Goal: Task Accomplishment & Management: Manage account settings

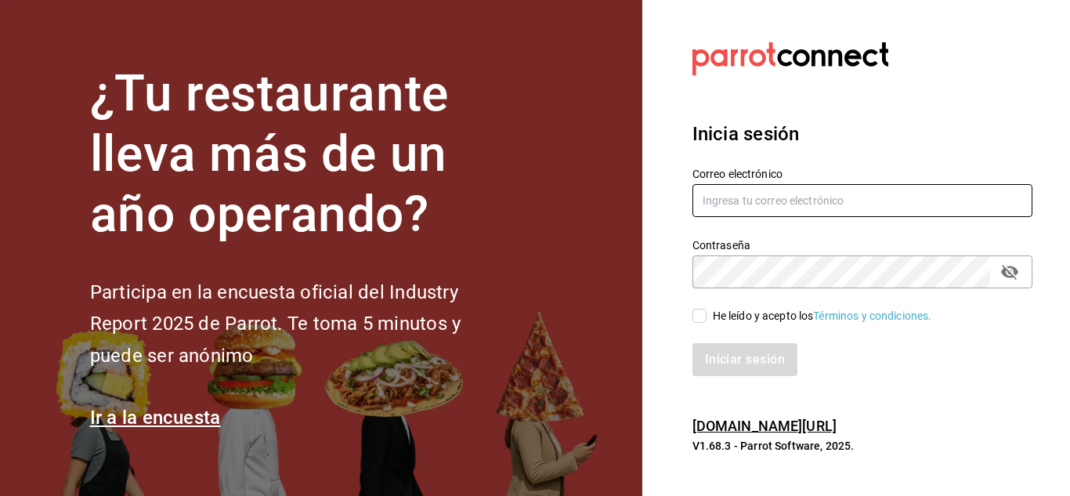
click at [772, 209] on input "text" at bounding box center [863, 200] width 340 height 33
type input "[EMAIL_ADDRESS][DOMAIN_NAME]"
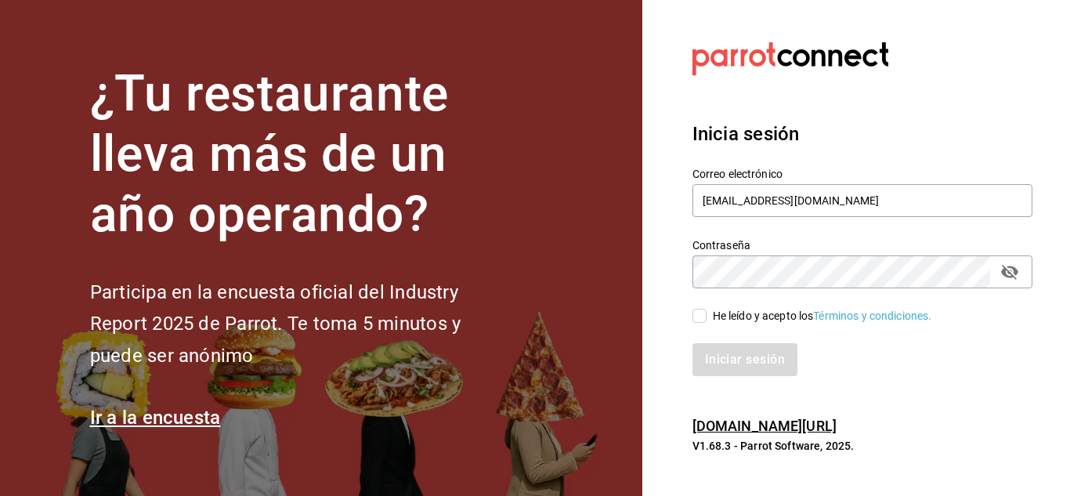
click at [713, 309] on div "He leído y acepto los Términos y condiciones." at bounding box center [822, 316] width 219 height 16
click at [707, 309] on input "He leído y acepto los Términos y condiciones." at bounding box center [700, 316] width 14 height 14
checkbox input "true"
click at [721, 344] on button "Iniciar sesión" at bounding box center [746, 359] width 107 height 33
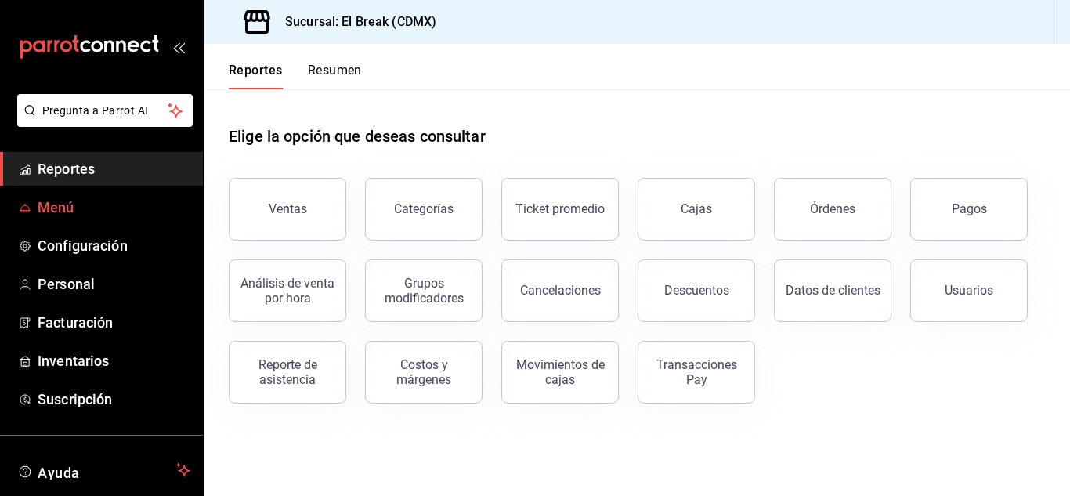
click at [70, 208] on span "Menú" at bounding box center [114, 207] width 153 height 21
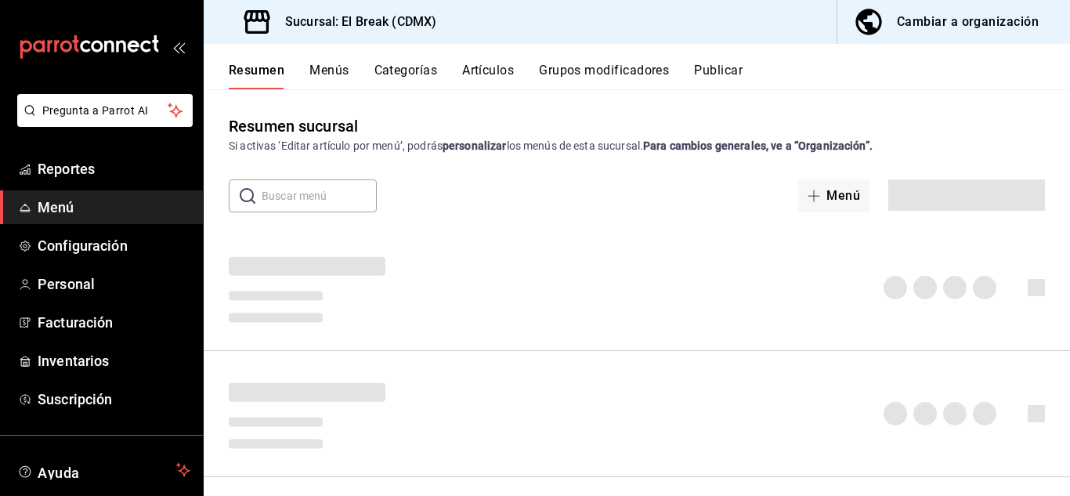
click at [491, 67] on button "Artículos" at bounding box center [488, 76] width 52 height 27
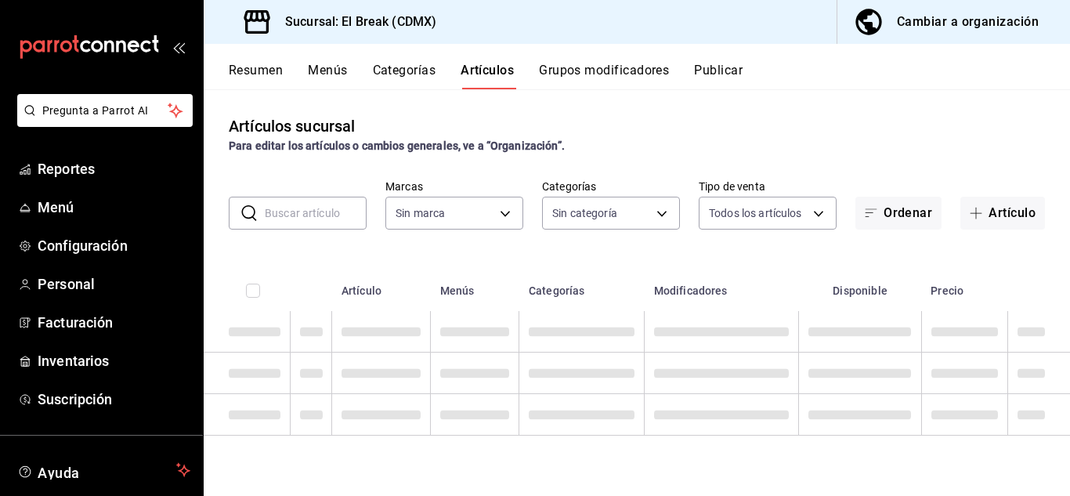
type input "371129c4-a6b1-4715-bd48-97d762bee159"
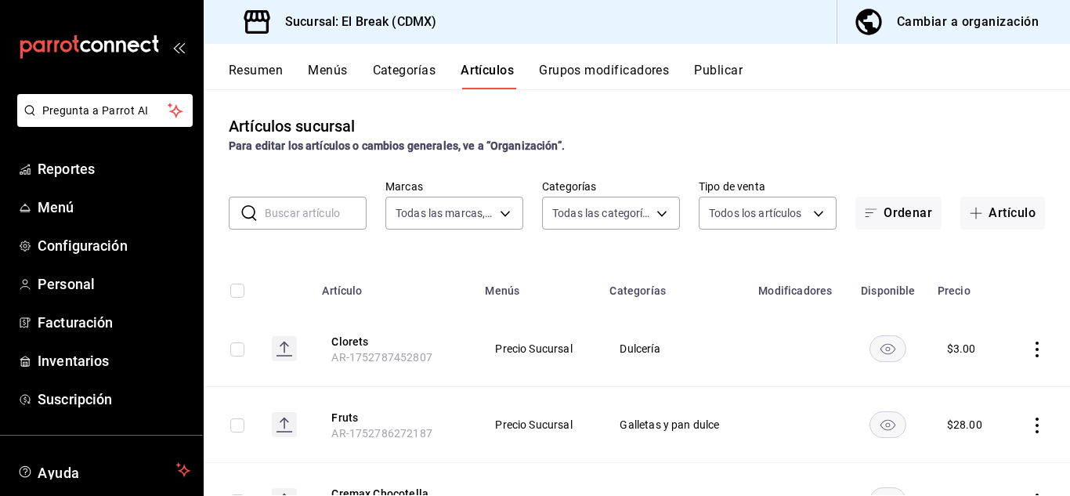
type input "d25d1e51-4e72-492d-a341-59255174e330,87a27a94-7b2f-4824-ae63-b23e32501b3d,1611f…"
click at [302, 217] on input "text" at bounding box center [316, 212] width 102 height 31
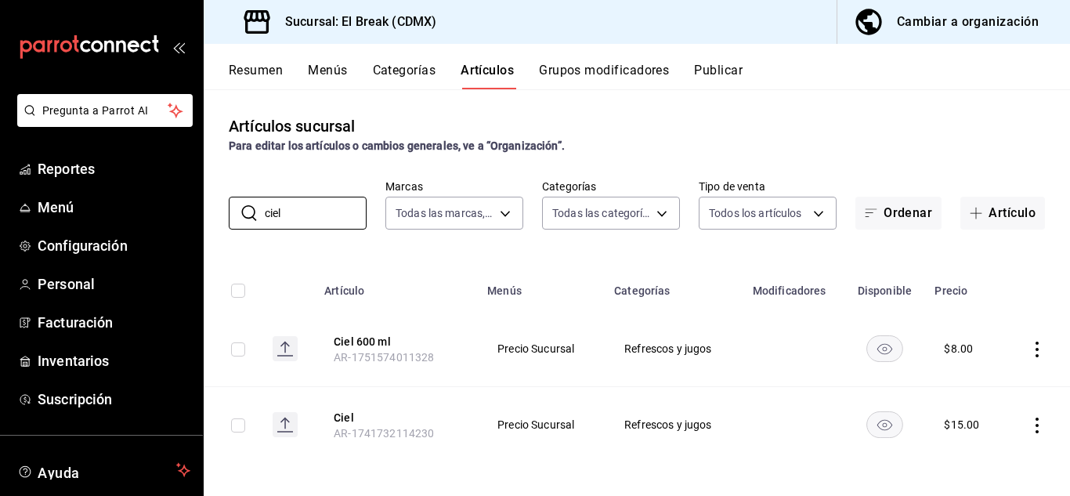
type input "ciel"
click at [947, 354] on div "$ 8.00" at bounding box center [958, 349] width 29 height 16
click at [1030, 353] on icon "actions" at bounding box center [1038, 350] width 16 height 16
click at [982, 385] on span "Editar" at bounding box center [978, 385] width 41 height 16
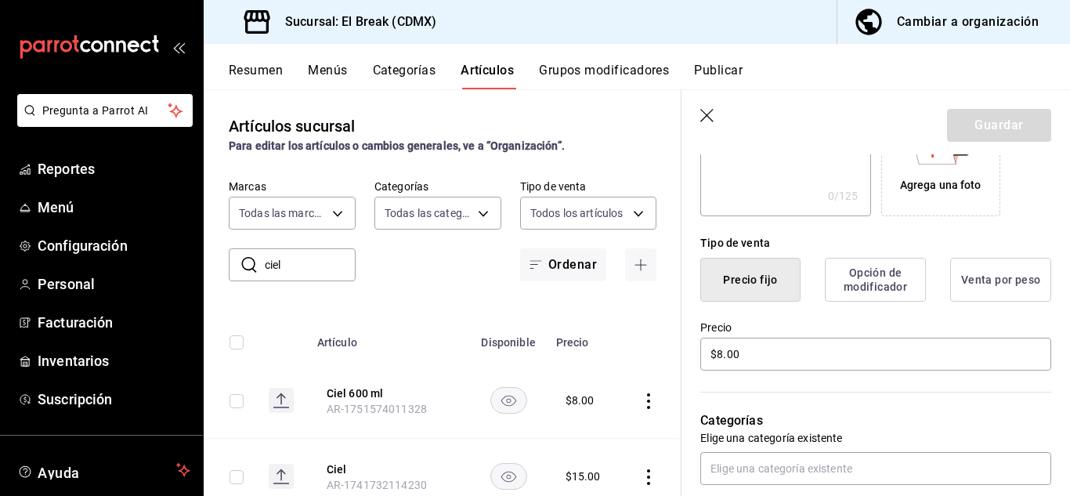
scroll to position [313, 0]
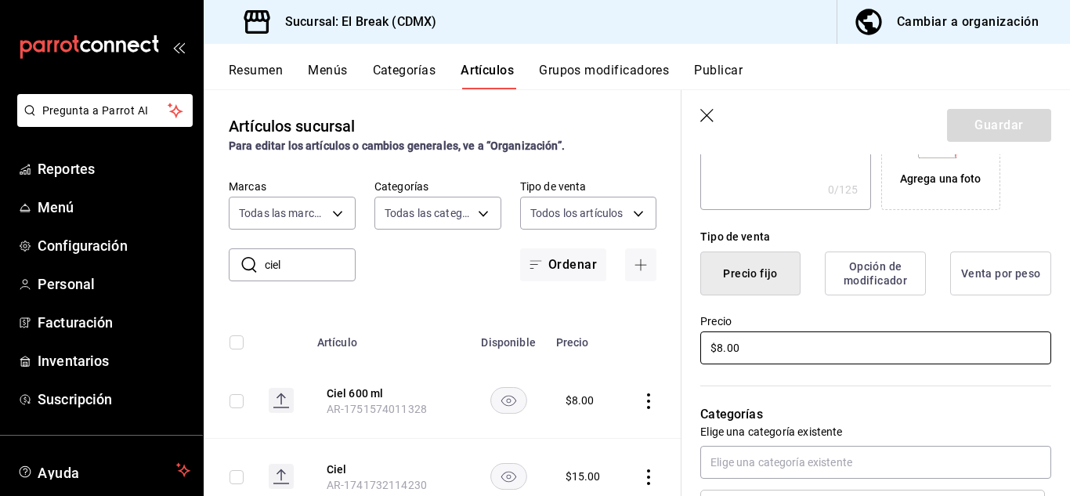
click at [765, 355] on input "$8.00" at bounding box center [875, 347] width 351 height 33
type input "$8.00"
type input "$10.00"
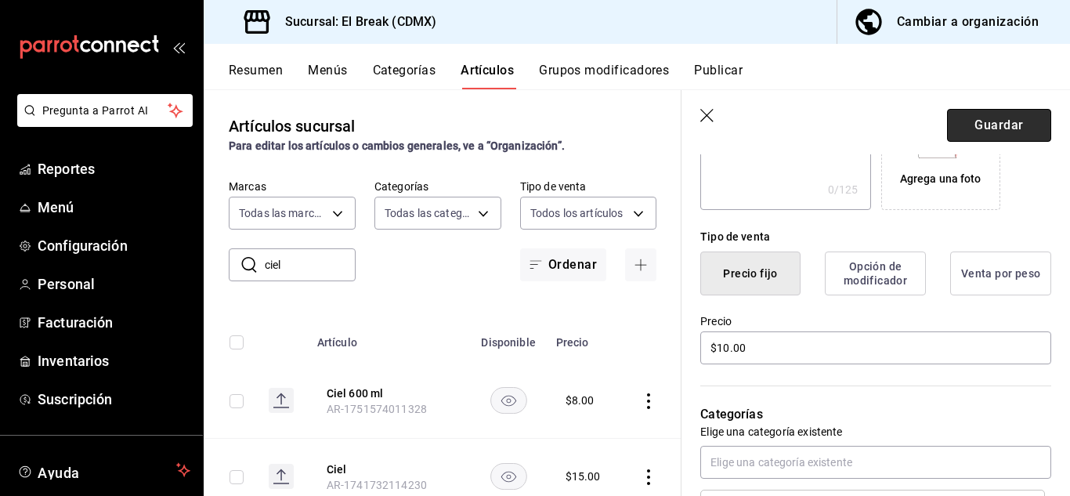
click at [990, 122] on button "Guardar" at bounding box center [999, 125] width 104 height 33
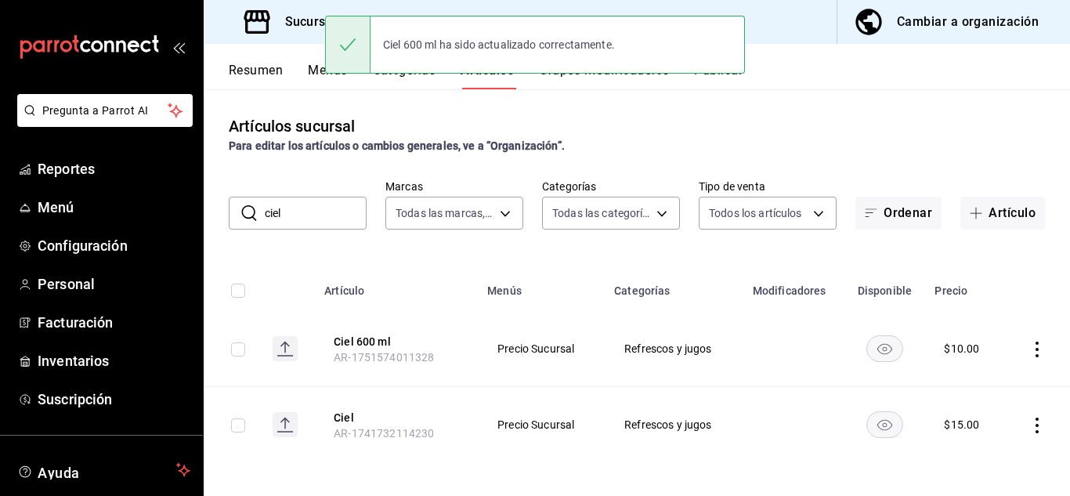
click at [291, 215] on input "ciel" at bounding box center [316, 212] width 102 height 31
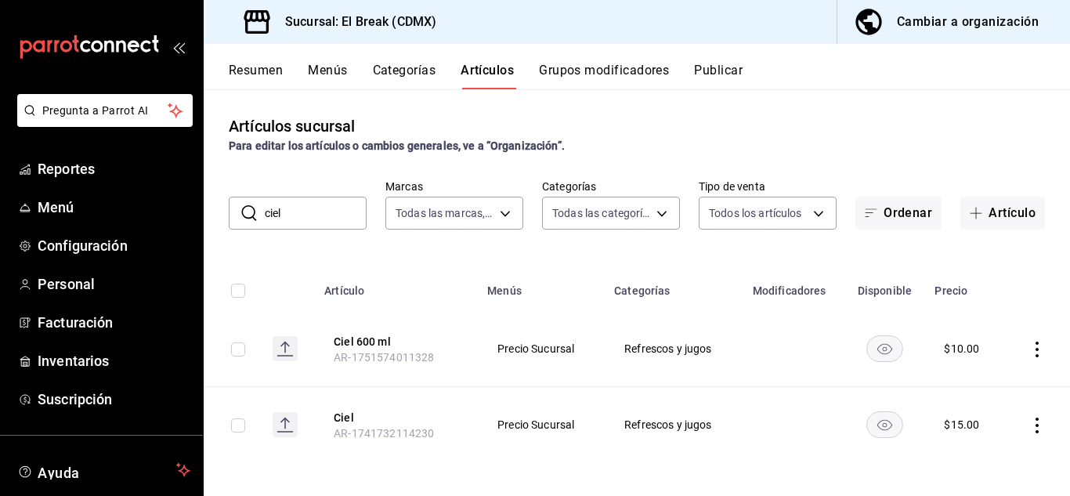
click at [482, 71] on button "Artículos" at bounding box center [487, 76] width 53 height 27
click at [993, 215] on button "Artículo" at bounding box center [1003, 213] width 85 height 33
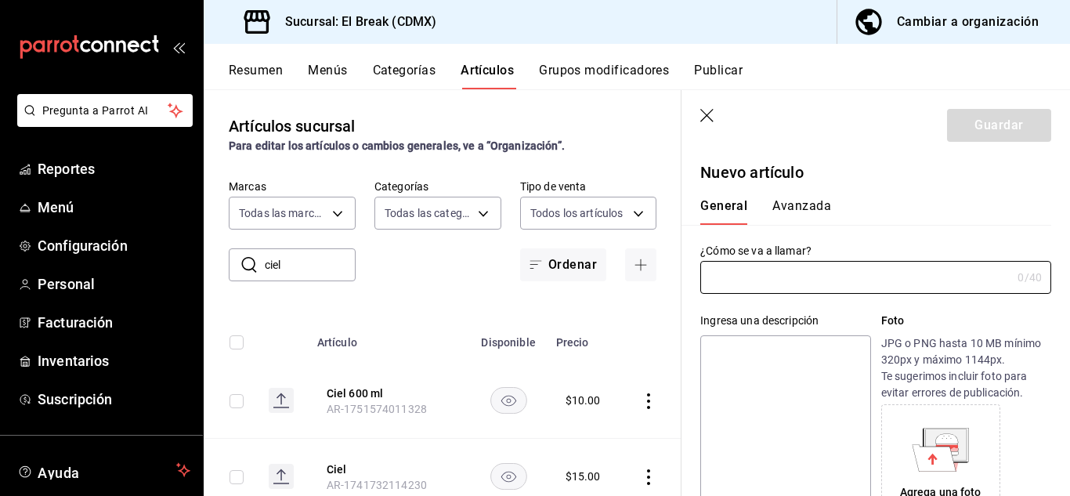
type input "AR-1755817757908"
click at [746, 272] on input "text" at bounding box center [855, 277] width 311 height 31
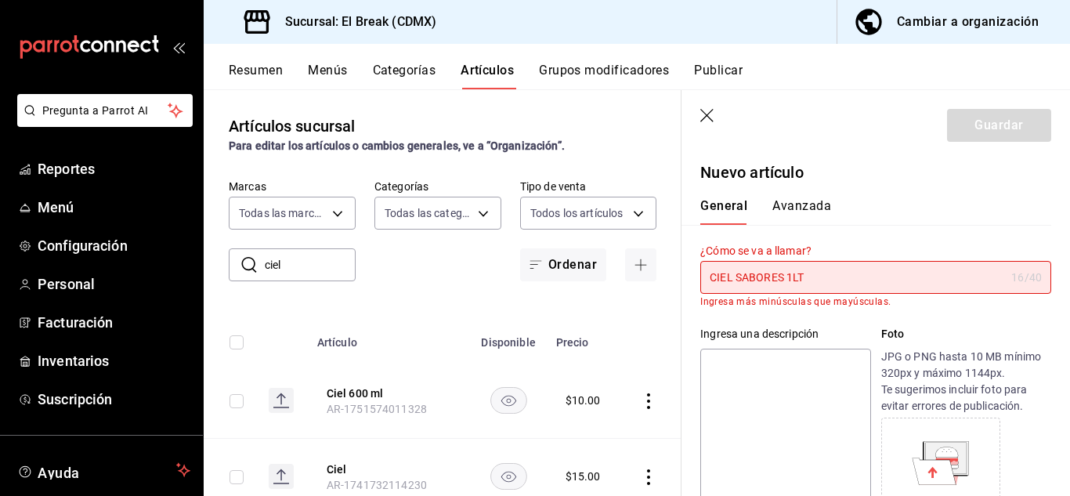
type input "CIEL SABORES 1LT"
click at [903, 307] on p "Ingresa más minúsculas que mayúsculas." at bounding box center [875, 301] width 351 height 11
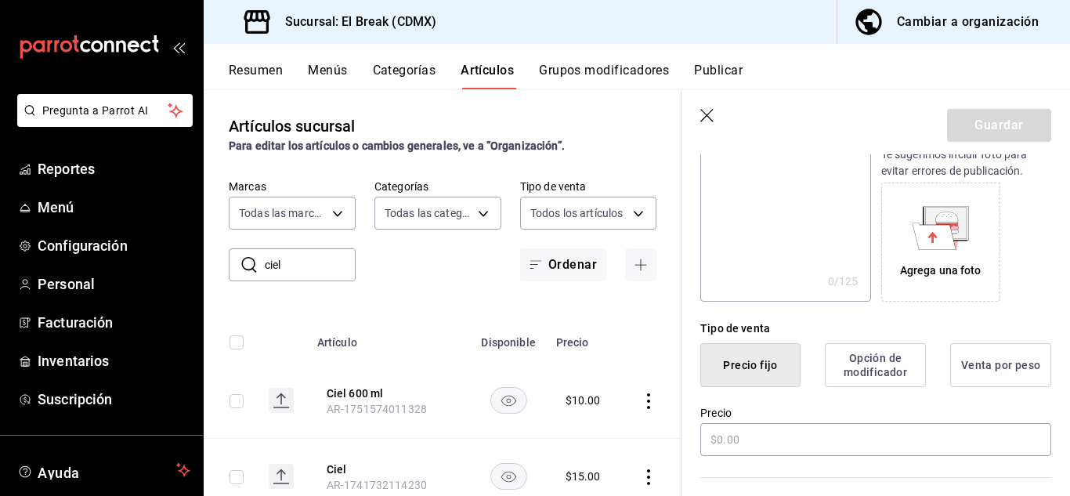
scroll to position [313, 0]
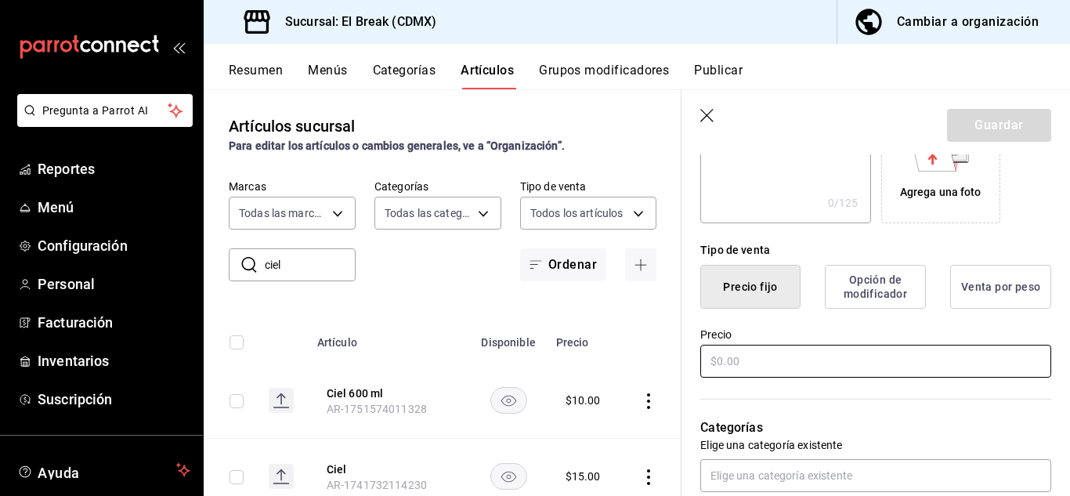
click at [738, 366] on input "text" at bounding box center [875, 361] width 351 height 33
click at [776, 358] on input "$20.00" at bounding box center [875, 361] width 351 height 33
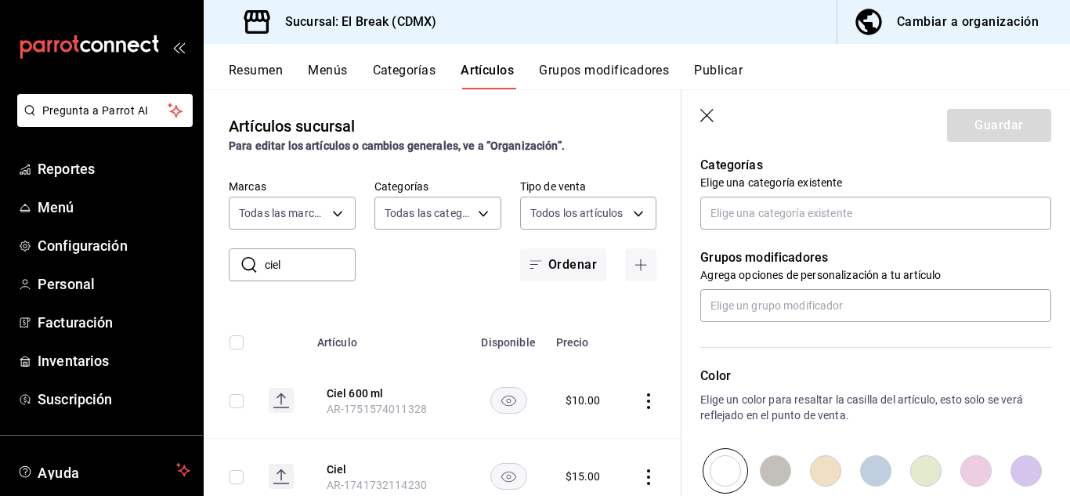
scroll to position [548, 0]
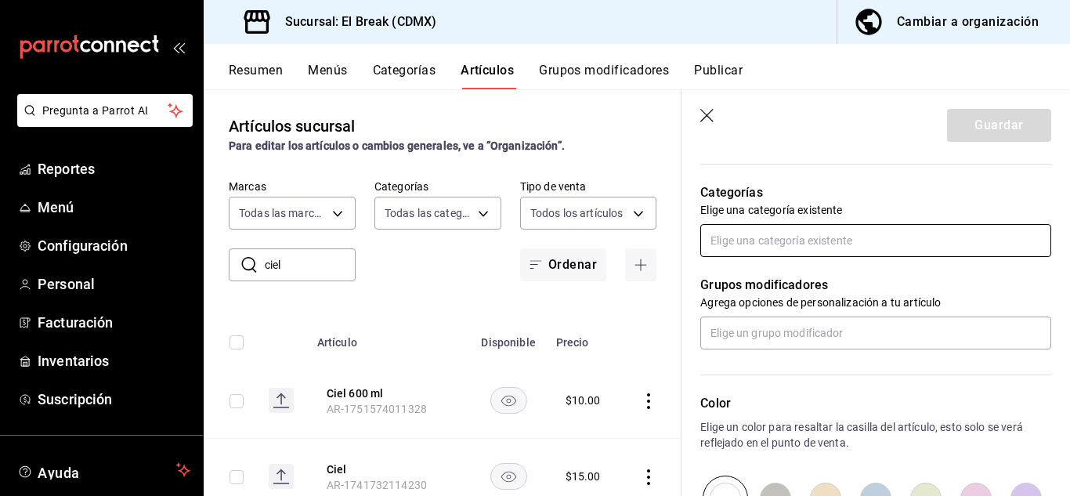
type input "$20.00"
click at [801, 248] on input "text" at bounding box center [875, 240] width 351 height 33
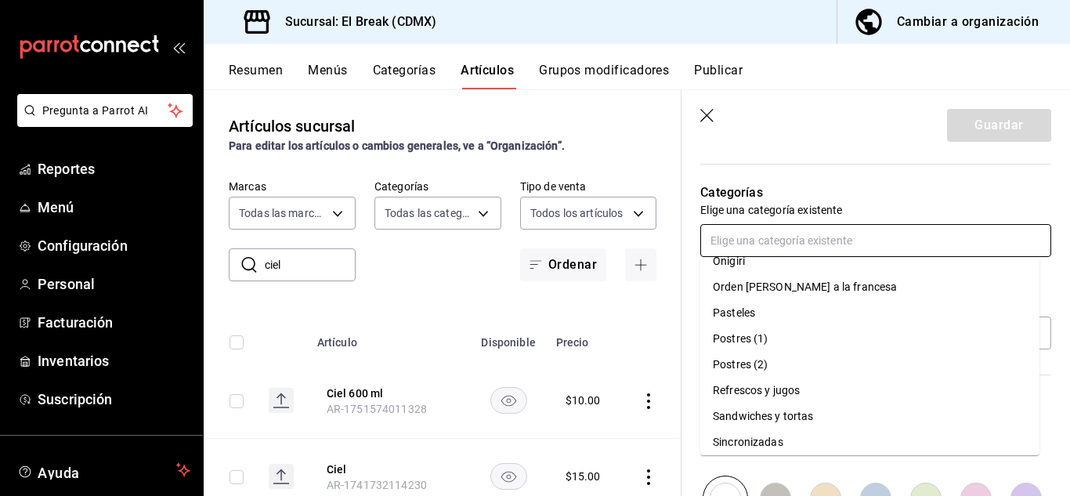
scroll to position [616, 0]
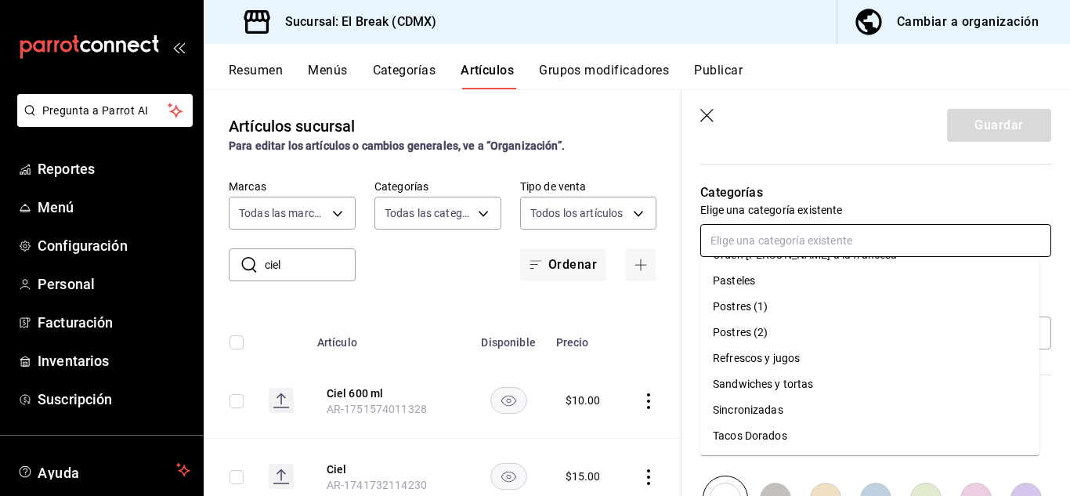
click at [786, 362] on li "Refrescos y jugos" at bounding box center [869, 359] width 339 height 26
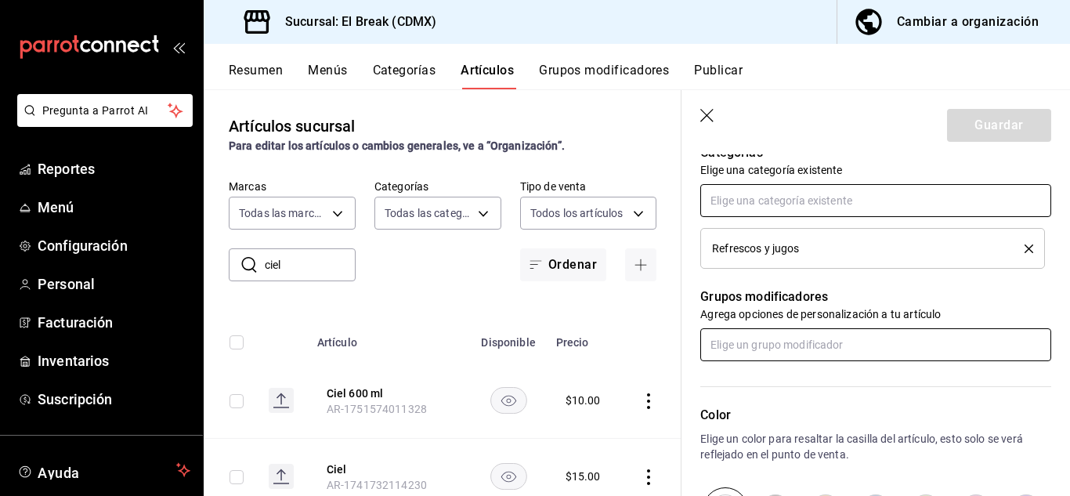
scroll to position [627, 0]
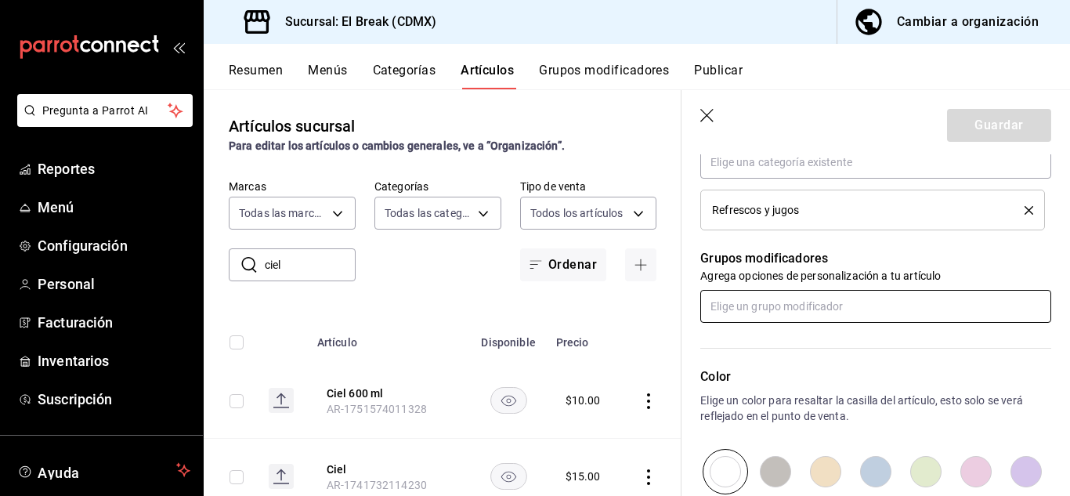
click at [795, 309] on input "text" at bounding box center [875, 306] width 351 height 33
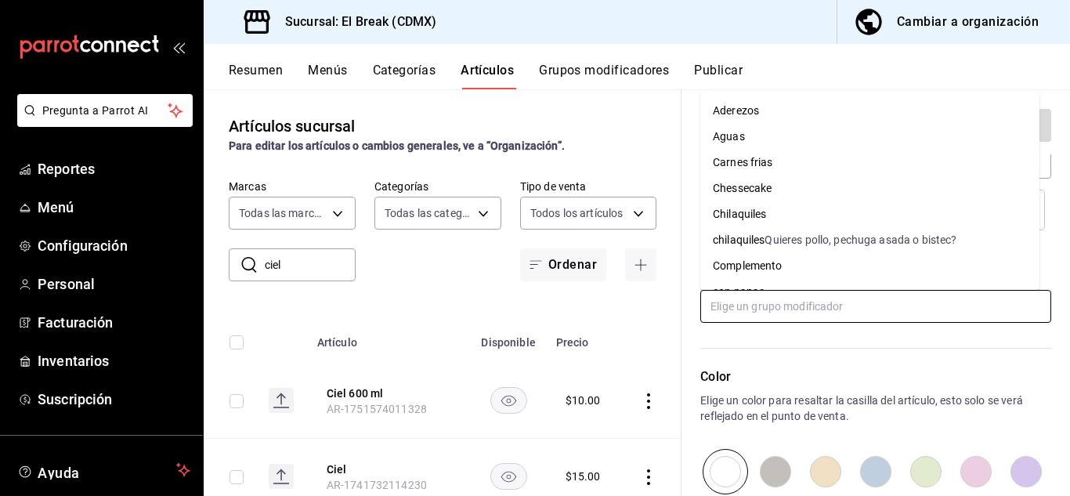
click at [795, 309] on input "text" at bounding box center [875, 306] width 351 height 33
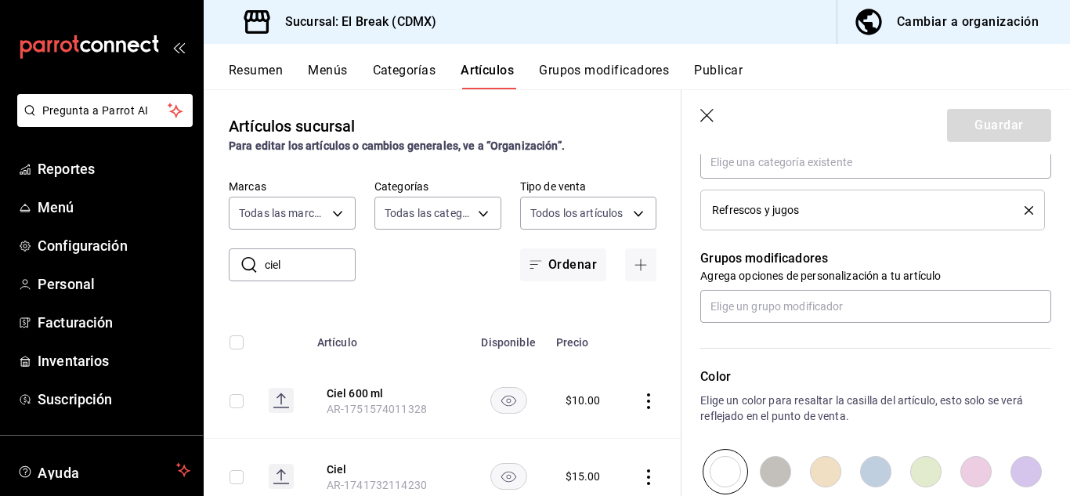
click at [818, 360] on div "Color Elige un color para resaltar la casilla del artículo, esto solo se verá r…" at bounding box center [867, 409] width 370 height 172
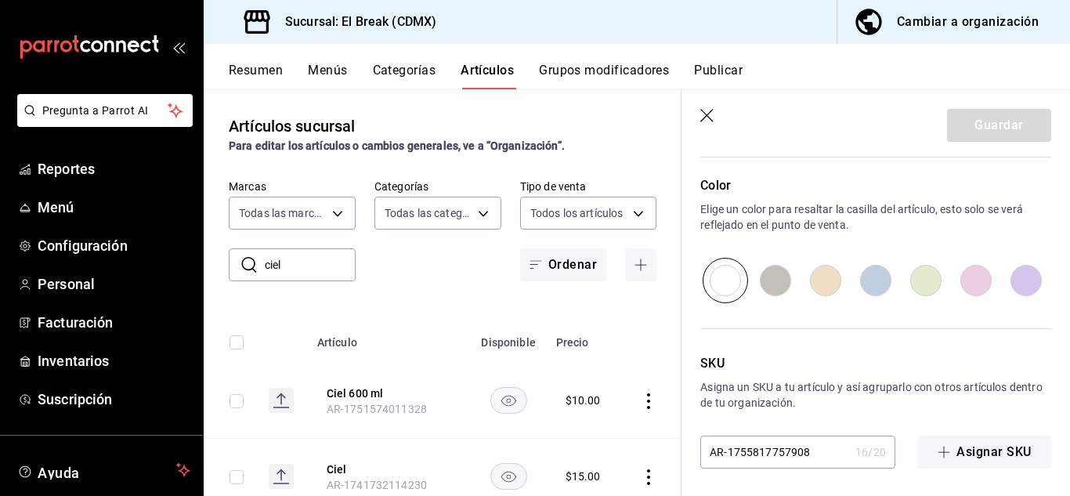
scroll to position [822, 0]
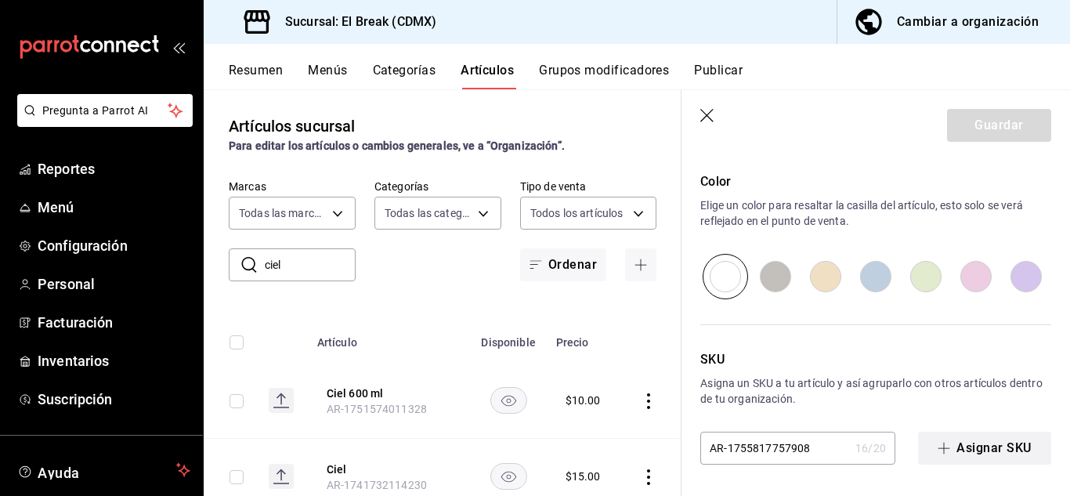
click at [979, 443] on button "Asignar SKU" at bounding box center [984, 448] width 133 height 33
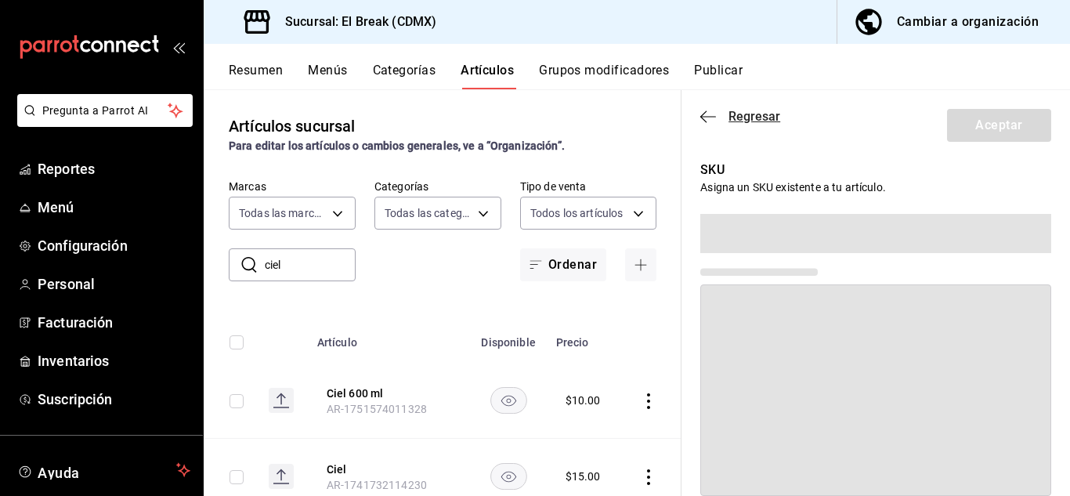
click at [711, 114] on icon "button" at bounding box center [708, 117] width 16 height 14
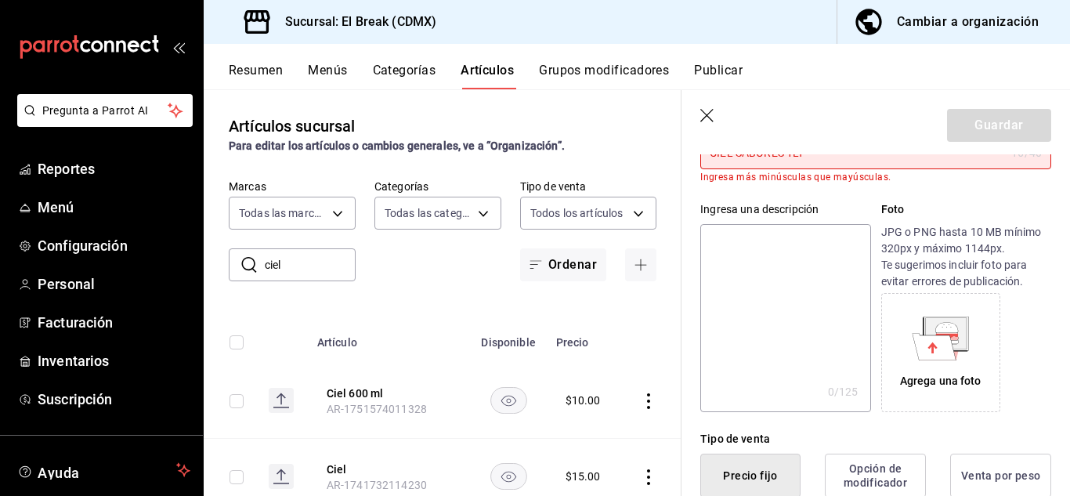
scroll to position [0, 0]
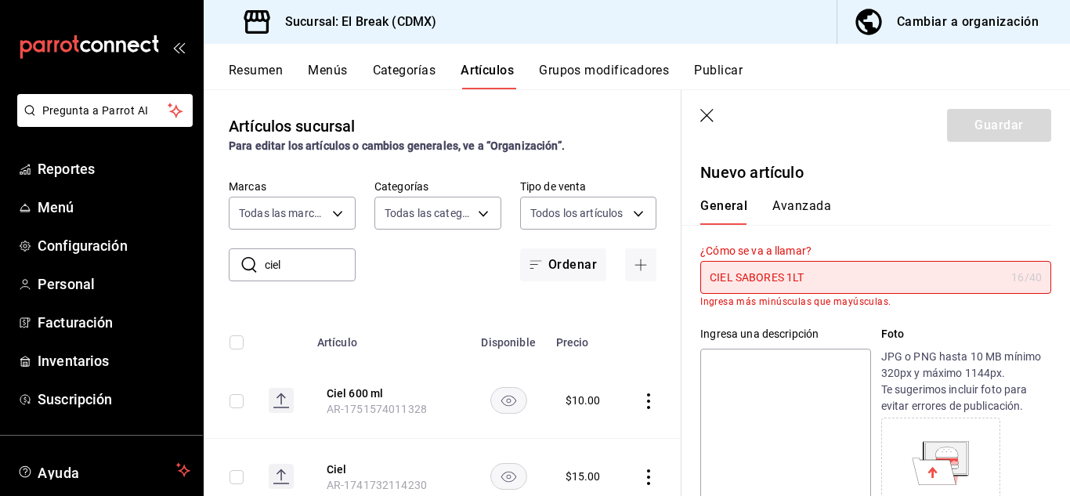
click at [834, 278] on input "CIEL SABORES 1LT" at bounding box center [852, 277] width 305 height 31
type input "C"
click at [830, 275] on input "text" at bounding box center [852, 277] width 305 height 31
type input "c"
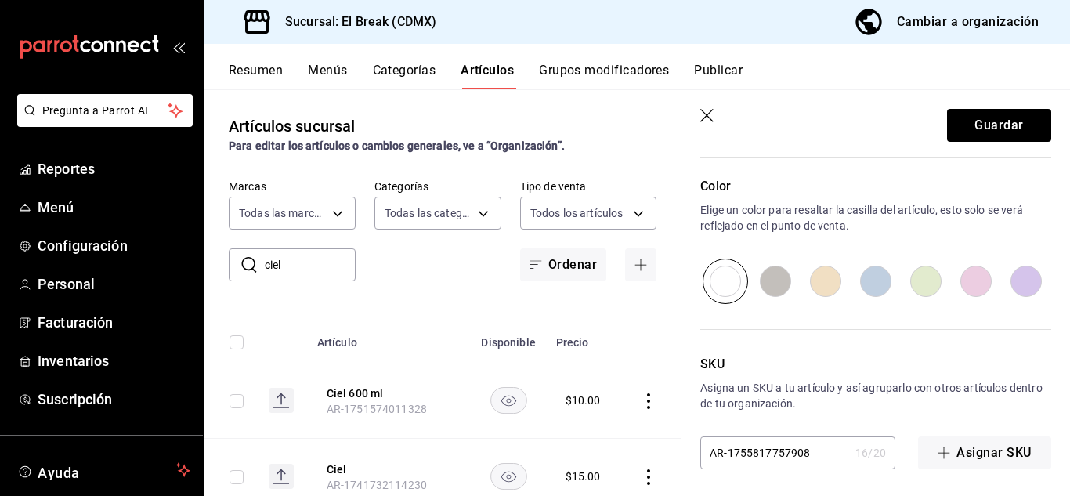
scroll to position [809, 0]
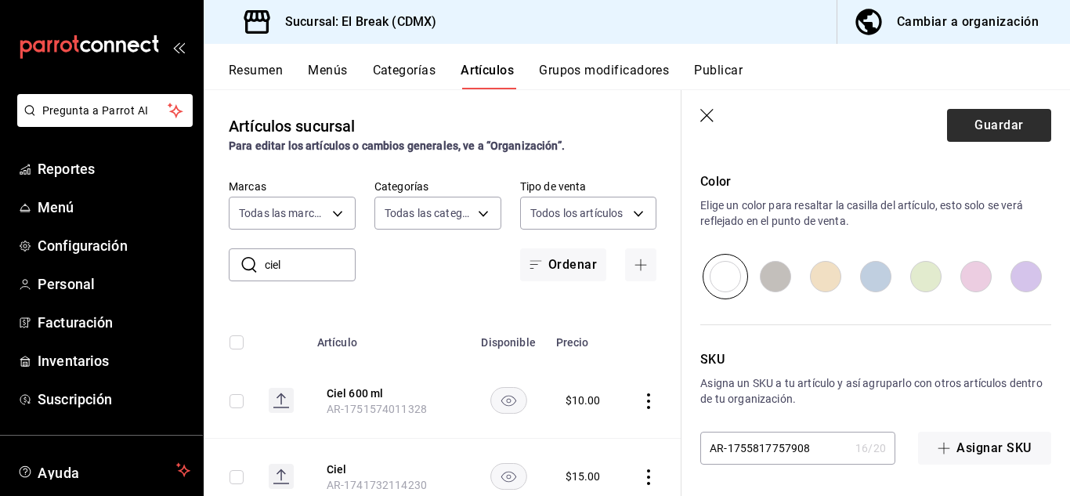
type input "Ciel Sabores 1LT"
click at [980, 123] on button "Guardar" at bounding box center [999, 125] width 104 height 33
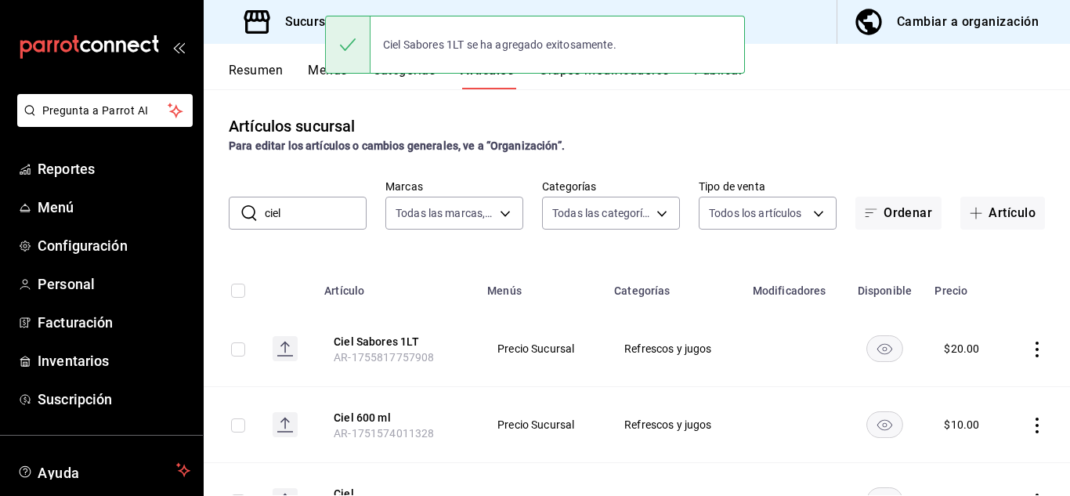
click at [1038, 371] on td at bounding box center [1037, 349] width 65 height 76
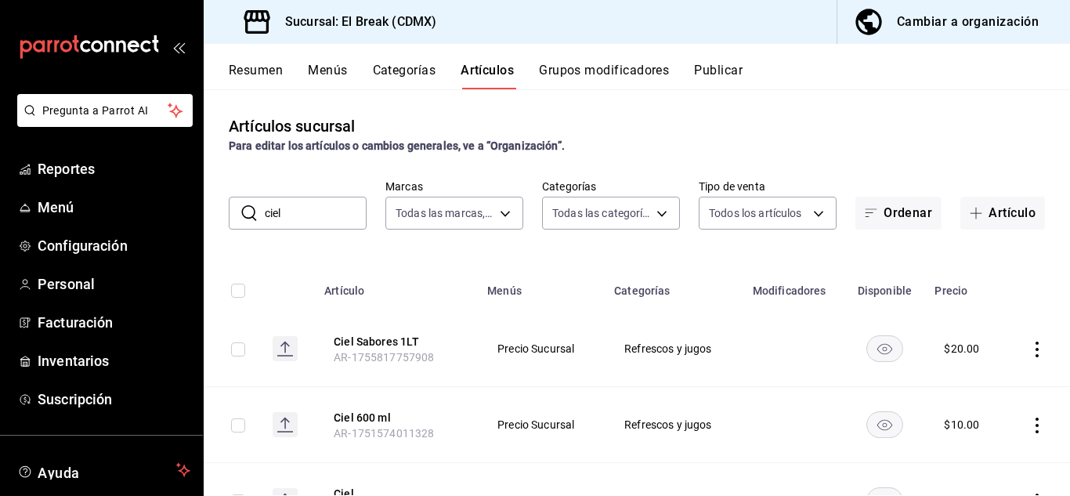
click at [303, 221] on input "ciel" at bounding box center [316, 212] width 102 height 31
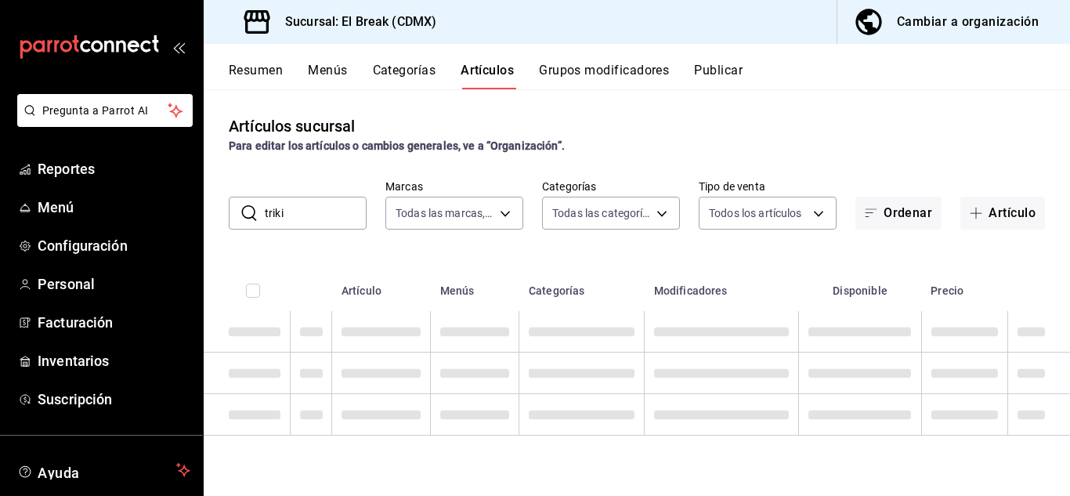
type input "triki"
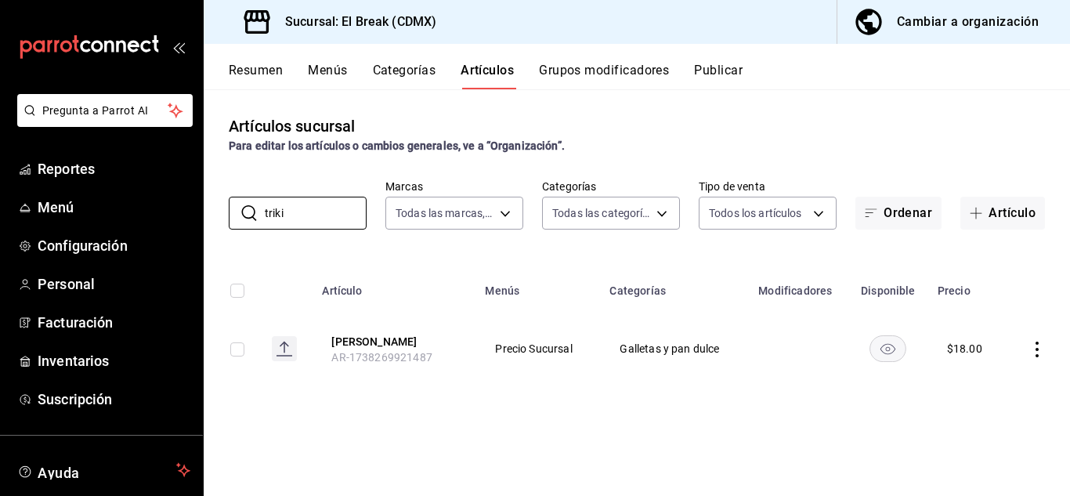
click at [1030, 348] on icon "actions" at bounding box center [1038, 350] width 16 height 16
click at [992, 373] on li "Editar" at bounding box center [976, 385] width 94 height 32
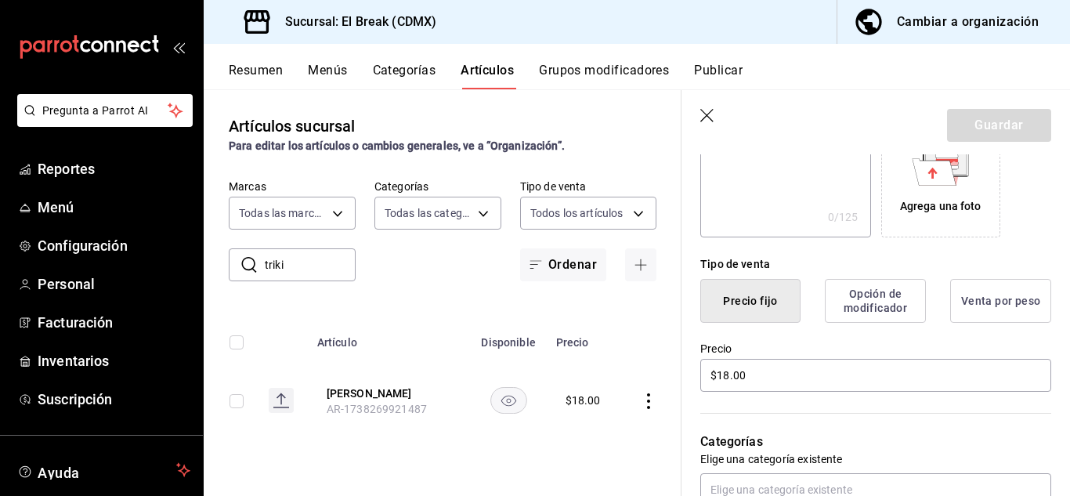
scroll to position [313, 0]
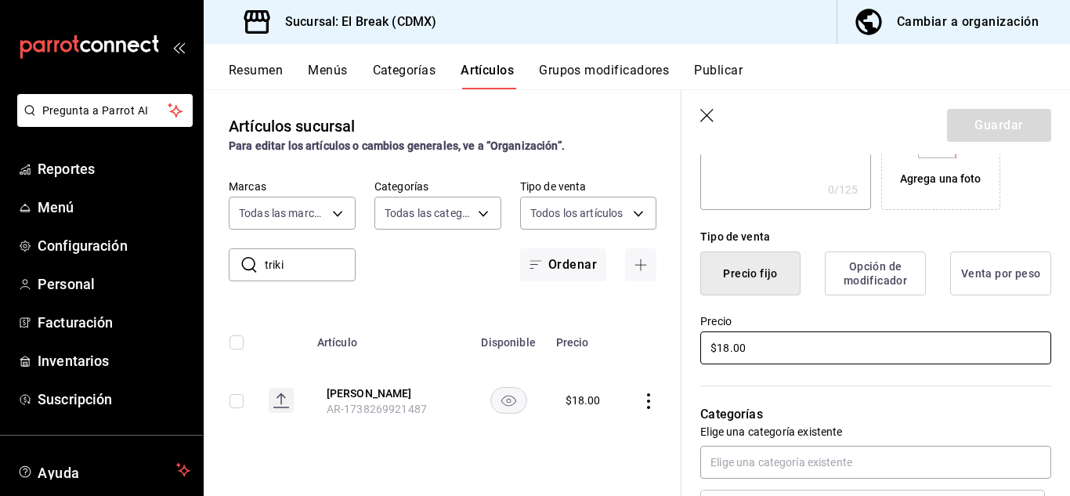
click at [751, 352] on input "$18.00" at bounding box center [875, 347] width 351 height 33
type input "$20.00"
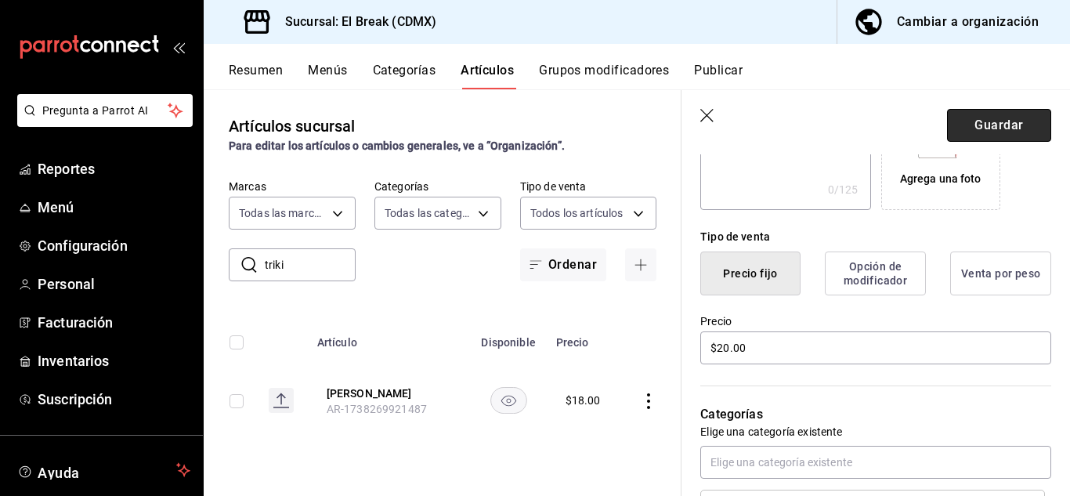
click at [993, 125] on button "Guardar" at bounding box center [999, 125] width 104 height 33
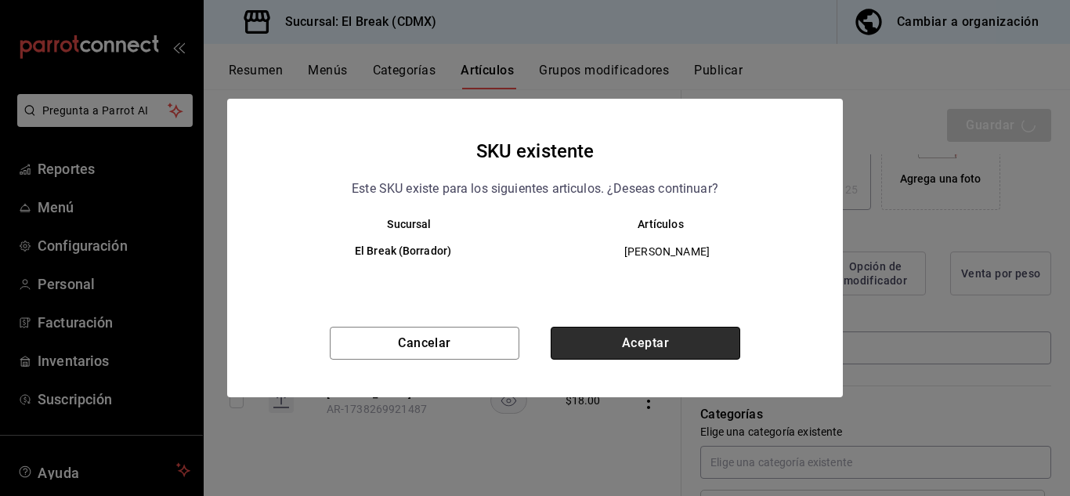
click at [641, 338] on button "Aceptar" at bounding box center [646, 343] width 190 height 33
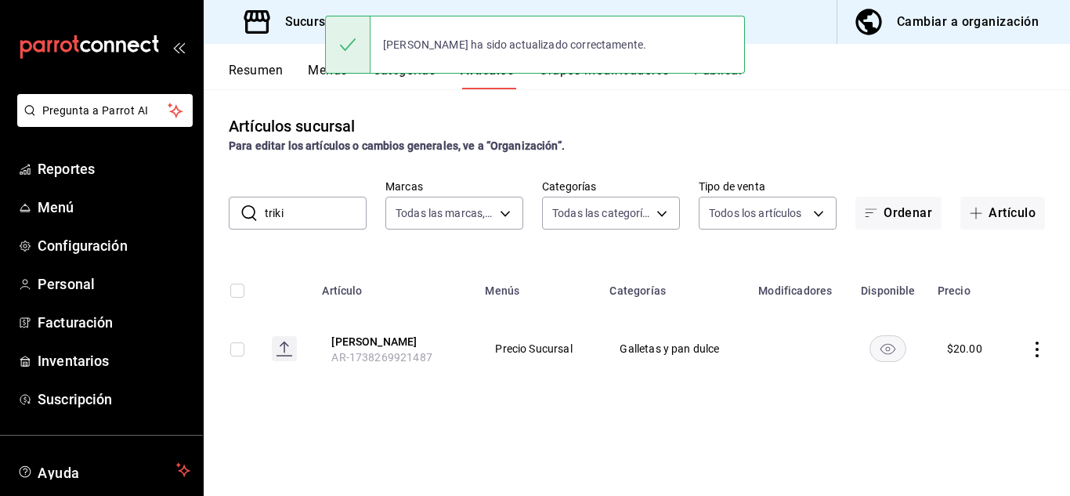
click at [303, 208] on input "triki" at bounding box center [316, 212] width 102 height 31
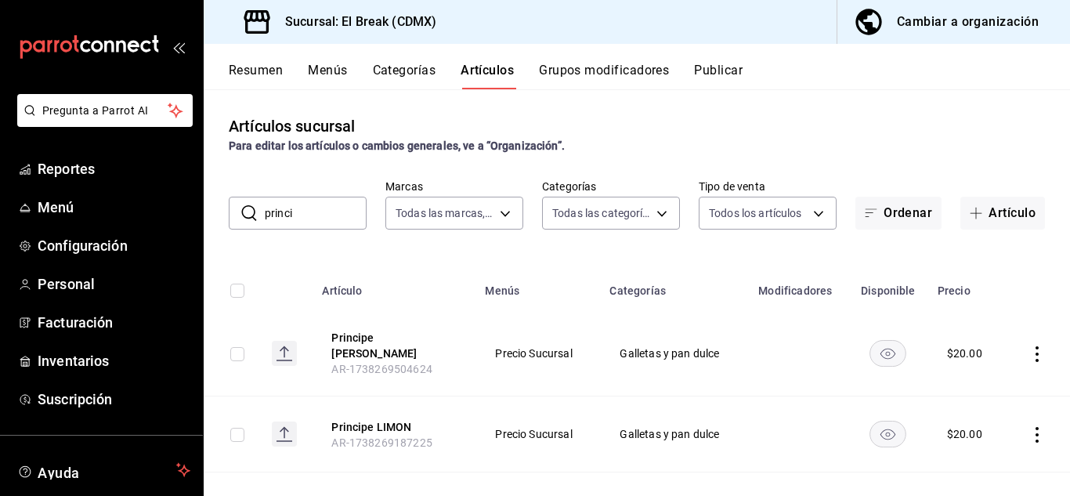
click at [324, 212] on input "princi" at bounding box center [316, 212] width 102 height 31
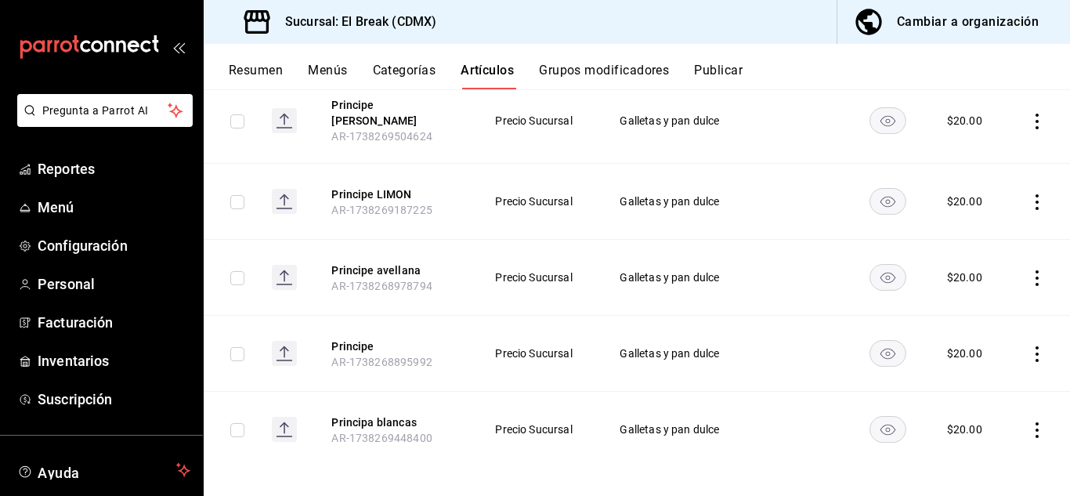
scroll to position [154, 0]
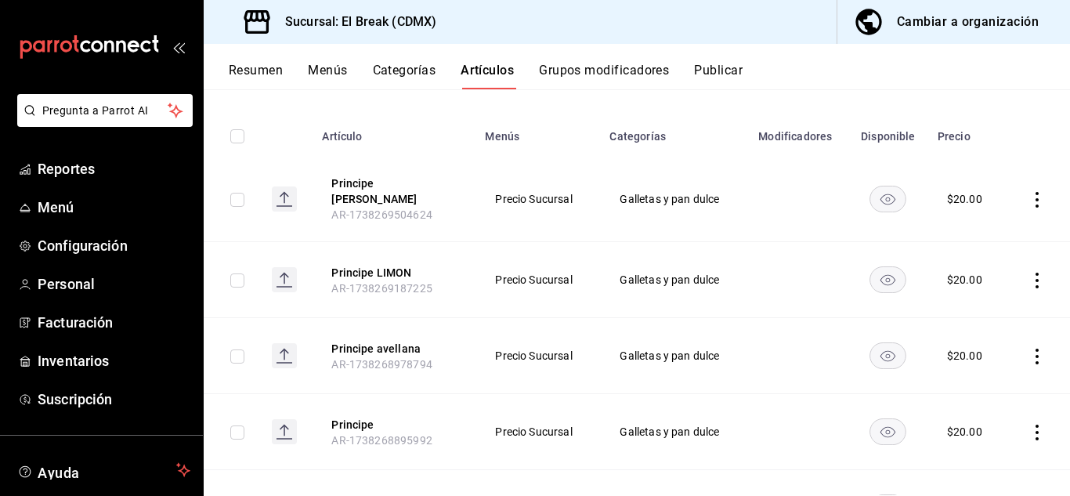
type input "princi"
click at [1030, 195] on icon "actions" at bounding box center [1038, 200] width 16 height 16
click at [982, 235] on span "Editar" at bounding box center [978, 231] width 41 height 16
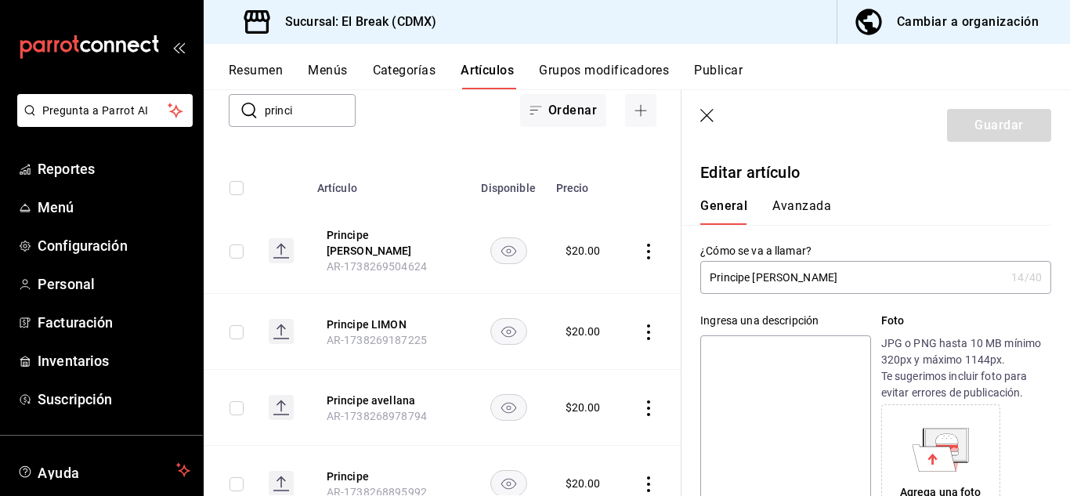
type input "$20.00"
click at [796, 279] on input "Principe [PERSON_NAME]" at bounding box center [852, 277] width 305 height 31
type input "Principe [PERSON_NAME]"
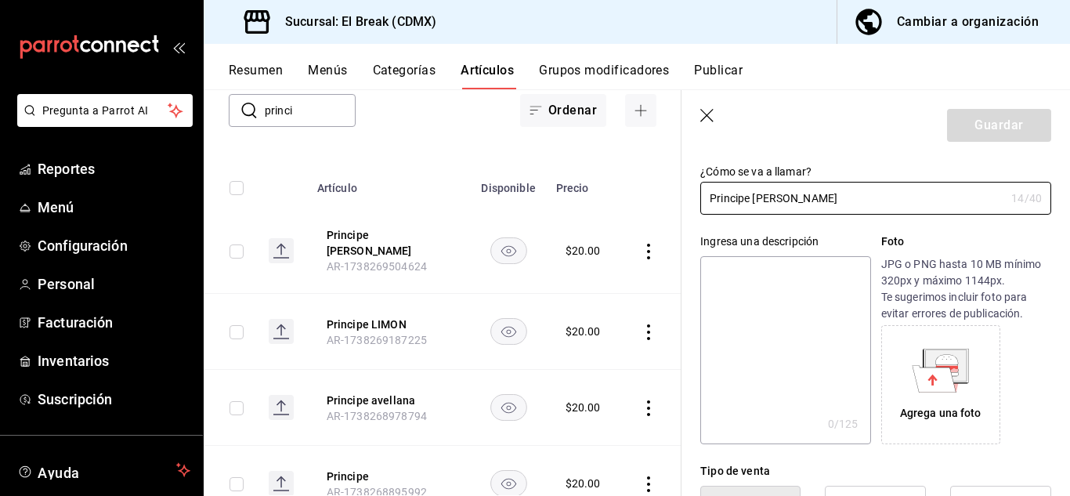
scroll to position [313, 0]
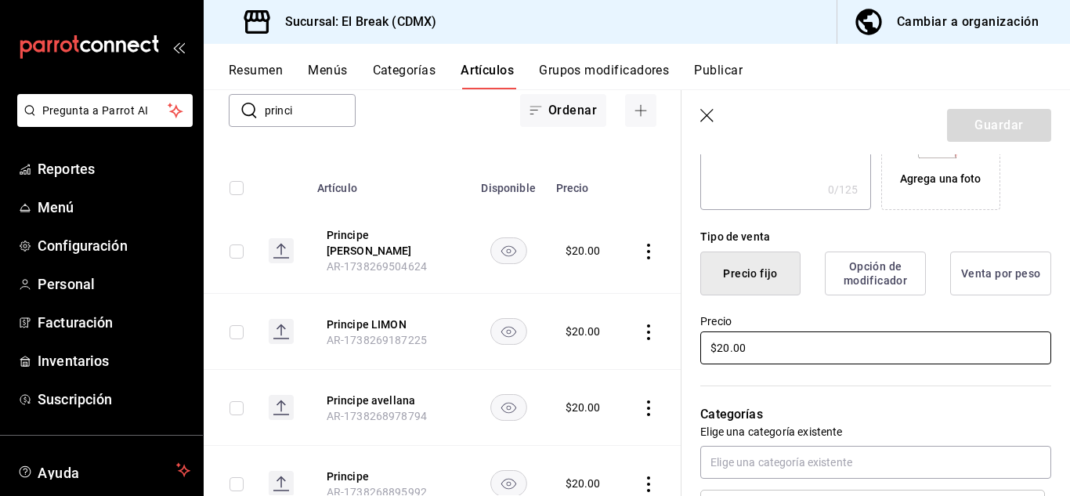
click at [766, 347] on input "$20.00" at bounding box center [875, 347] width 351 height 33
drag, startPoint x: 766, startPoint y: 347, endPoint x: 686, endPoint y: 348, distance: 80.7
click at [688, 348] on div "Precio $20.00" at bounding box center [867, 330] width 370 height 71
type input "$22.00"
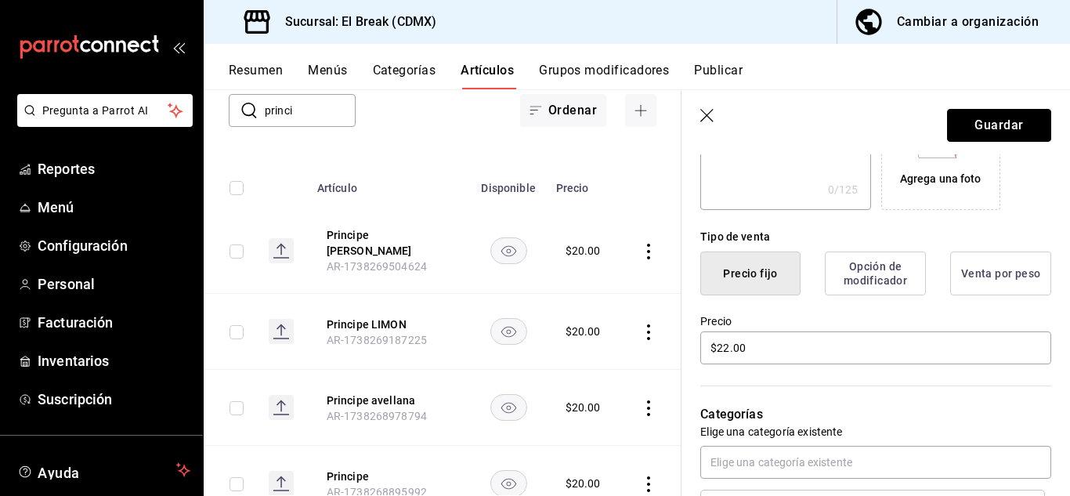
drag, startPoint x: 974, startPoint y: 111, endPoint x: 973, endPoint y: 122, distance: 11.0
click at [974, 118] on button "Guardar" at bounding box center [999, 125] width 104 height 33
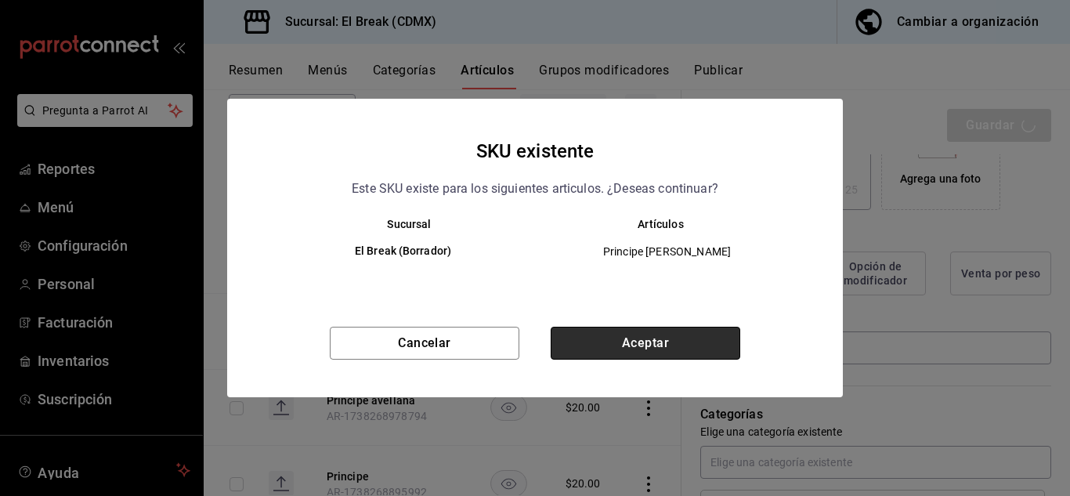
click at [665, 342] on button "Aceptar" at bounding box center [646, 343] width 190 height 33
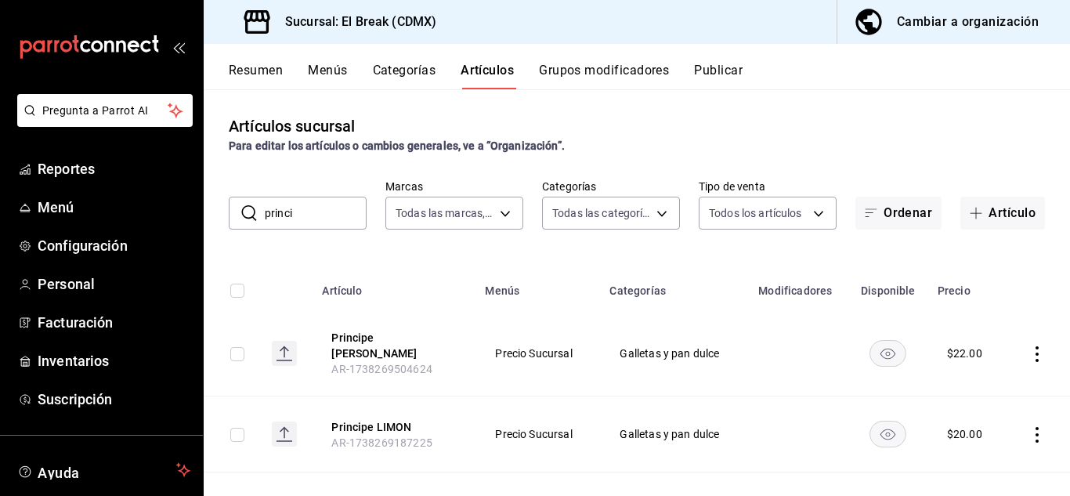
scroll to position [78, 0]
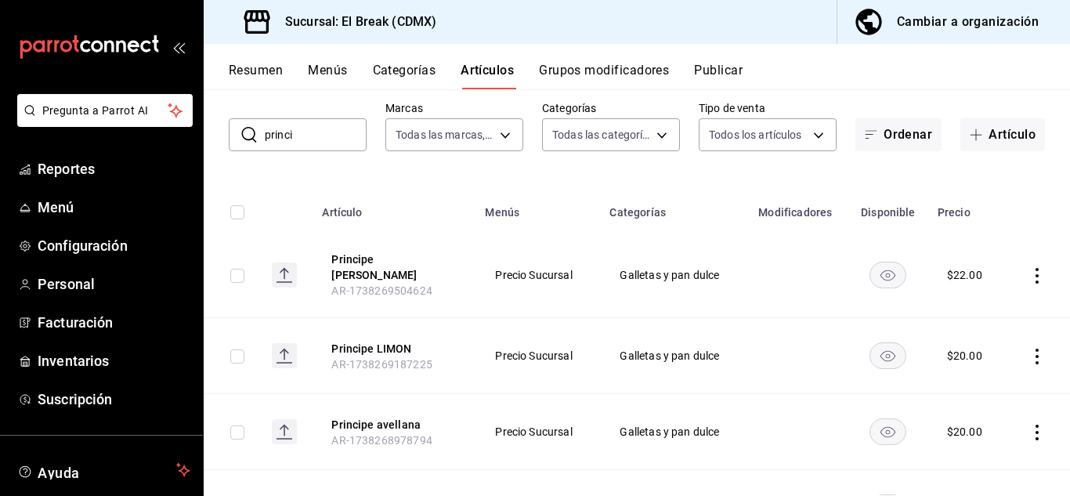
click at [1036, 352] on icon "actions" at bounding box center [1037, 357] width 3 height 16
click at [974, 385] on span "Editar" at bounding box center [978, 383] width 41 height 16
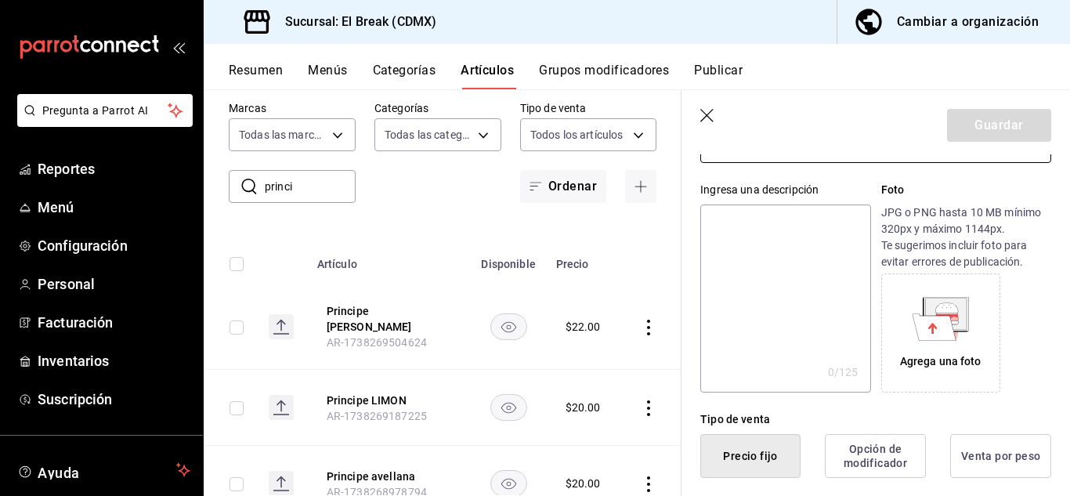
scroll to position [392, 0]
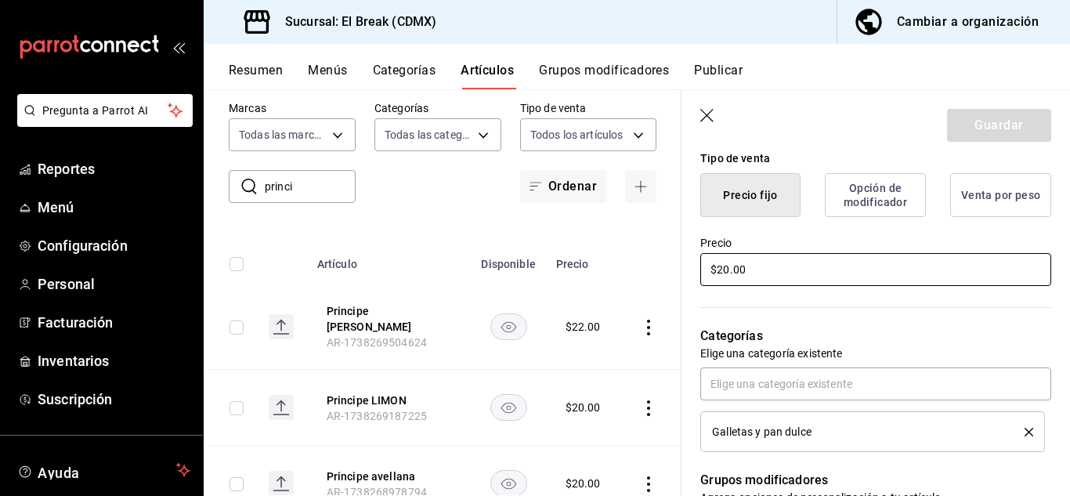
click at [773, 273] on input "$20.00" at bounding box center [875, 269] width 351 height 33
type input "$22.00"
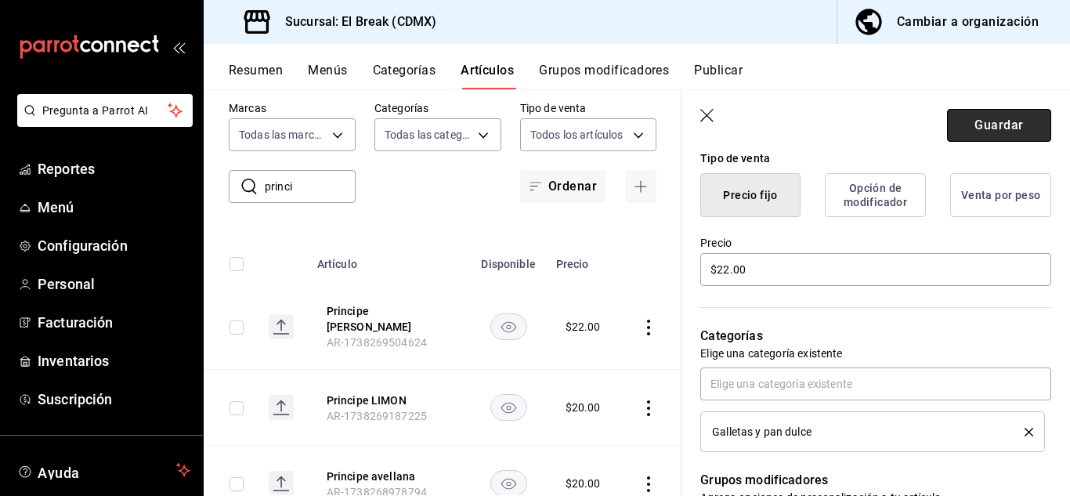
click at [978, 131] on button "Guardar" at bounding box center [999, 125] width 104 height 33
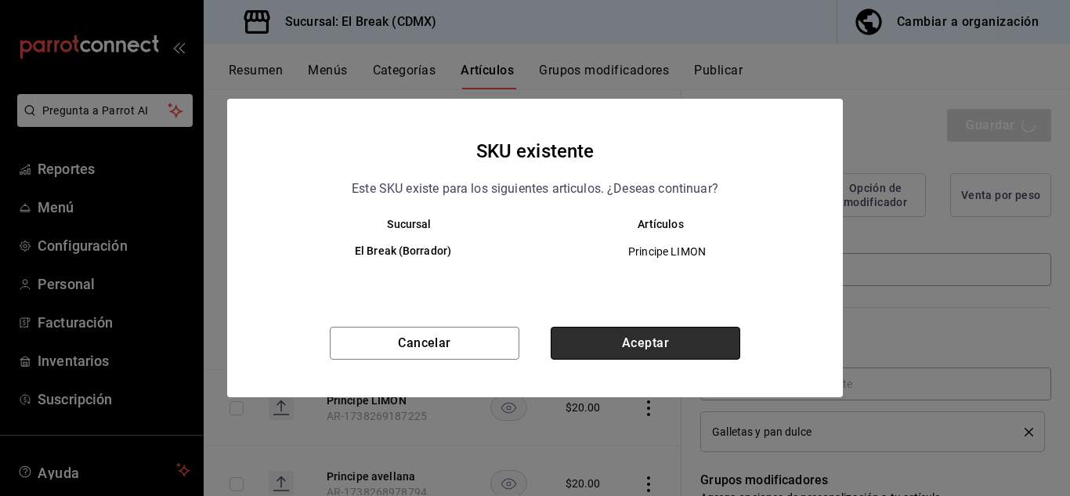
click at [644, 335] on button "Aceptar" at bounding box center [646, 343] width 190 height 33
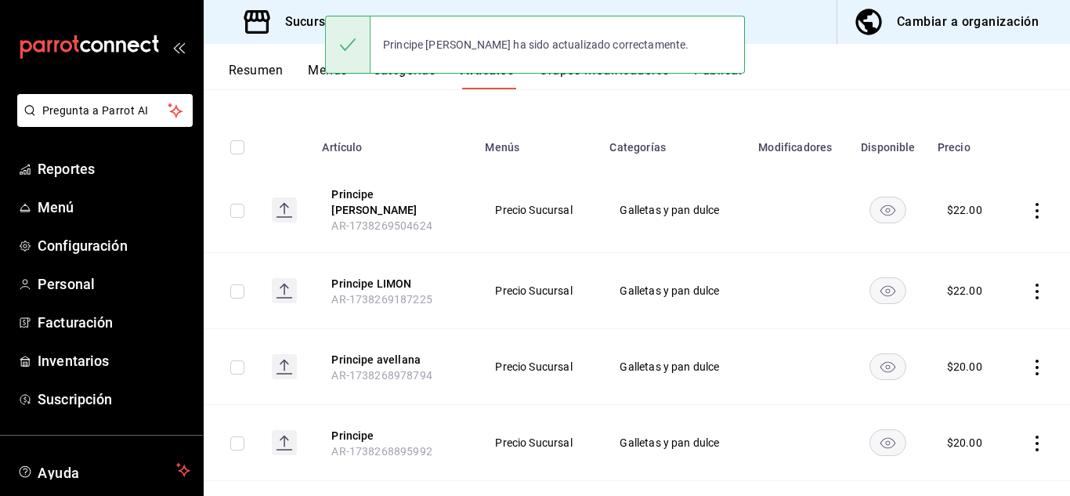
scroll to position [157, 0]
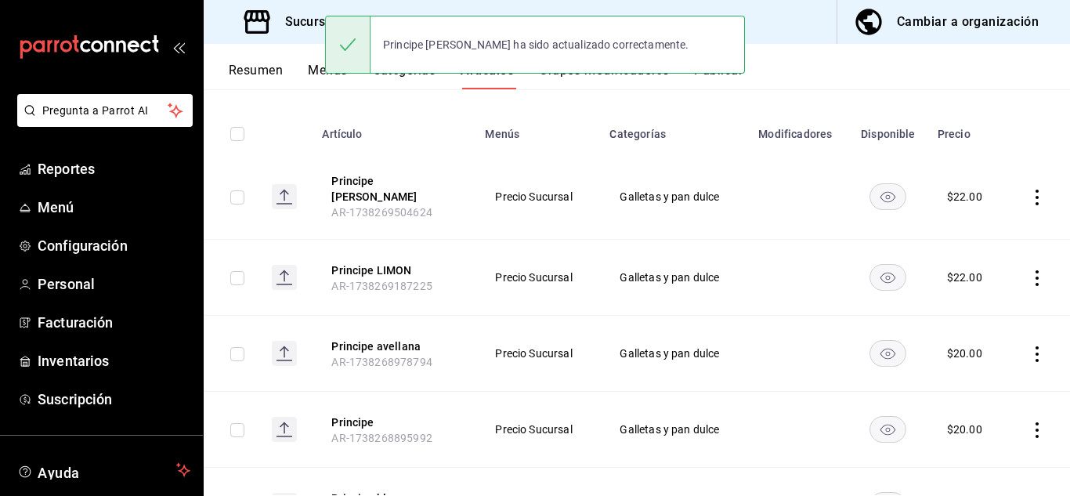
click at [1036, 346] on icon "actions" at bounding box center [1037, 354] width 3 height 16
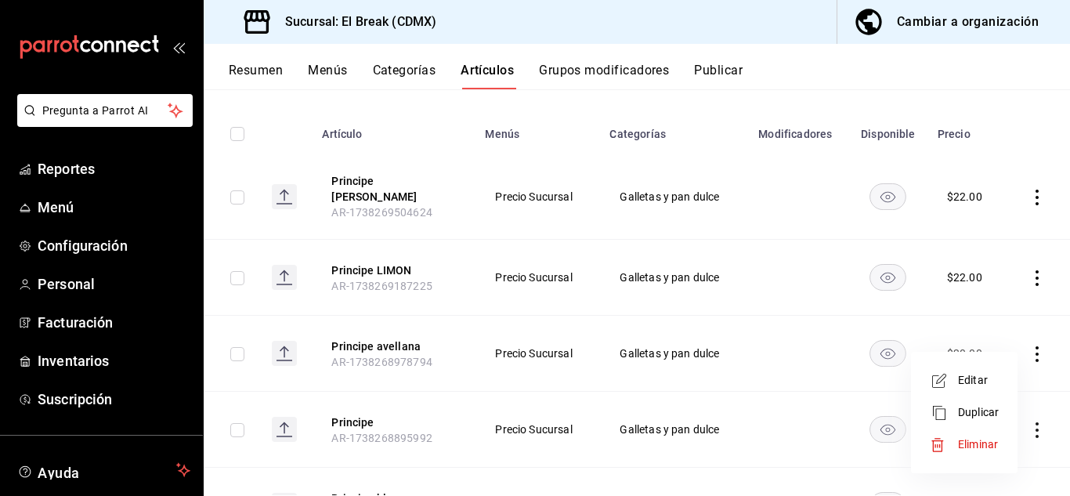
click at [971, 377] on span "Editar" at bounding box center [978, 380] width 41 height 16
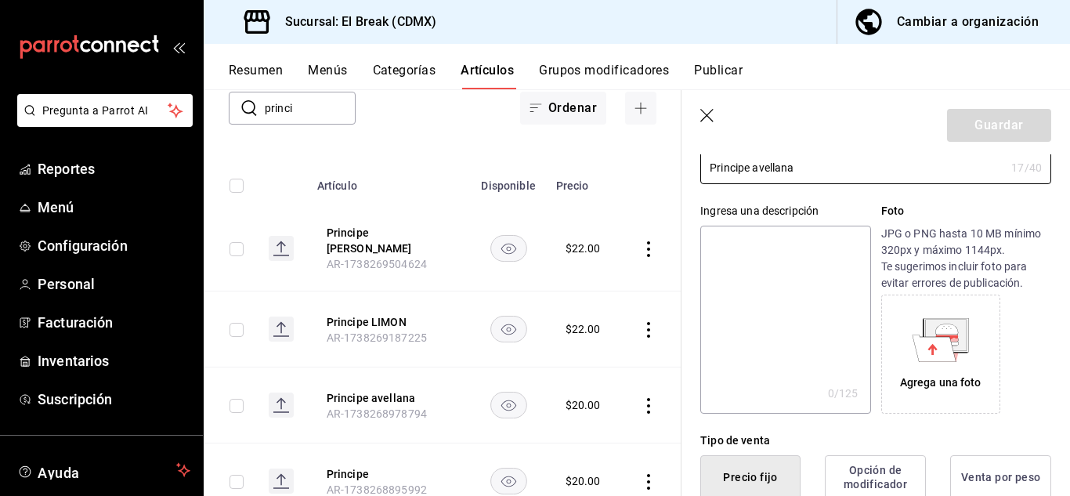
scroll to position [313, 0]
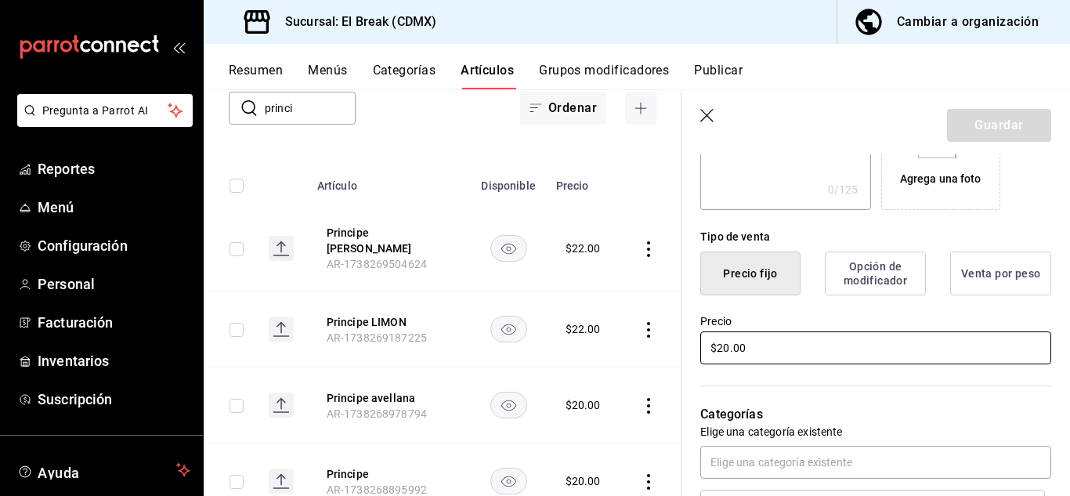
click at [758, 343] on input "$20.00" at bounding box center [875, 347] width 351 height 33
type input "$22.00"
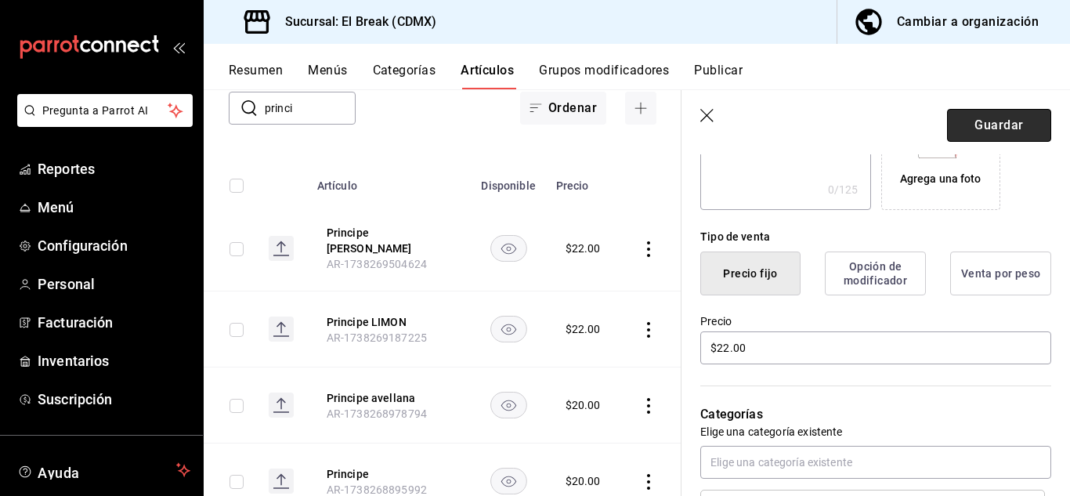
click at [1010, 125] on button "Guardar" at bounding box center [999, 125] width 104 height 33
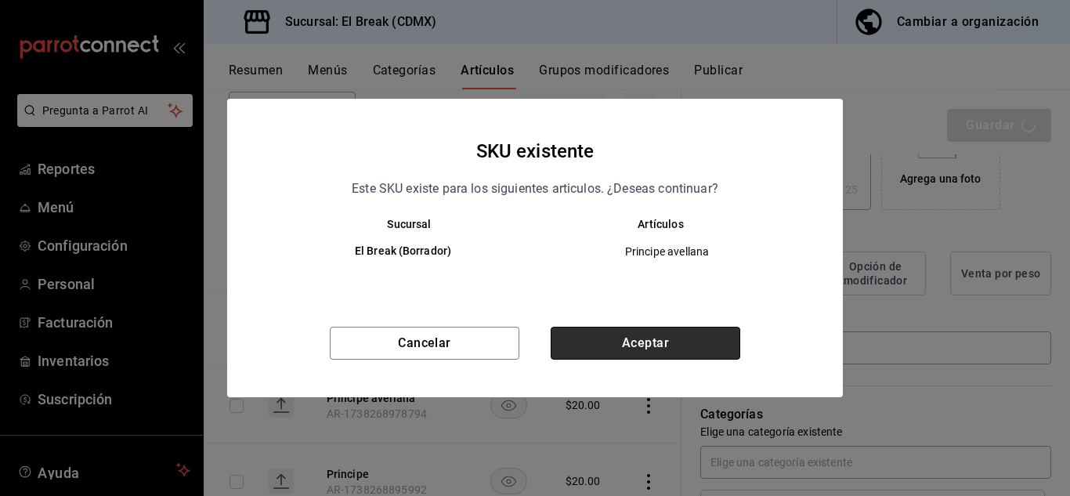
click at [650, 334] on button "Aceptar" at bounding box center [646, 343] width 190 height 33
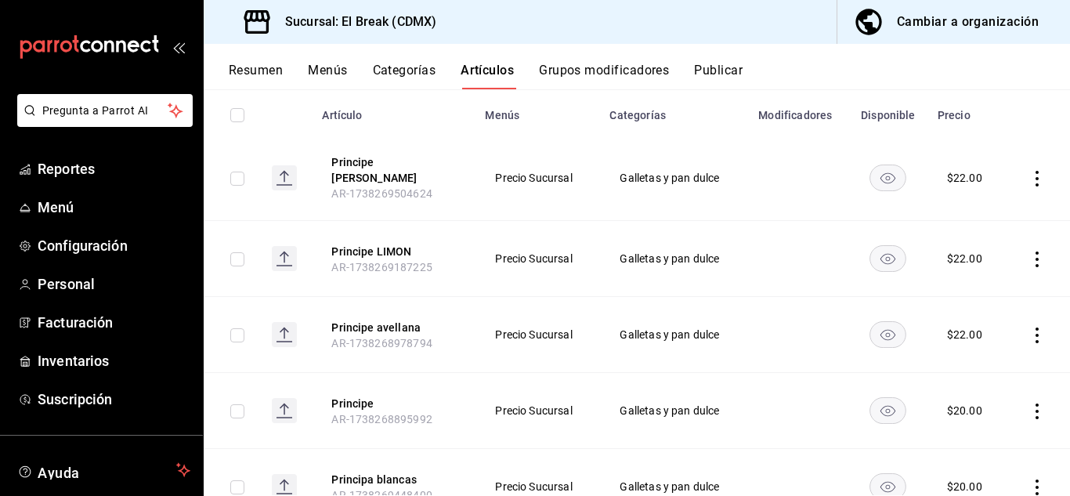
scroll to position [233, 0]
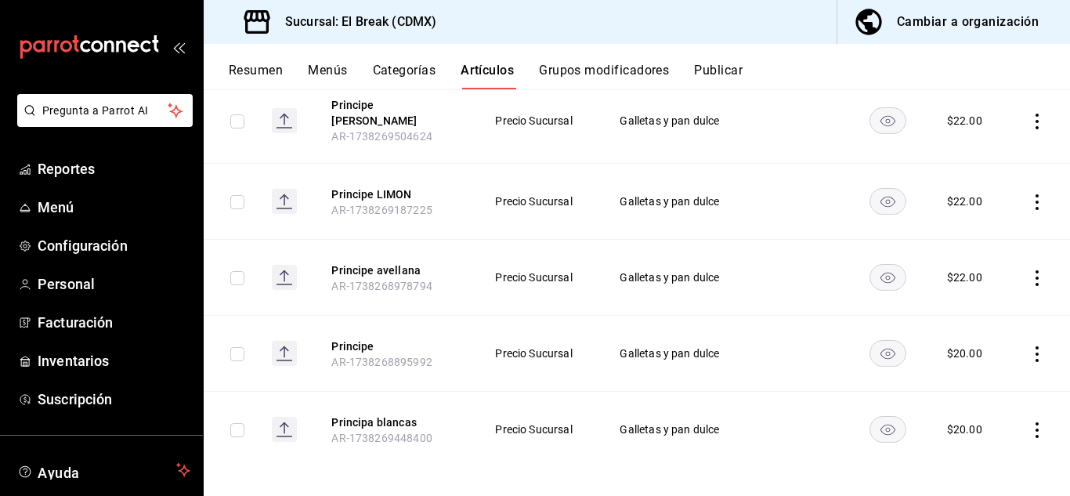
click at [1030, 346] on icon "actions" at bounding box center [1038, 354] width 16 height 16
click at [979, 378] on span "Editar" at bounding box center [978, 380] width 41 height 16
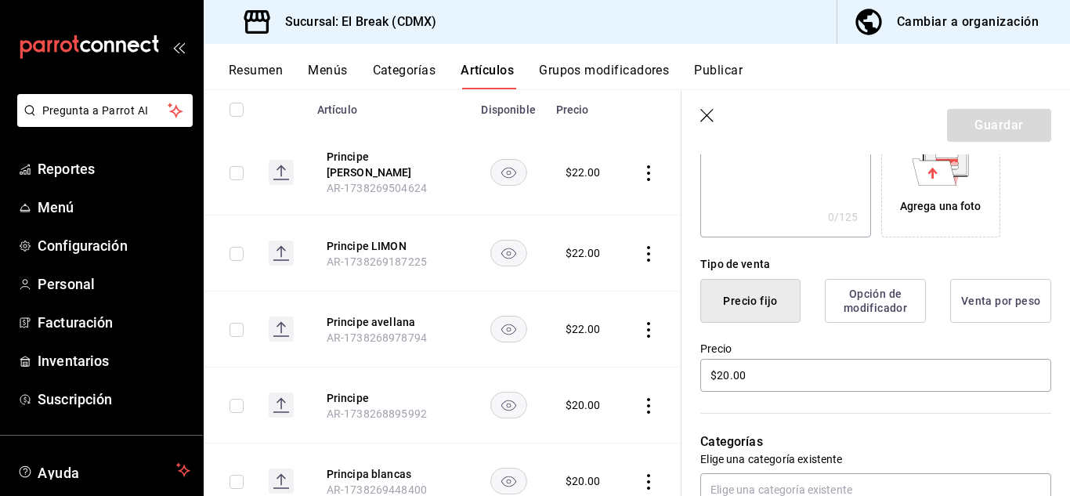
scroll to position [313, 0]
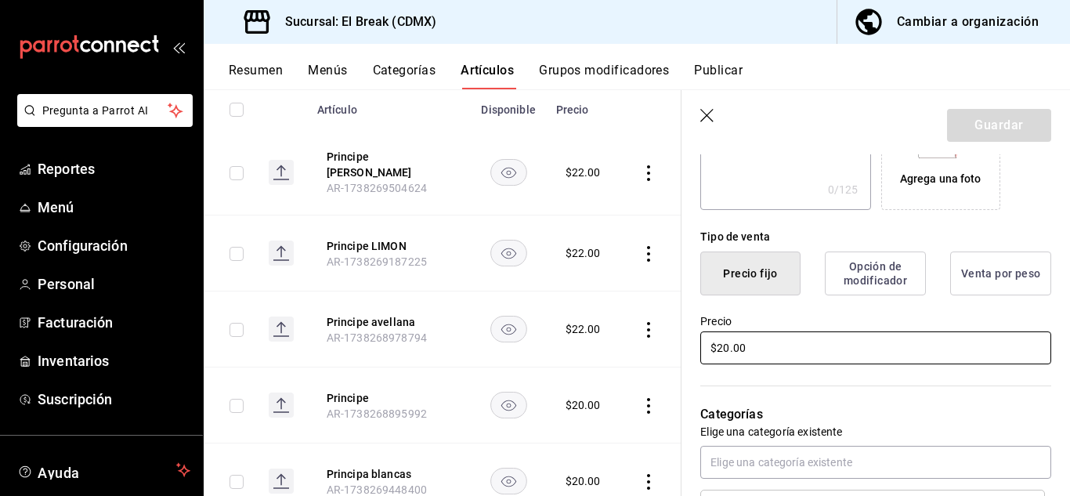
click at [773, 355] on input "$20.00" at bounding box center [875, 347] width 351 height 33
type input "$22.00"
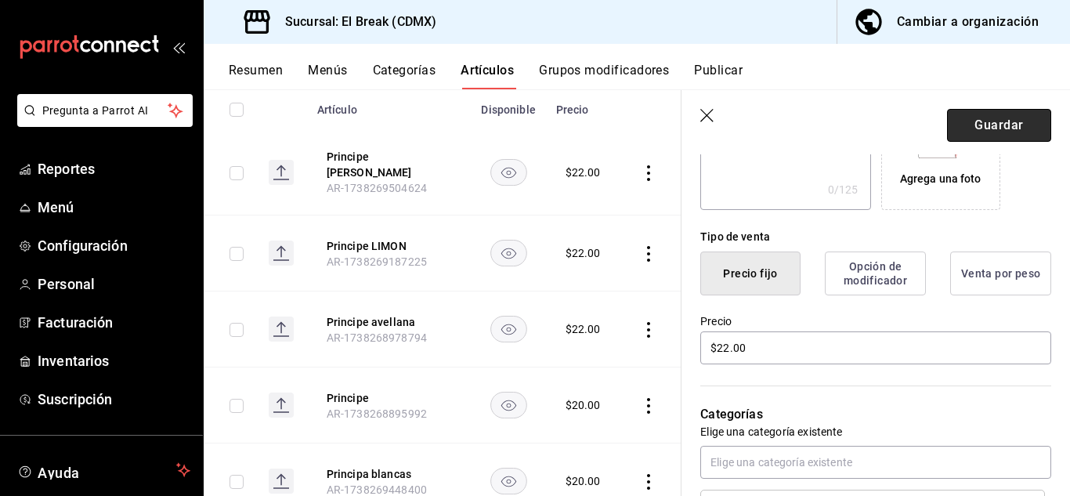
click at [982, 128] on button "Guardar" at bounding box center [999, 125] width 104 height 33
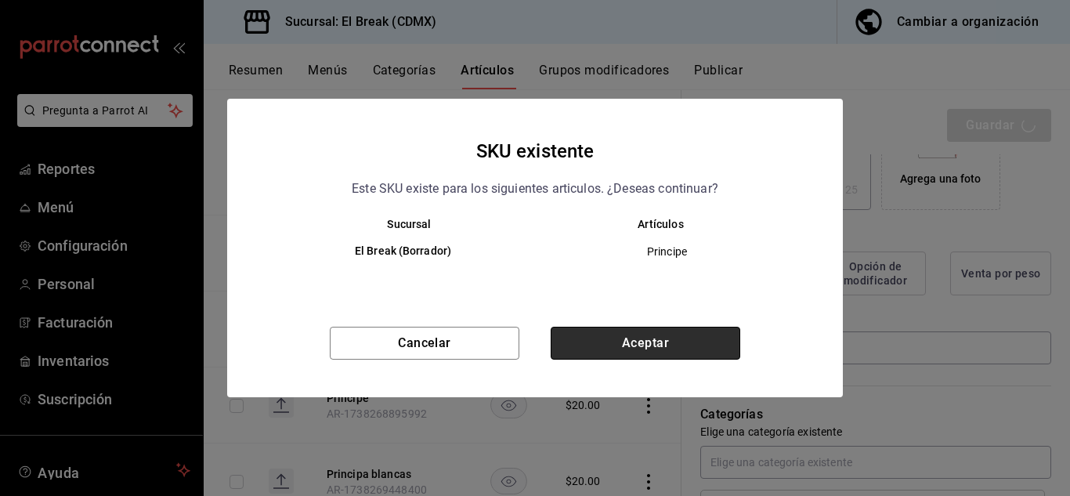
click at [680, 338] on button "Aceptar" at bounding box center [646, 343] width 190 height 33
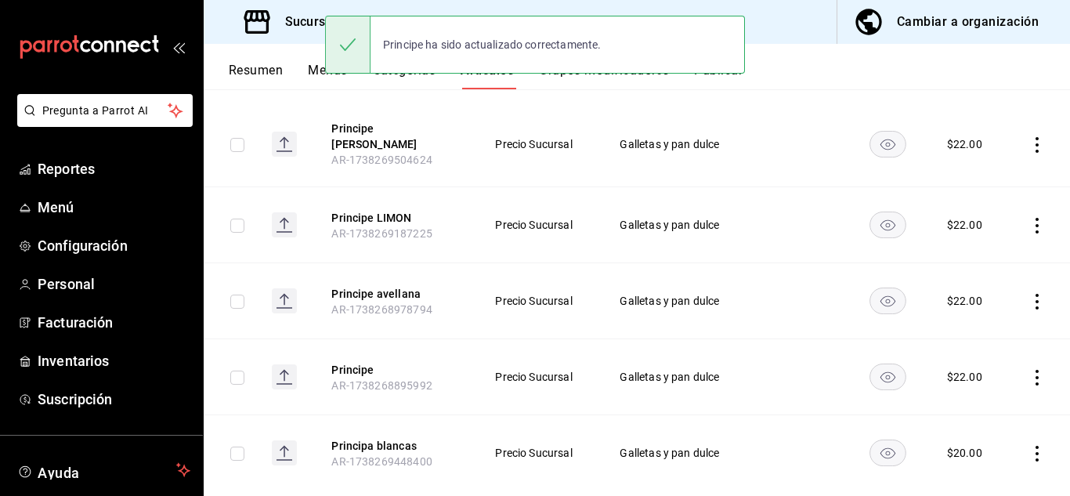
scroll to position [233, 0]
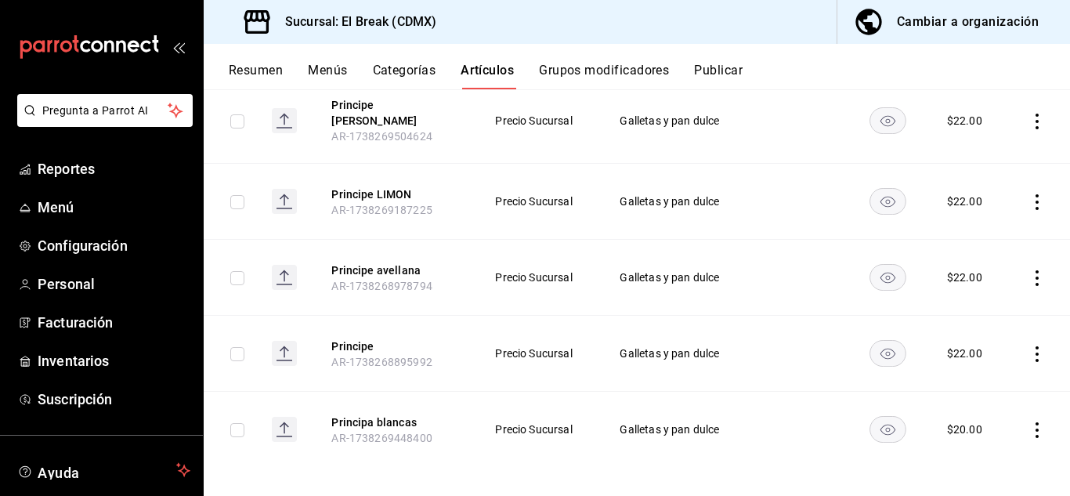
click at [1030, 422] on icon "actions" at bounding box center [1038, 430] width 16 height 16
click at [977, 388] on span "Editar" at bounding box center [978, 390] width 41 height 16
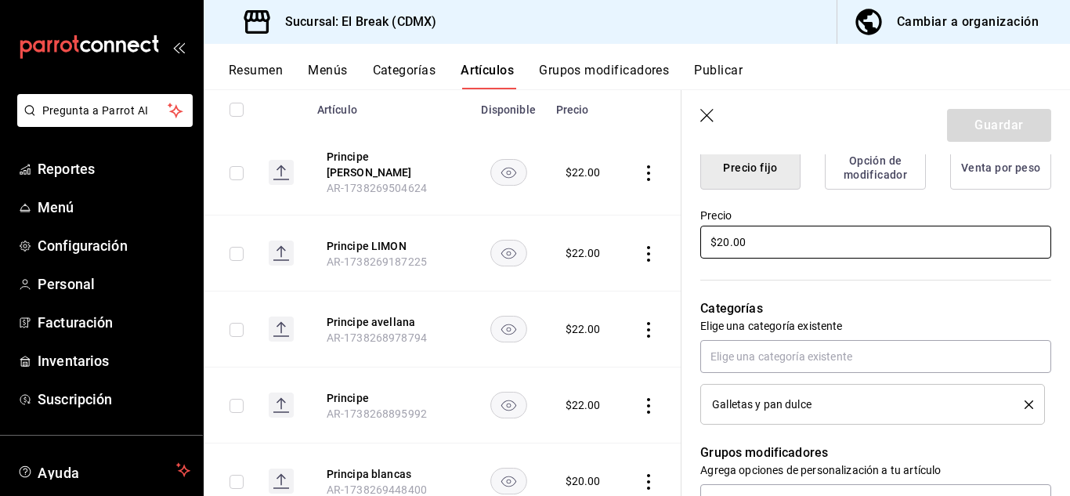
scroll to position [392, 0]
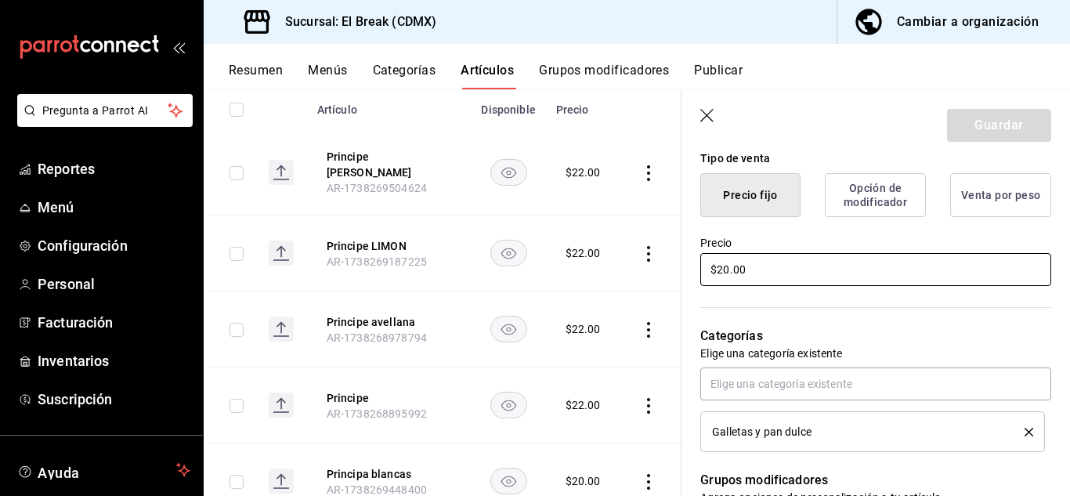
click at [765, 272] on input "$20.00" at bounding box center [875, 269] width 351 height 33
type input "$22.00"
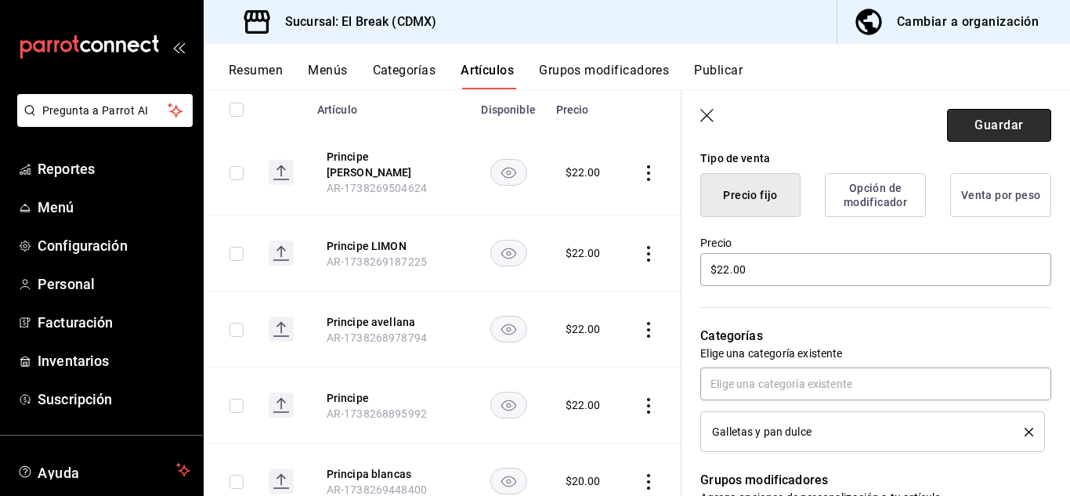
click at [989, 132] on button "Guardar" at bounding box center [999, 125] width 104 height 33
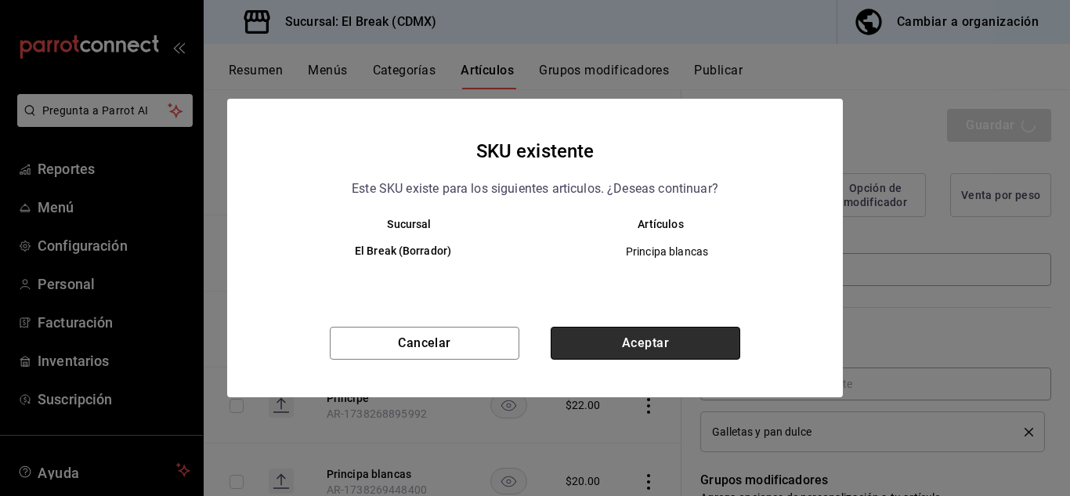
click at [668, 346] on button "Aceptar" at bounding box center [646, 343] width 190 height 33
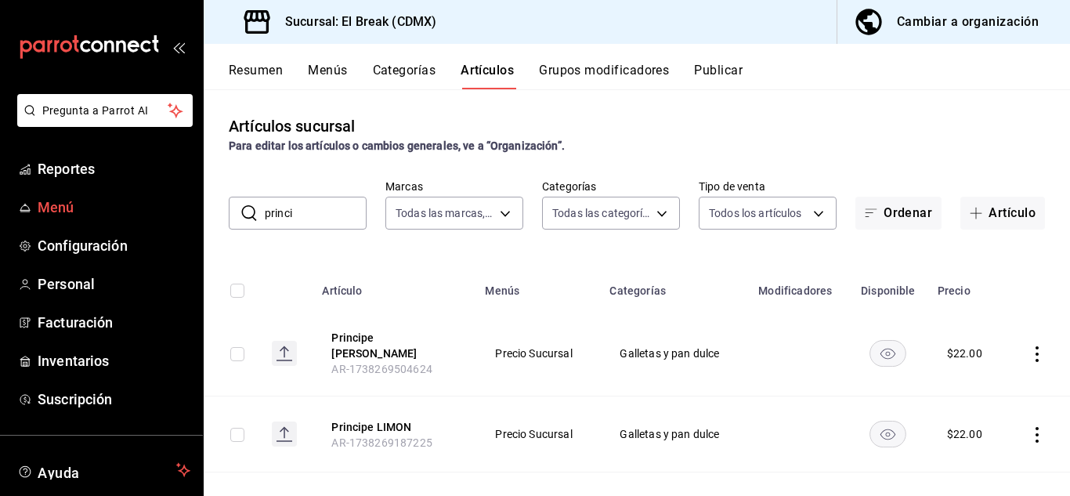
drag, startPoint x: 302, startPoint y: 221, endPoint x: 151, endPoint y: 202, distance: 151.6
click at [151, 204] on div "Pregunta a Parrot AI Reportes Menú Configuración Personal Facturación Inventari…" at bounding box center [535, 248] width 1070 height 496
type input "donas"
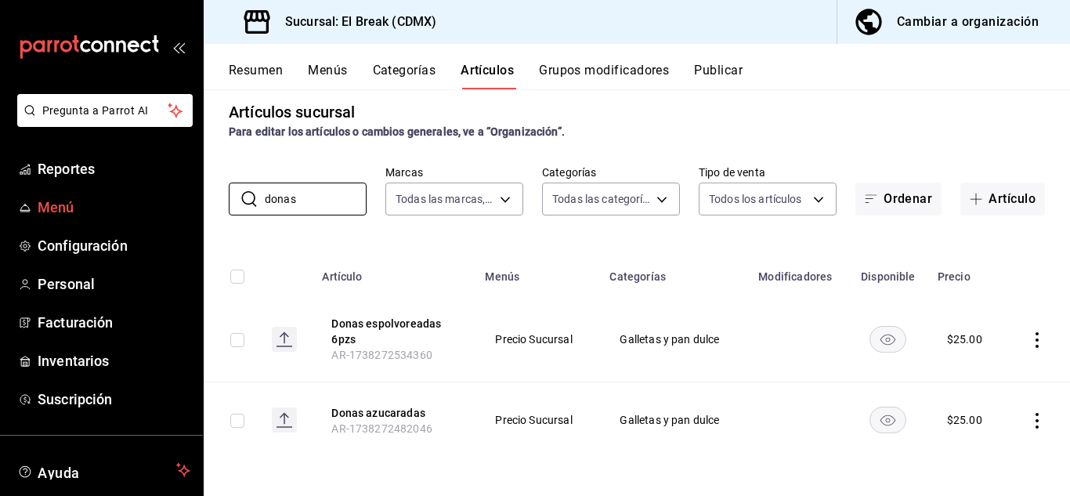
drag, startPoint x: 324, startPoint y: 210, endPoint x: 141, endPoint y: 197, distance: 183.8
click at [142, 197] on div "Pregunta a Parrot AI Reportes Menú Configuración Personal Facturación Inventari…" at bounding box center [535, 248] width 1070 height 496
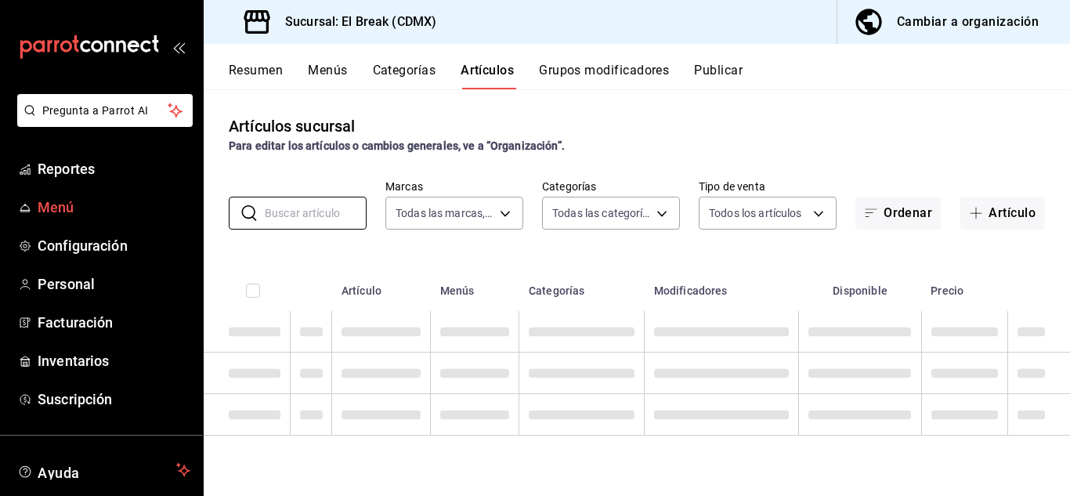
scroll to position [0, 0]
type input "Panquecito"
drag, startPoint x: 349, startPoint y: 219, endPoint x: 44, endPoint y: 211, distance: 304.9
click at [45, 211] on div "Pregunta a Parrot AI Reportes Menú Configuración Personal Facturación Inventari…" at bounding box center [535, 248] width 1070 height 496
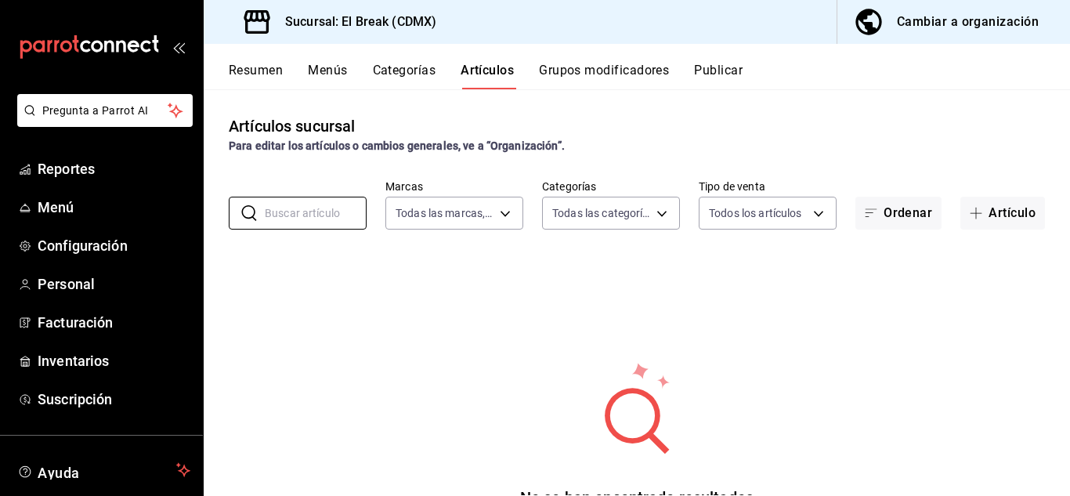
drag, startPoint x: 1017, startPoint y: 210, endPoint x: 542, endPoint y: 247, distance: 476.2
click at [1017, 210] on button "Artículo" at bounding box center [1003, 213] width 85 height 33
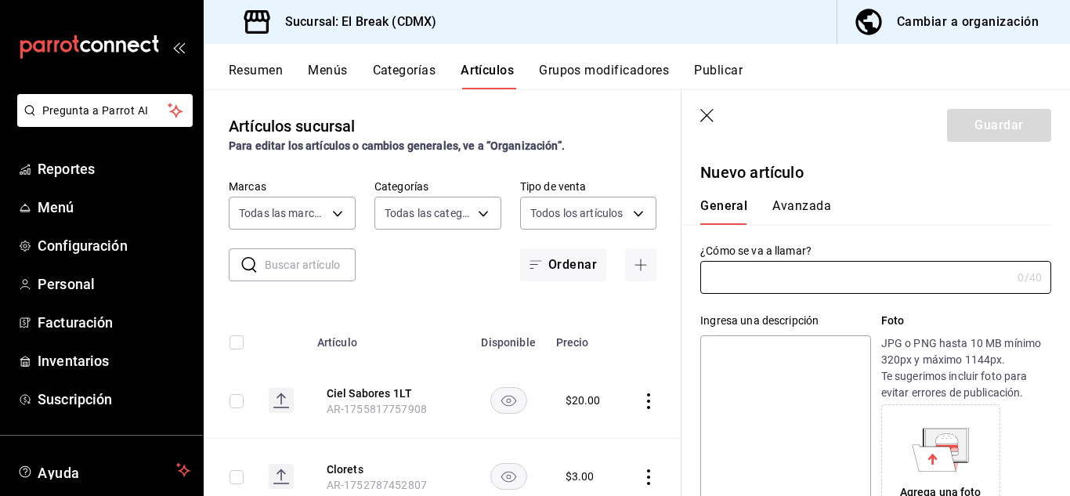
click at [751, 277] on input "text" at bounding box center [855, 277] width 311 height 31
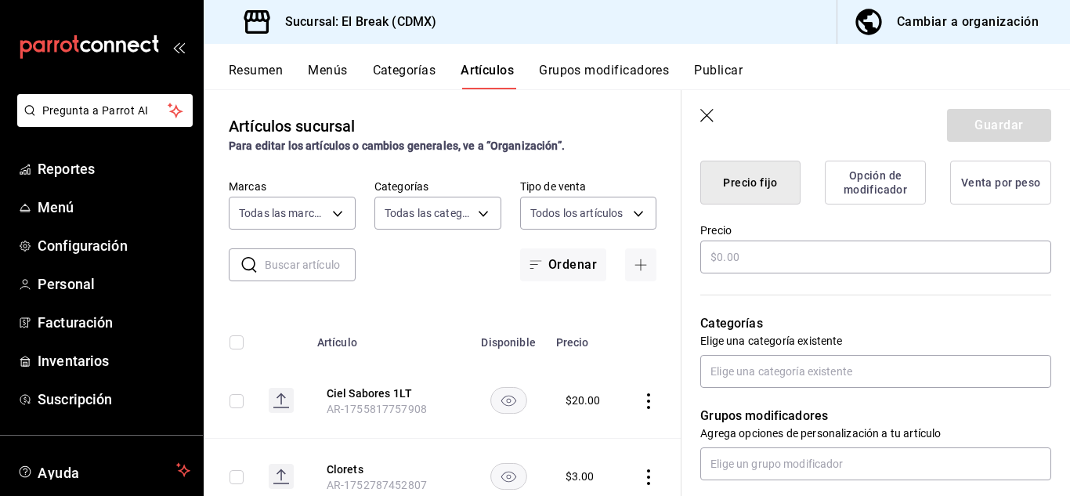
scroll to position [313, 0]
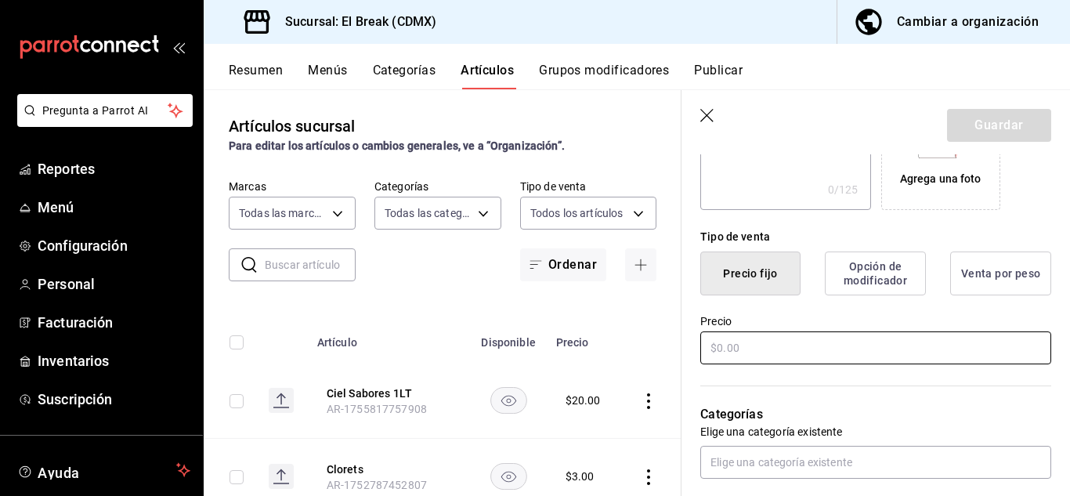
type input "Panquecito"
click at [734, 353] on input "text" at bounding box center [875, 347] width 351 height 33
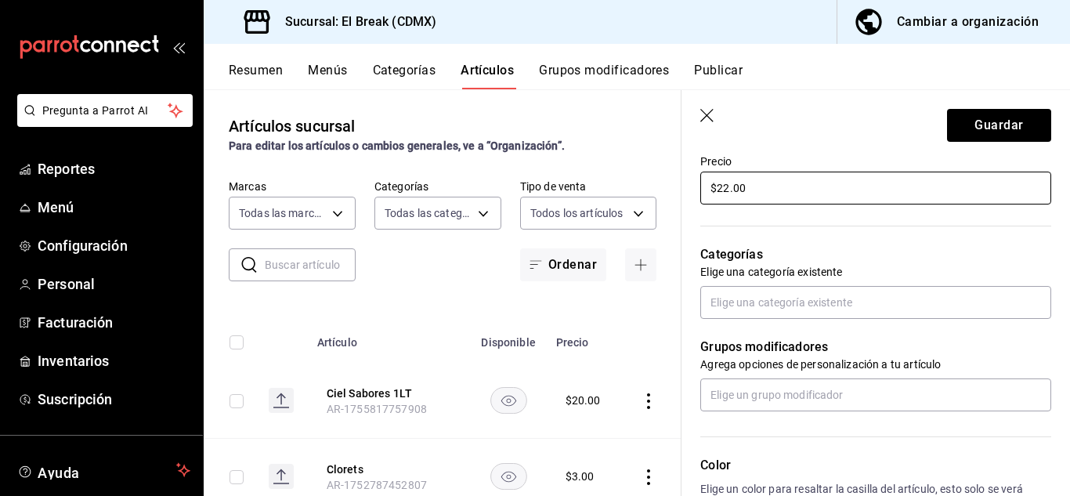
scroll to position [470, 0]
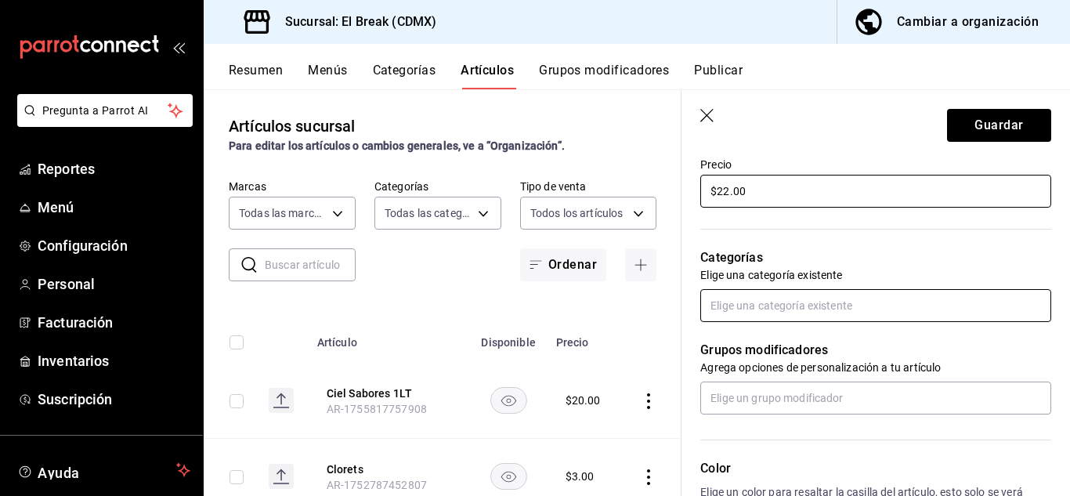
type input "$22.00"
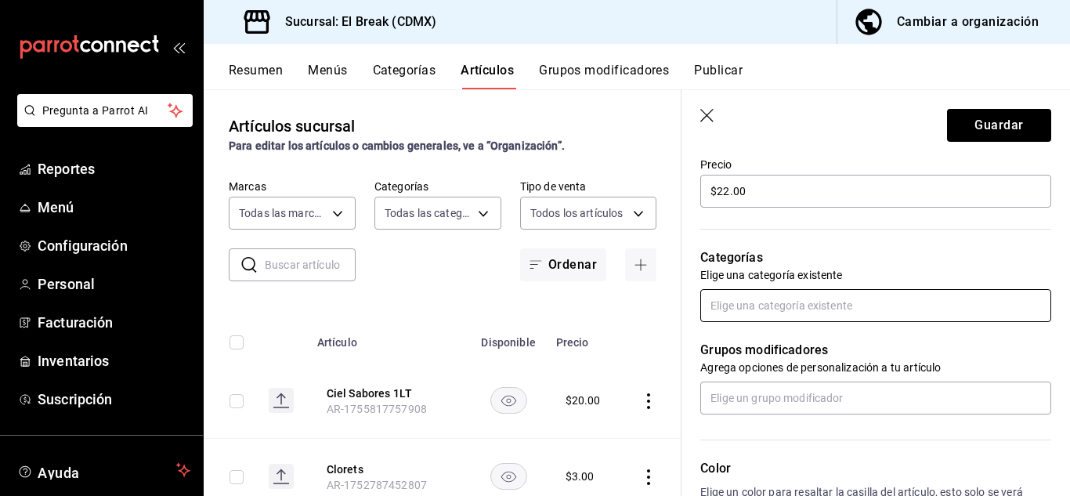
click at [798, 304] on input "text" at bounding box center [875, 305] width 351 height 33
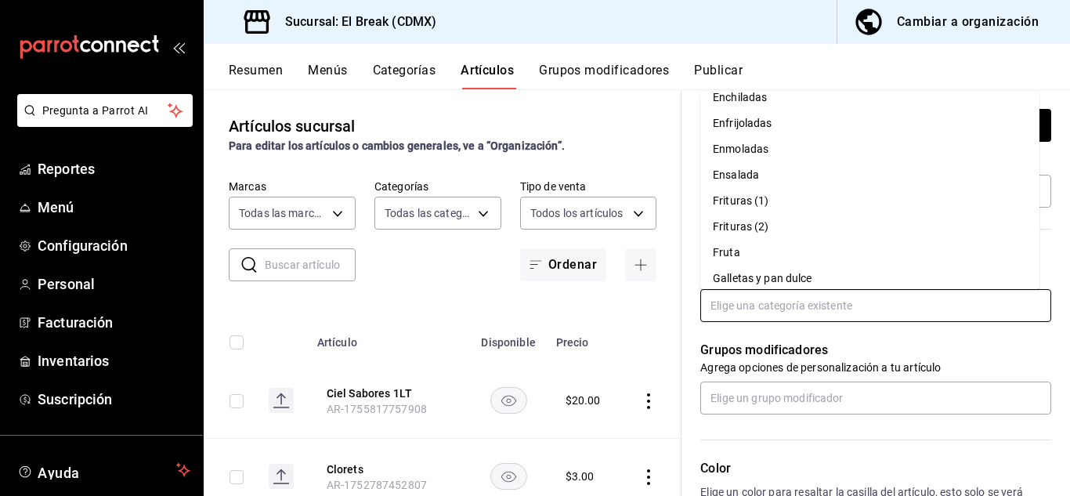
scroll to position [157, 0]
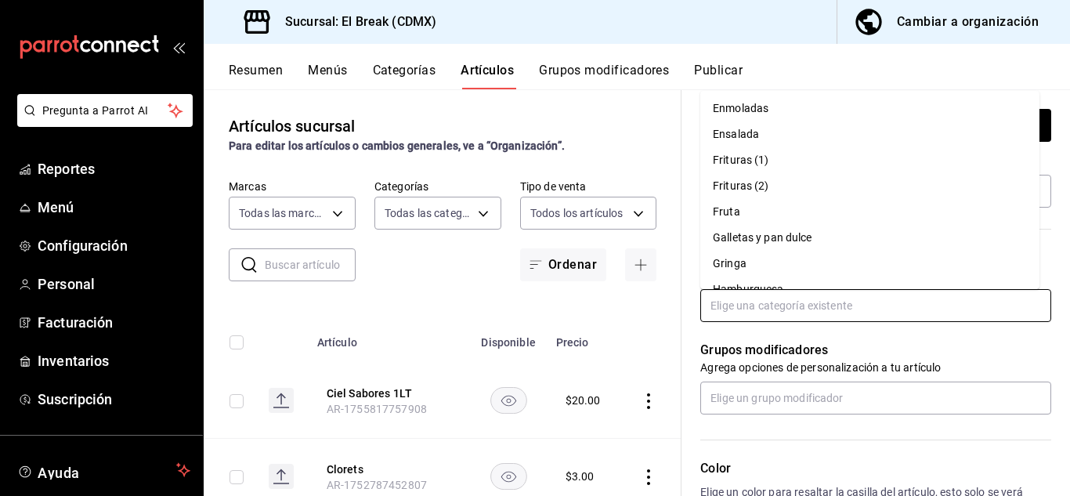
click at [787, 243] on li "Galletas y pan dulce" at bounding box center [869, 238] width 339 height 26
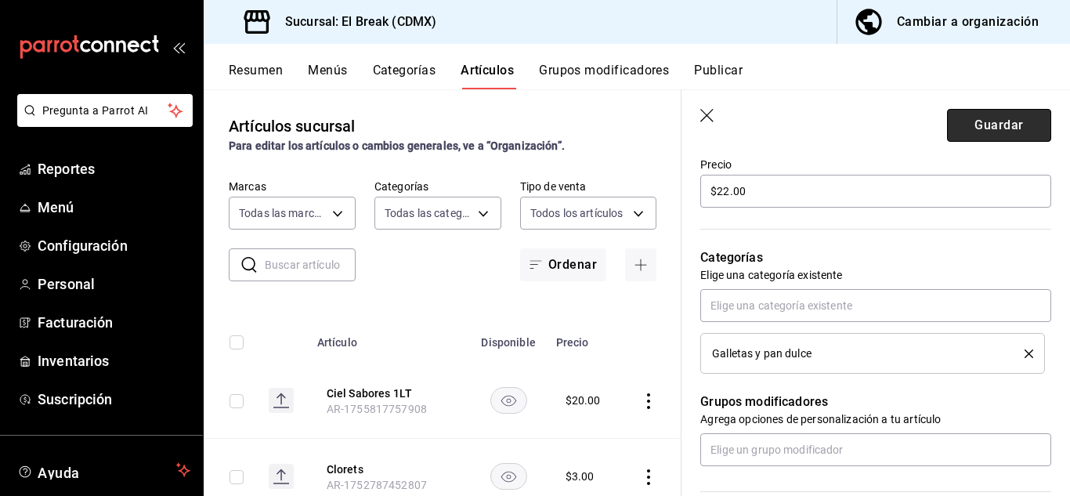
click at [978, 126] on button "Guardar" at bounding box center [999, 125] width 104 height 33
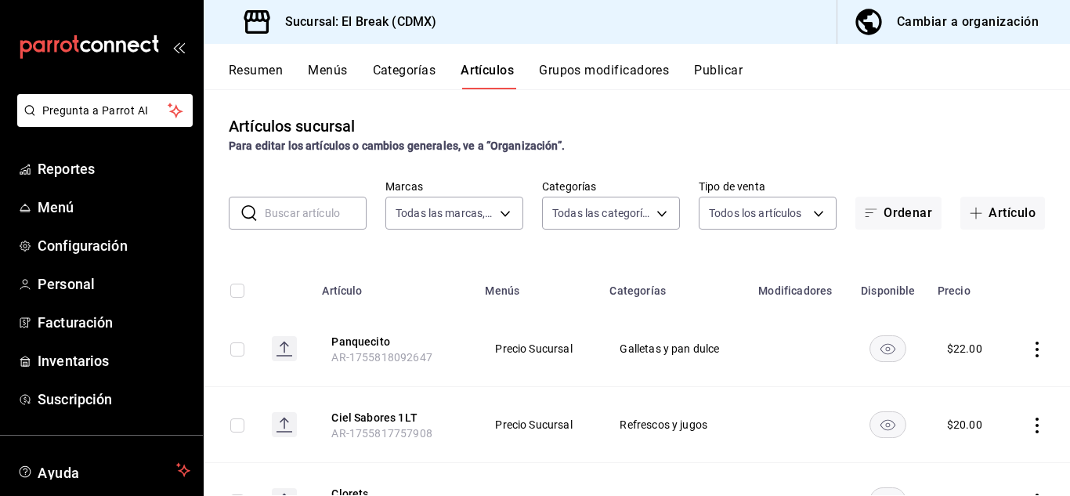
click at [304, 221] on input "text" at bounding box center [316, 212] width 102 height 31
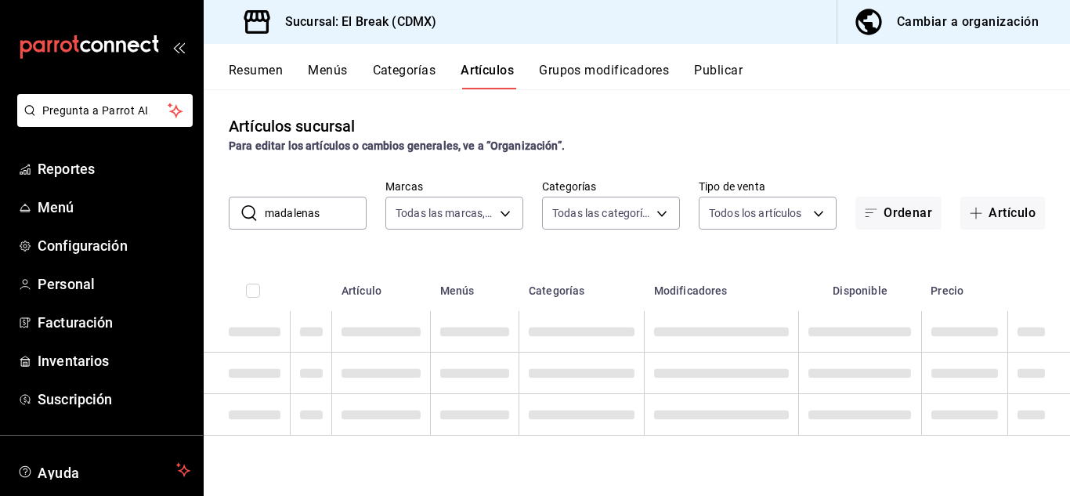
type input "madalenas"
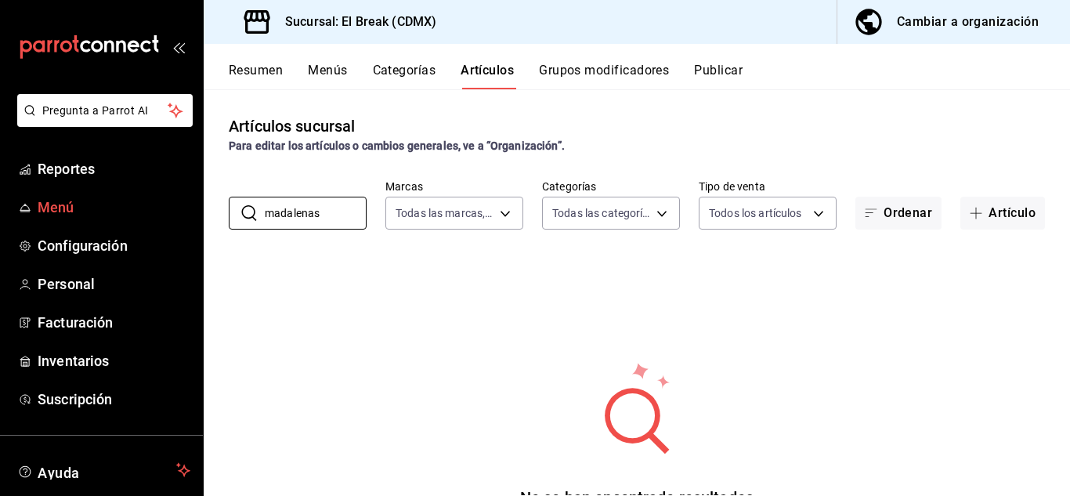
drag, startPoint x: 347, startPoint y: 212, endPoint x: 57, endPoint y: 222, distance: 290.1
click at [57, 222] on div "Pregunta a Parrot AI Reportes Menú Configuración Personal Facturación Inventari…" at bounding box center [535, 248] width 1070 height 496
click at [1015, 218] on button "Artículo" at bounding box center [1003, 213] width 85 height 33
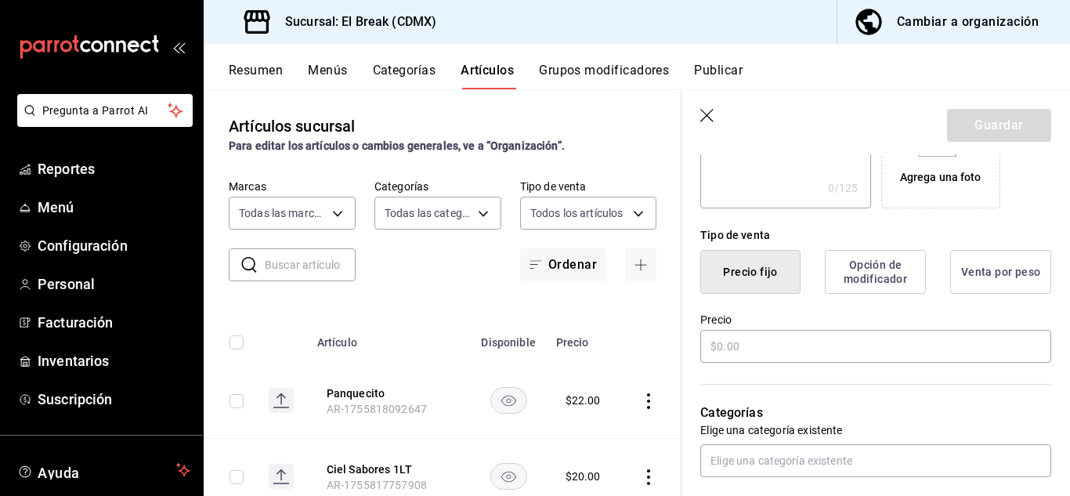
scroll to position [313, 0]
type input "Madalenas"
click at [771, 365] on div "Precio" at bounding box center [875, 340] width 351 height 52
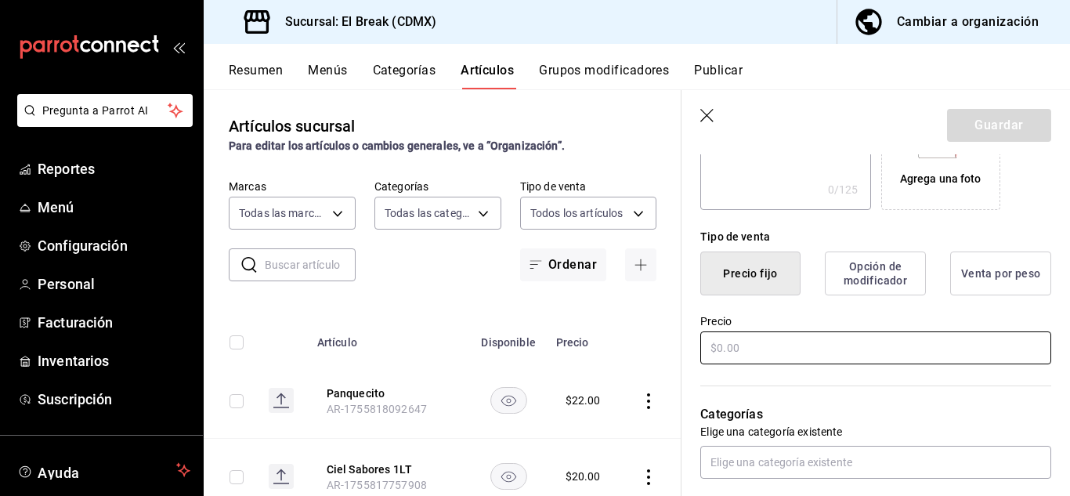
click at [771, 351] on input "text" at bounding box center [875, 347] width 351 height 33
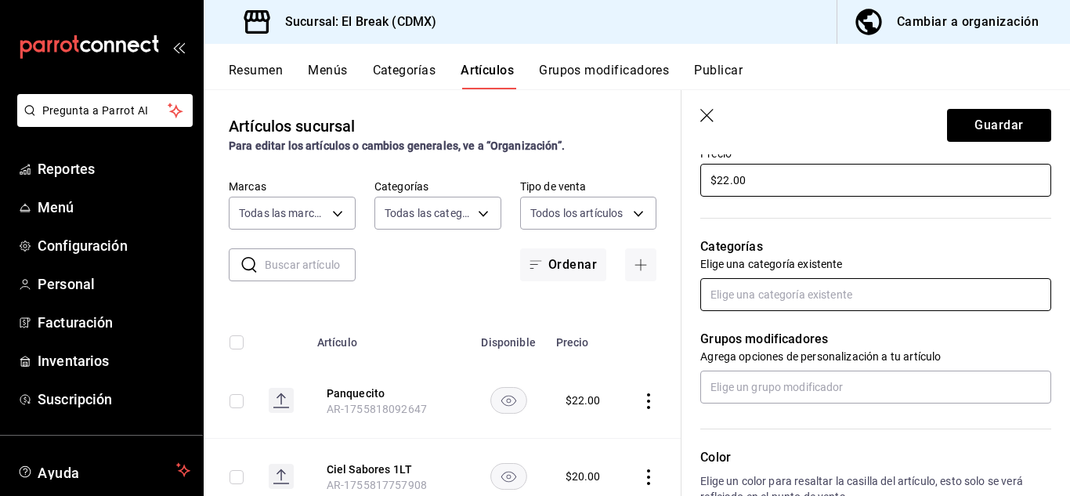
scroll to position [470, 0]
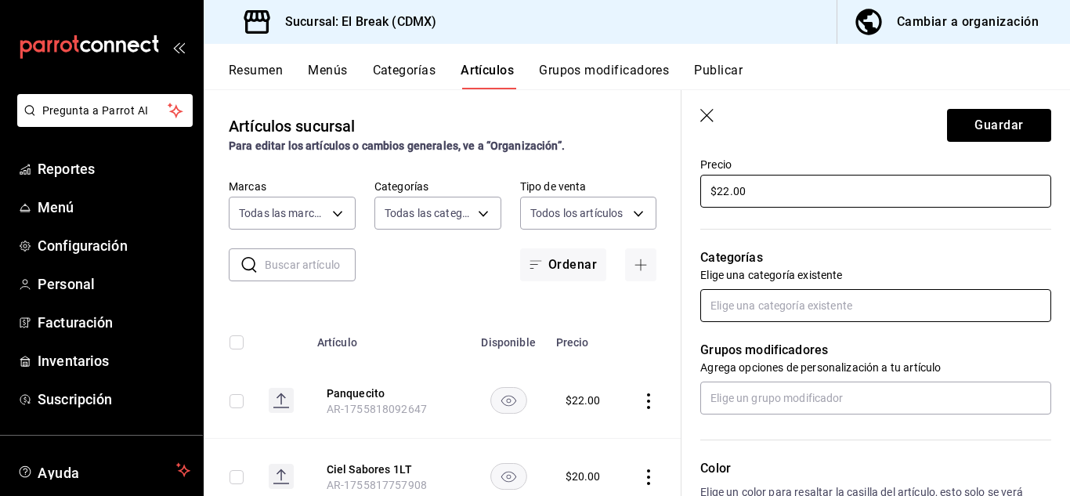
type input "$22.00"
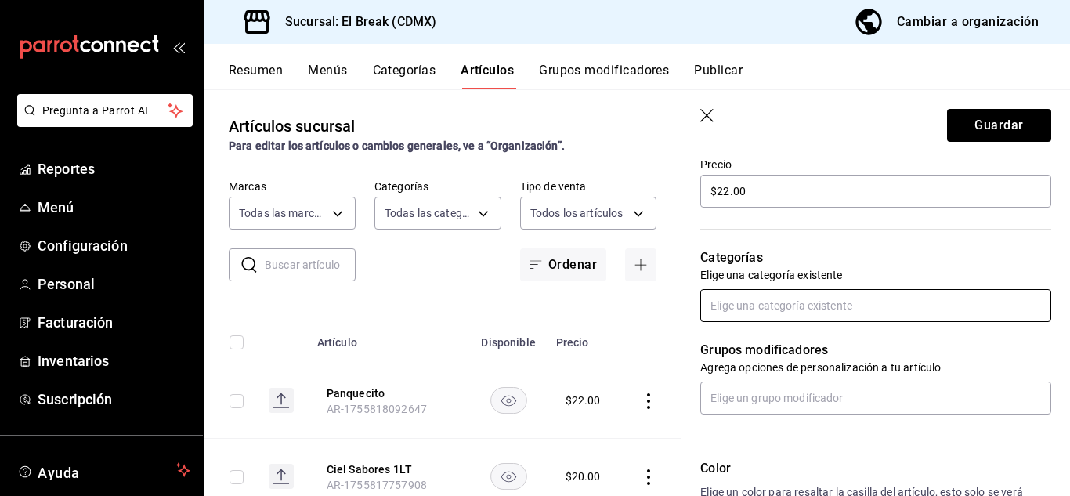
click at [798, 311] on input "text" at bounding box center [875, 305] width 351 height 33
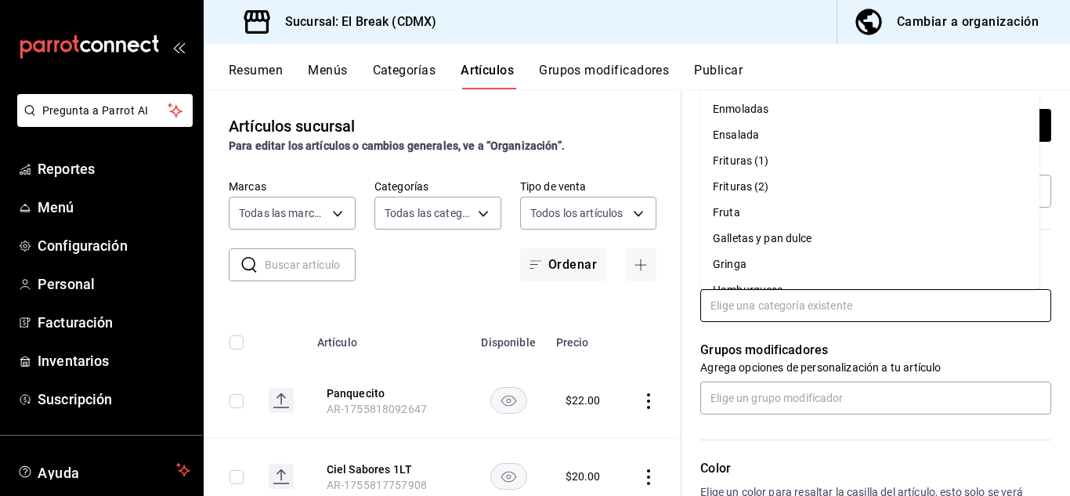
scroll to position [157, 0]
click at [783, 241] on li "Galletas y pan dulce" at bounding box center [869, 238] width 339 height 26
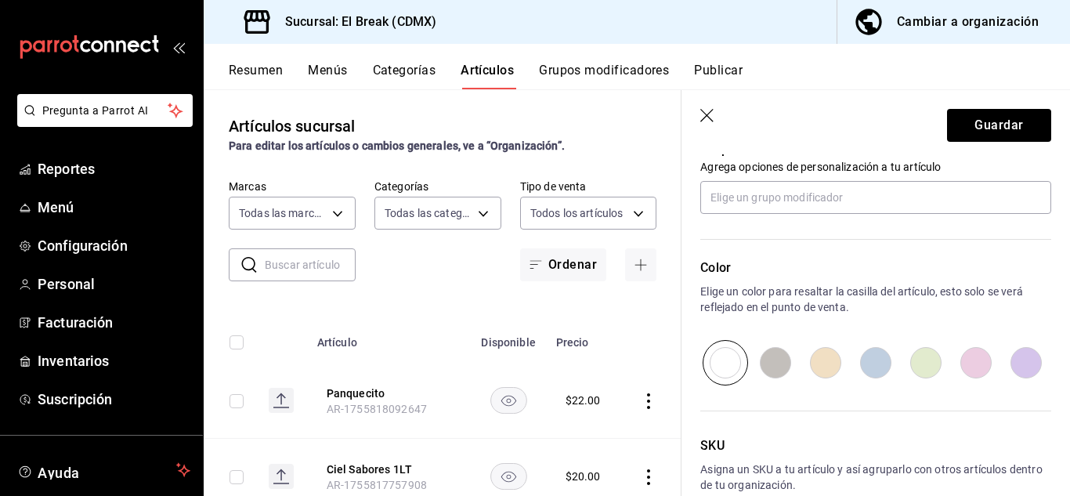
scroll to position [783, 0]
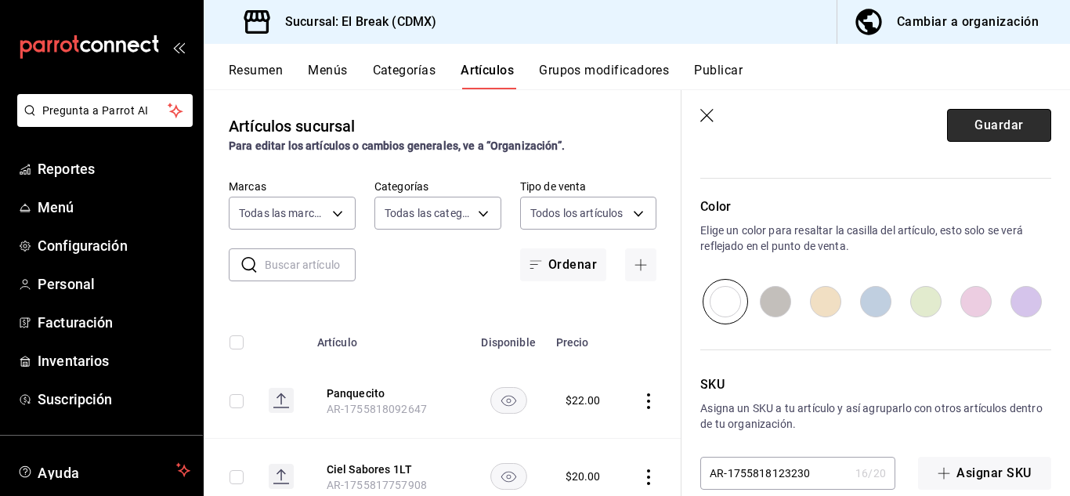
click at [984, 127] on button "Guardar" at bounding box center [999, 125] width 104 height 33
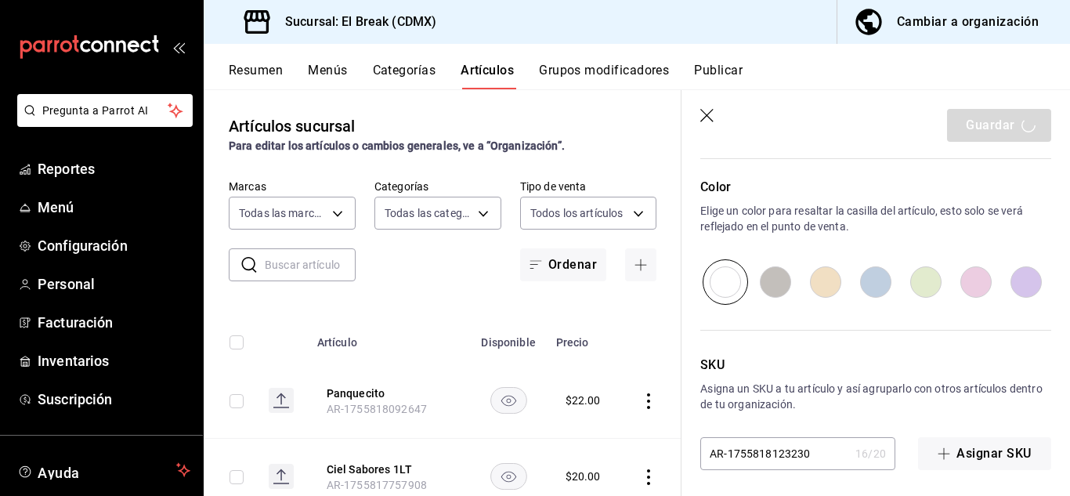
scroll to position [809, 0]
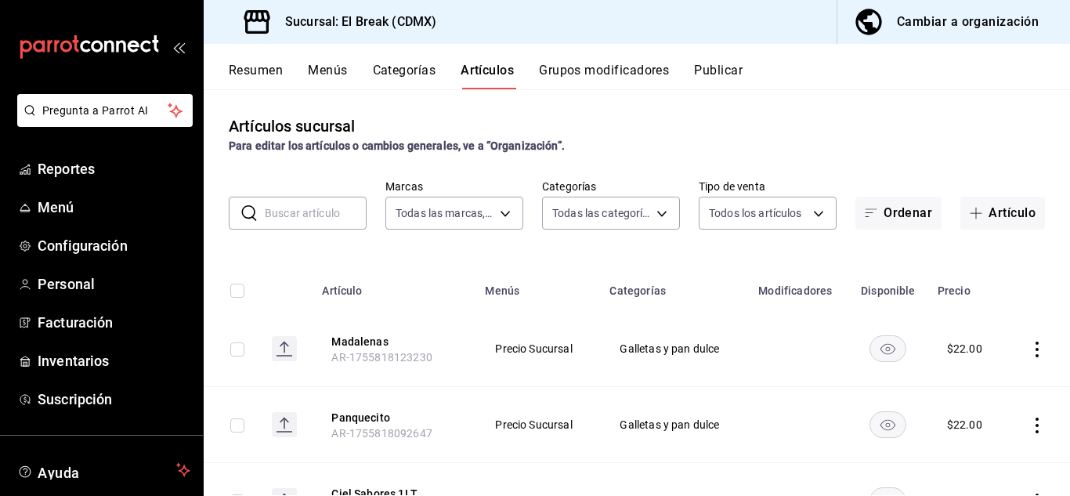
click at [302, 213] on input "text" at bounding box center [316, 212] width 102 height 31
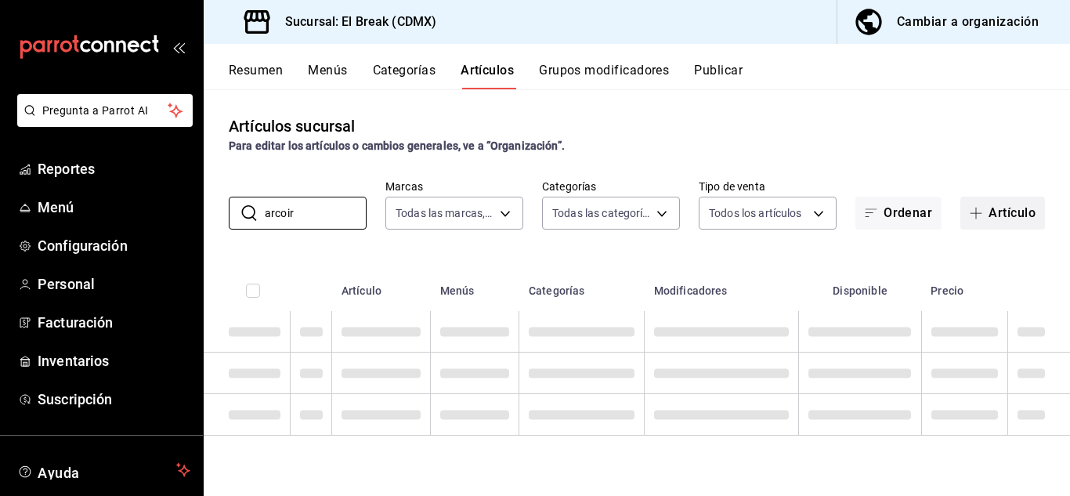
type input "arcoir"
click at [1012, 210] on button "Artículo" at bounding box center [1003, 213] width 85 height 33
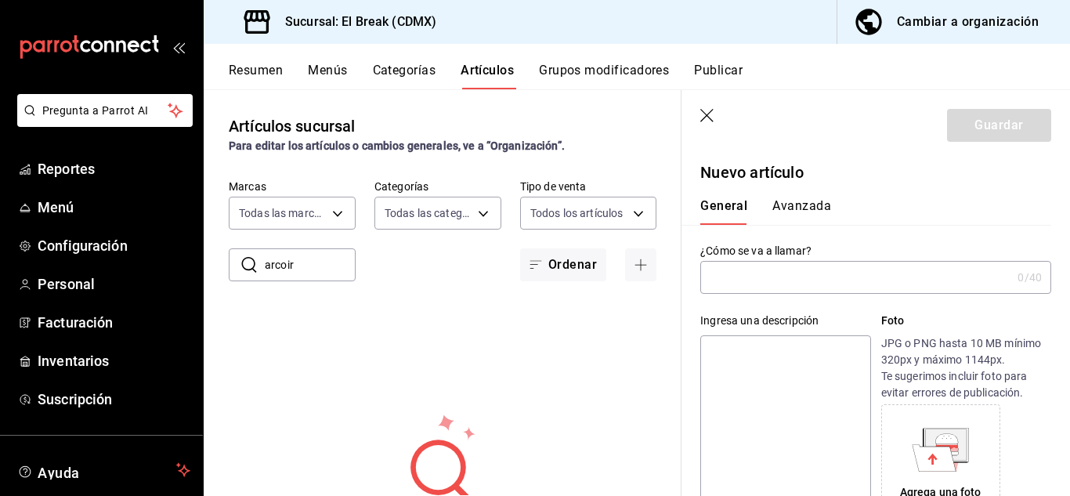
click at [763, 270] on input "text" at bounding box center [855, 277] width 311 height 31
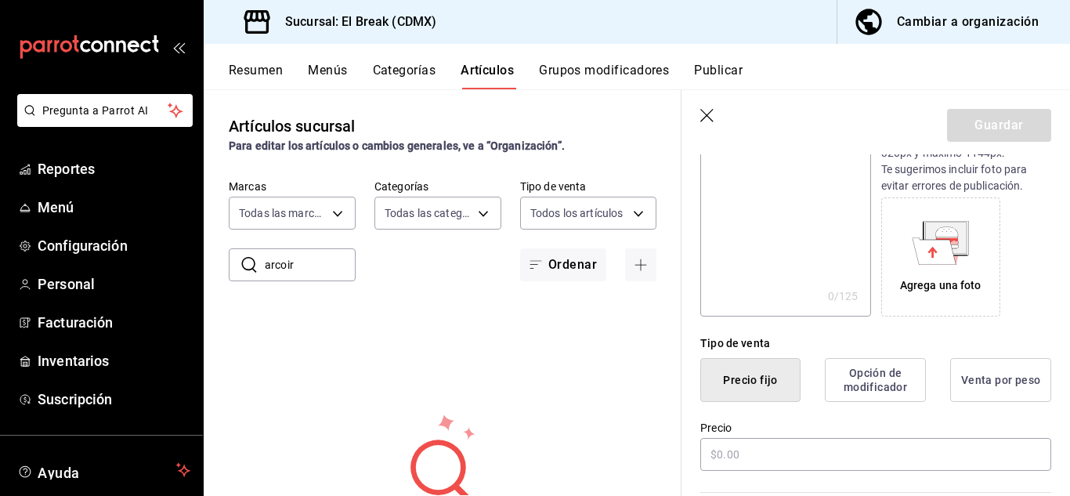
scroll to position [313, 0]
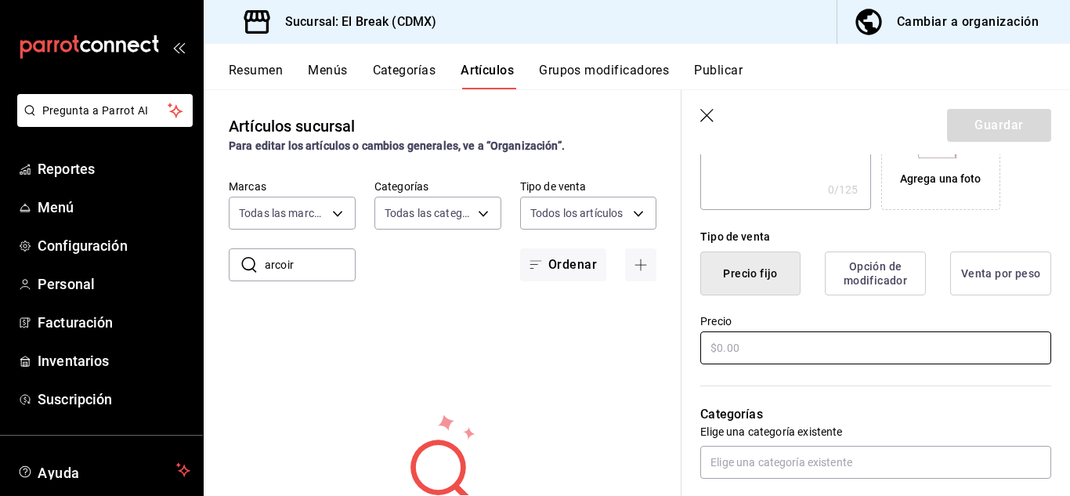
type input "Arcoiris"
click at [809, 354] on input "text" at bounding box center [875, 347] width 351 height 33
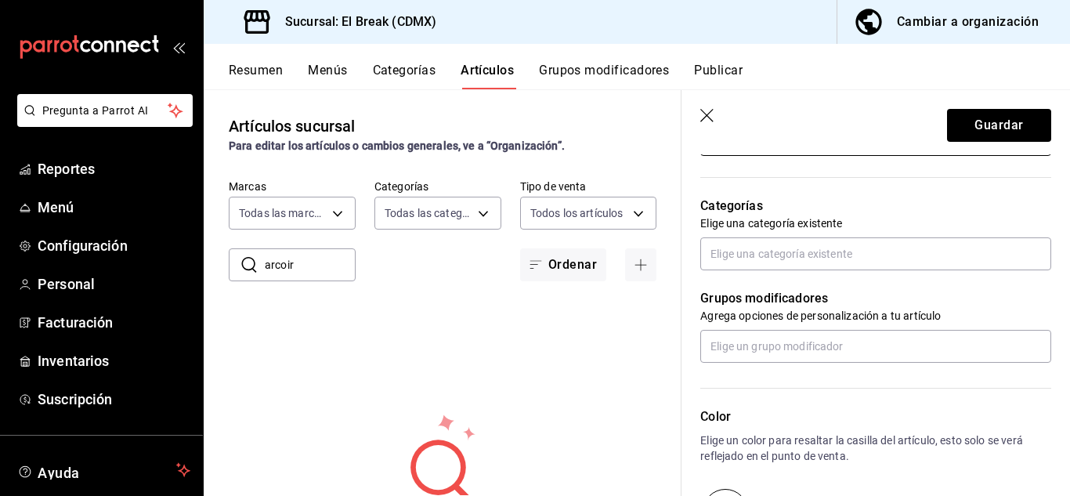
scroll to position [548, 0]
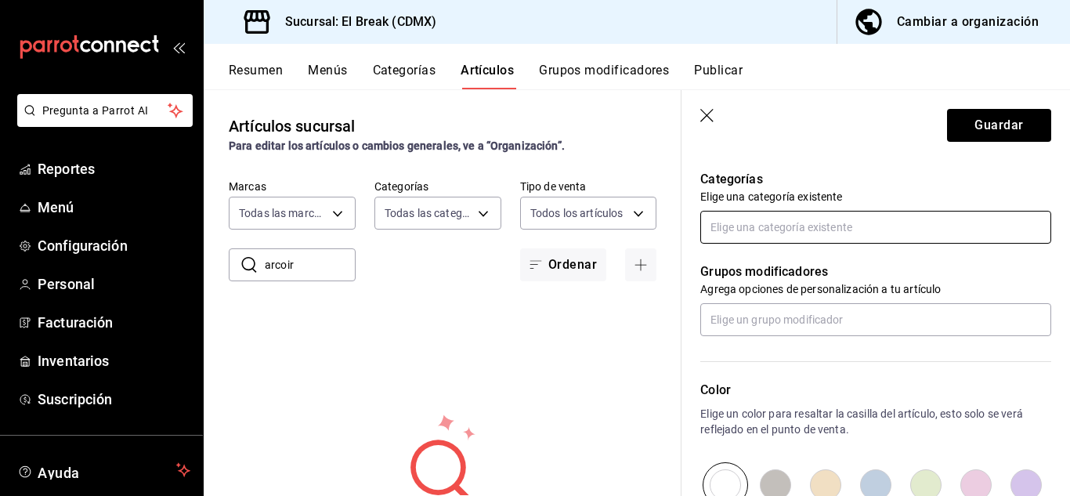
type input "$25.00"
click at [791, 235] on input "text" at bounding box center [875, 227] width 351 height 33
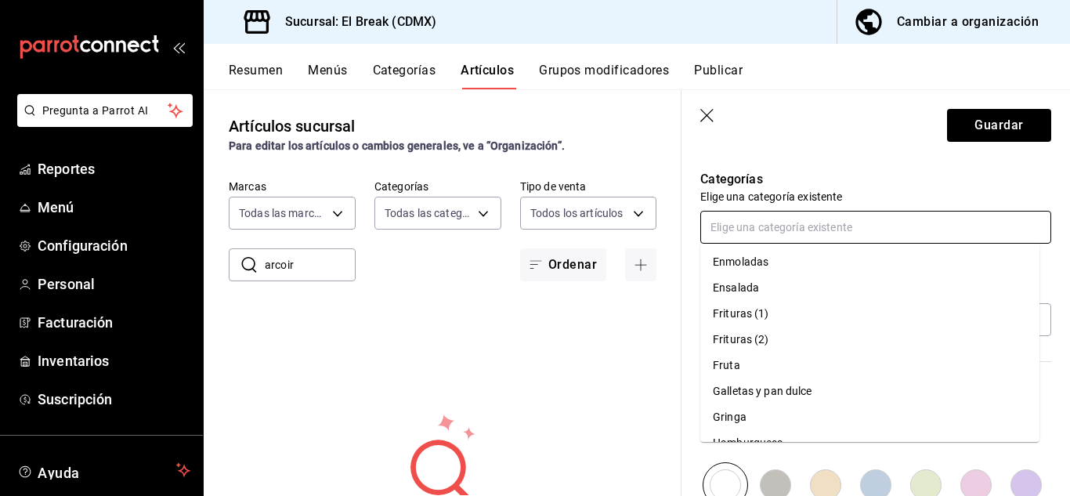
scroll to position [157, 0]
click at [782, 380] on li "Galletas y pan dulce" at bounding box center [869, 391] width 339 height 26
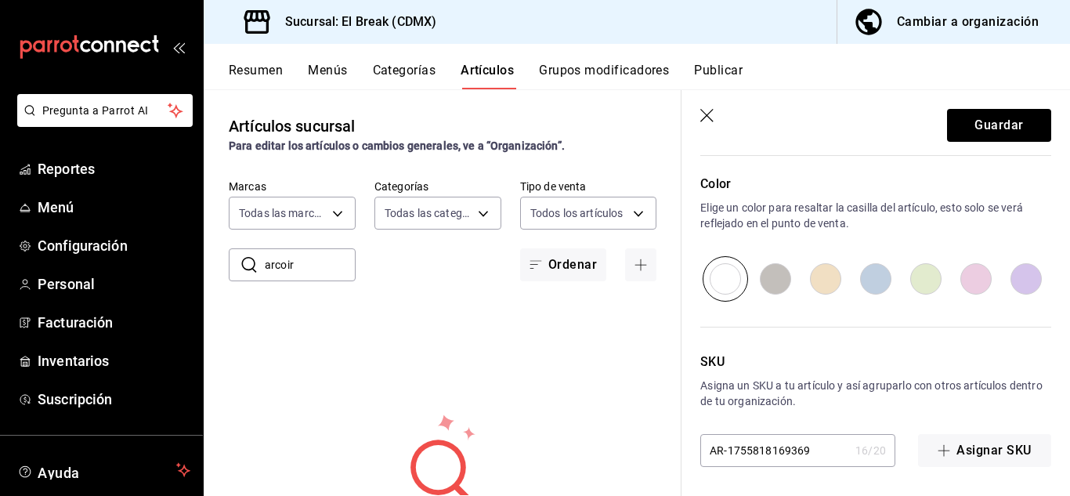
scroll to position [809, 0]
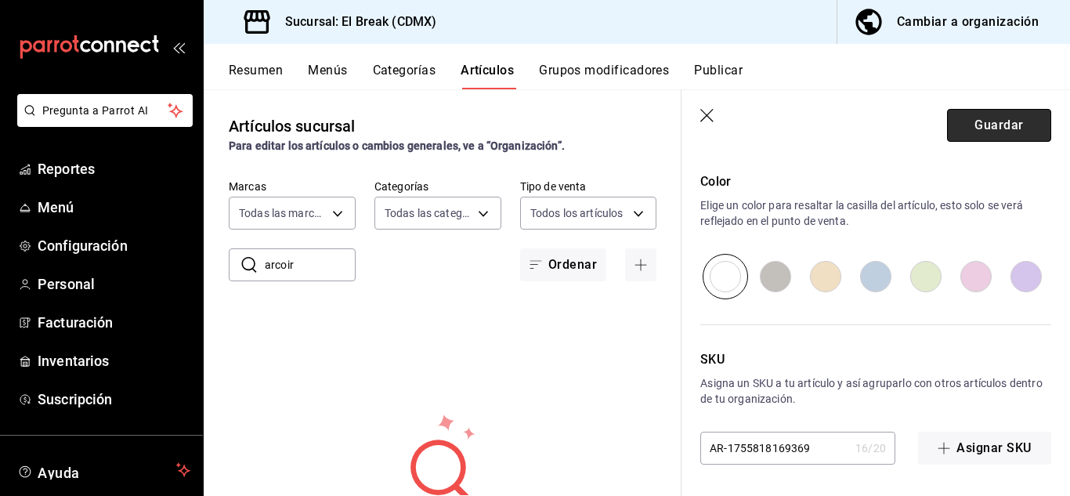
click at [997, 121] on button "Guardar" at bounding box center [999, 125] width 104 height 33
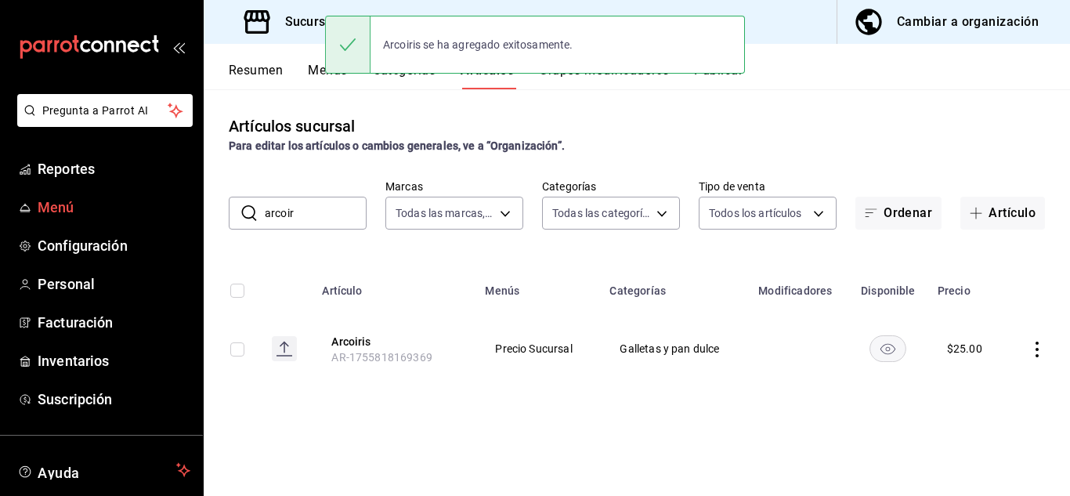
drag, startPoint x: 312, startPoint y: 220, endPoint x: 24, endPoint y: 218, distance: 288.3
click at [41, 218] on div "Pregunta a Parrot AI Reportes Menú Configuración Personal Facturación Inventari…" at bounding box center [535, 248] width 1070 height 496
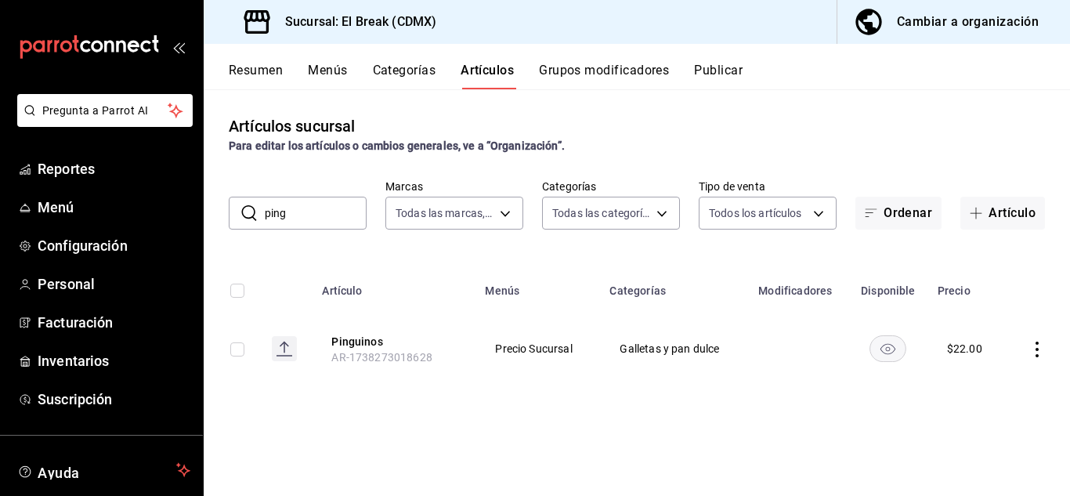
click at [312, 221] on input "ping" at bounding box center [316, 212] width 102 height 31
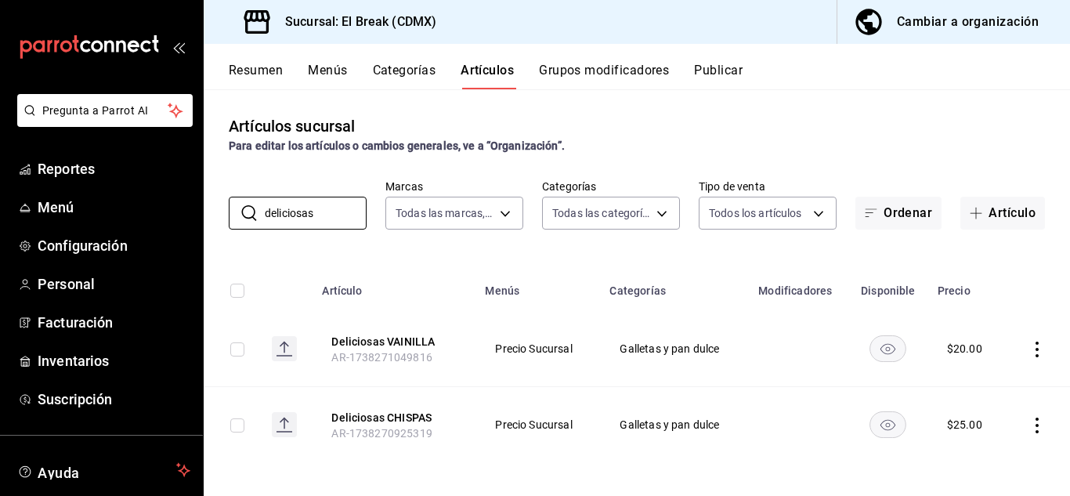
scroll to position [5, 0]
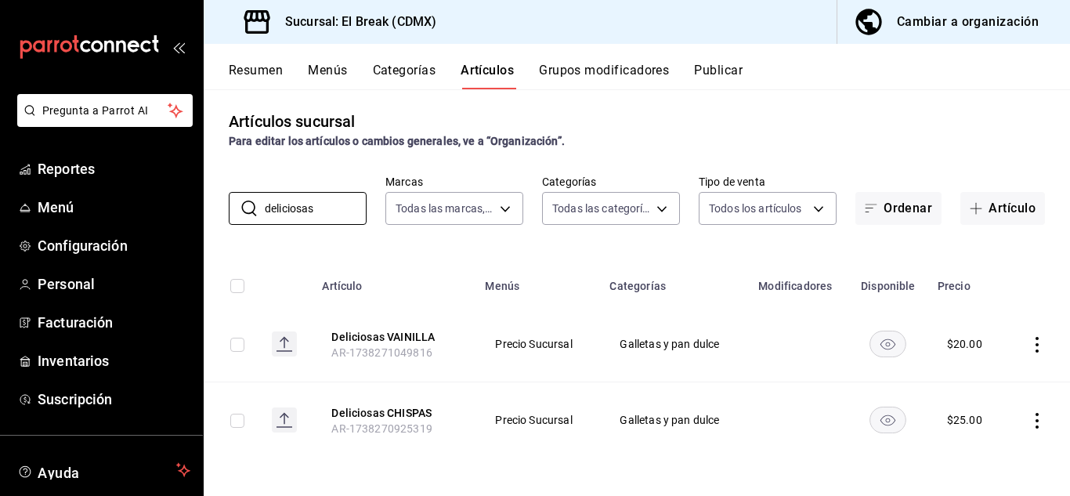
type input "deliciosas"
click at [1015, 353] on td at bounding box center [1038, 344] width 64 height 76
click at [1030, 345] on icon "actions" at bounding box center [1038, 345] width 16 height 16
click at [973, 375] on span "Editar" at bounding box center [978, 380] width 41 height 16
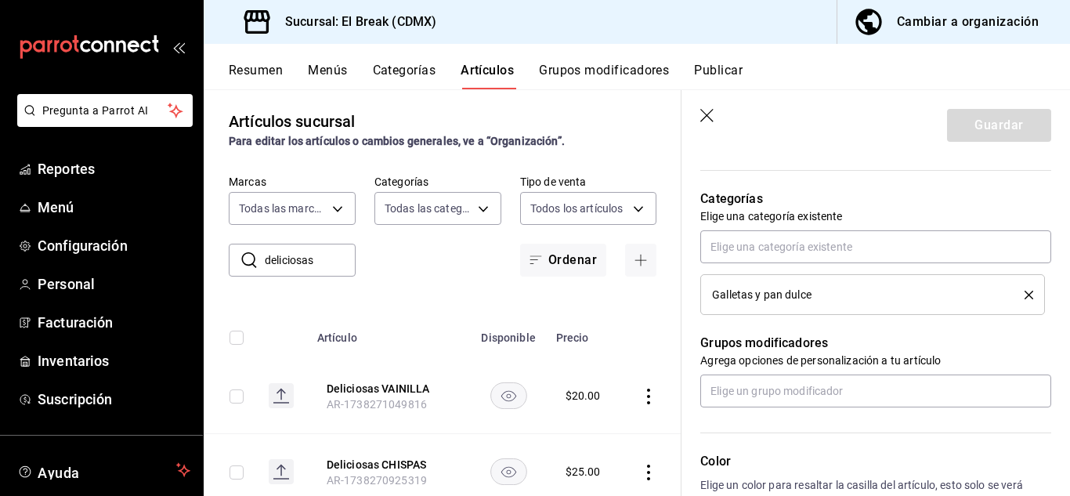
scroll to position [470, 0]
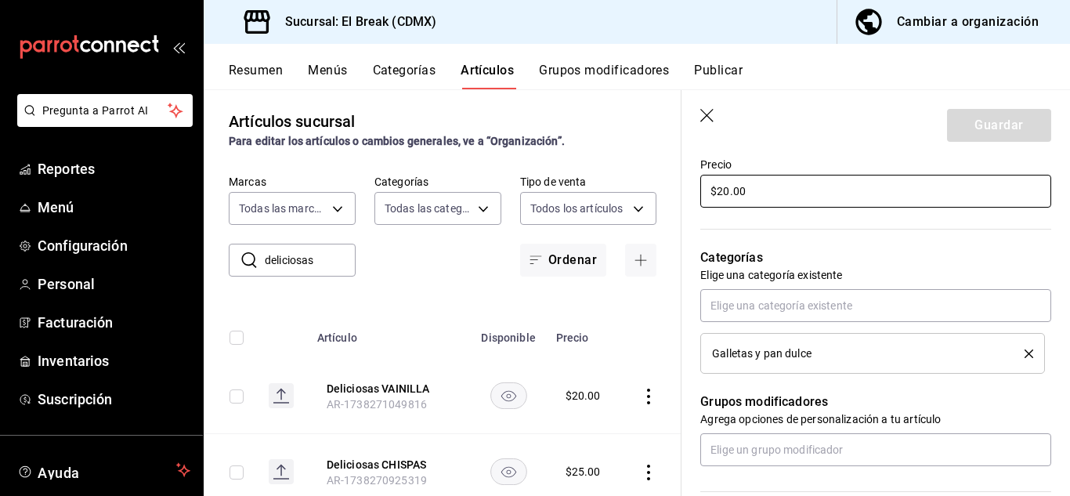
click at [744, 202] on input "$20.00" at bounding box center [875, 191] width 351 height 33
type input "$28.00"
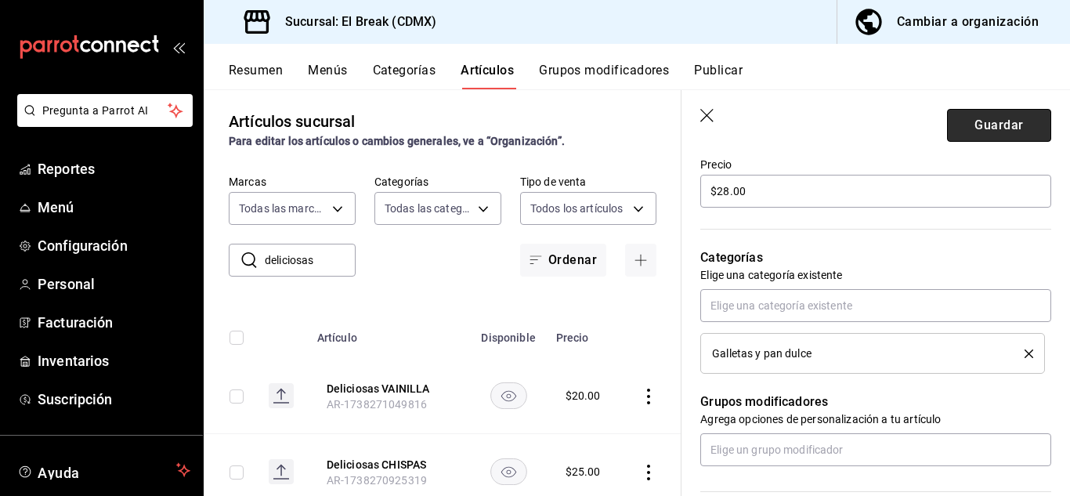
click at [956, 124] on button "Guardar" at bounding box center [999, 125] width 104 height 33
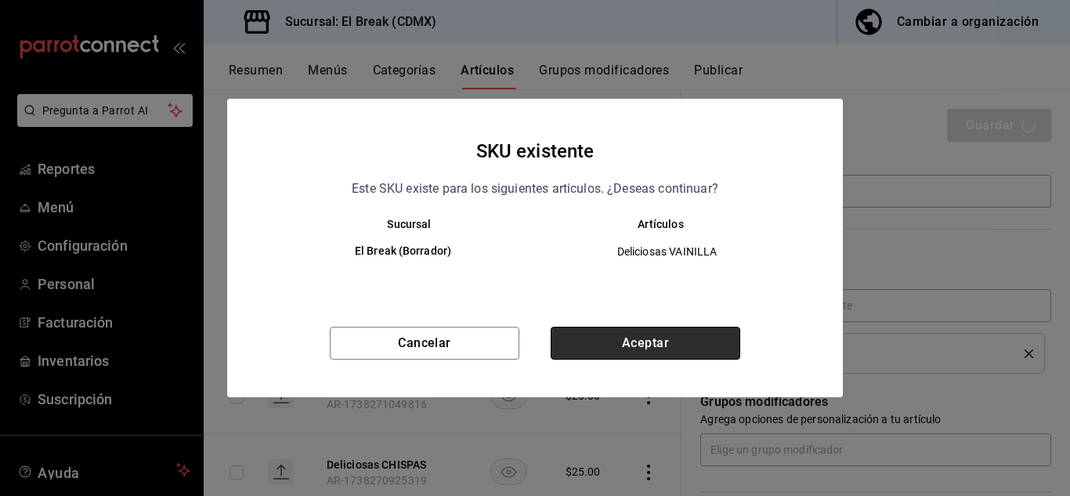
click at [678, 341] on button "Aceptar" at bounding box center [646, 343] width 190 height 33
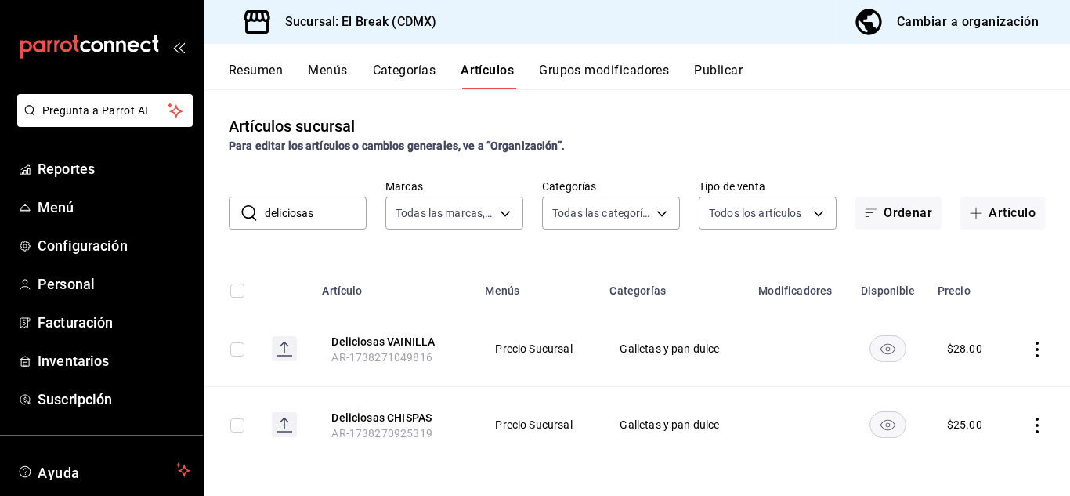
click at [1031, 425] on icon "actions" at bounding box center [1038, 426] width 16 height 16
click at [966, 396] on span "Editar" at bounding box center [978, 390] width 41 height 16
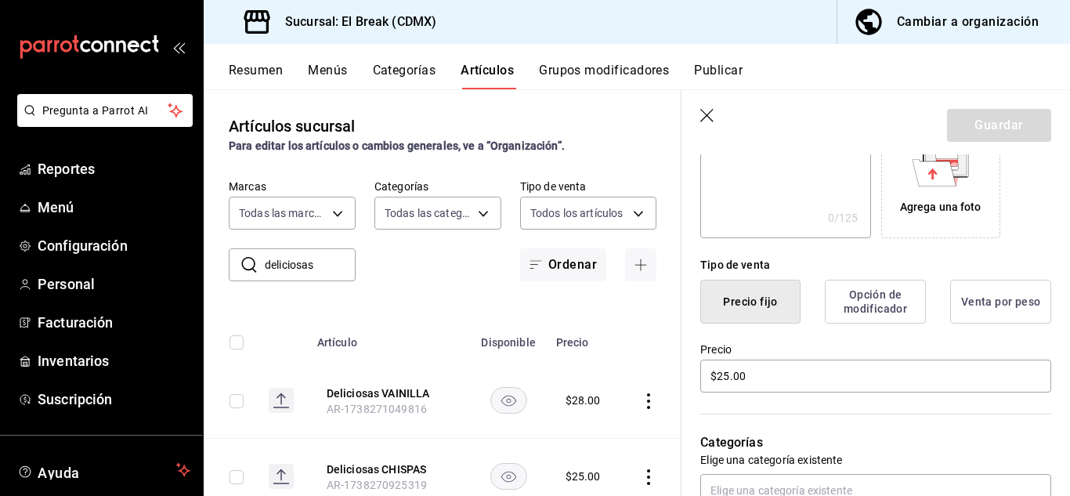
scroll to position [313, 0]
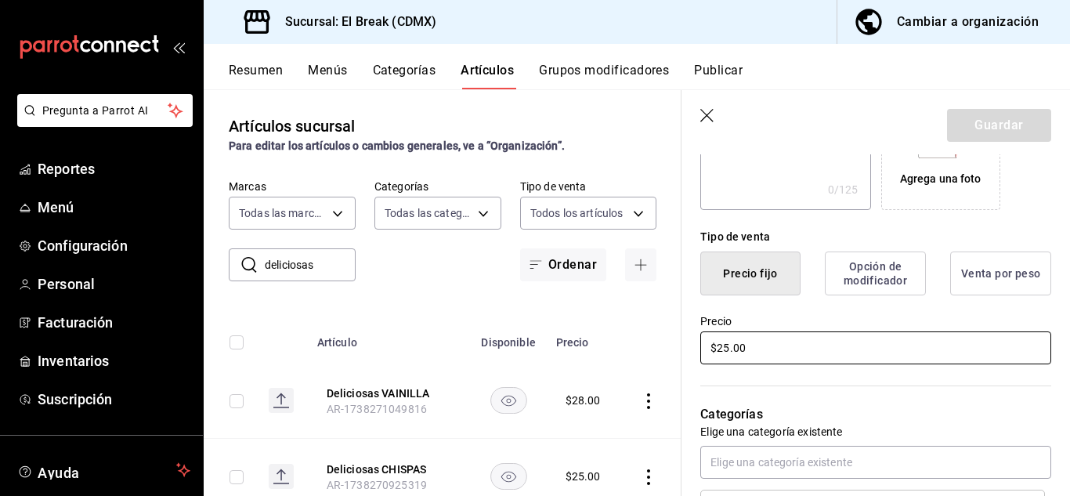
click at [751, 347] on input "$25.00" at bounding box center [875, 347] width 351 height 33
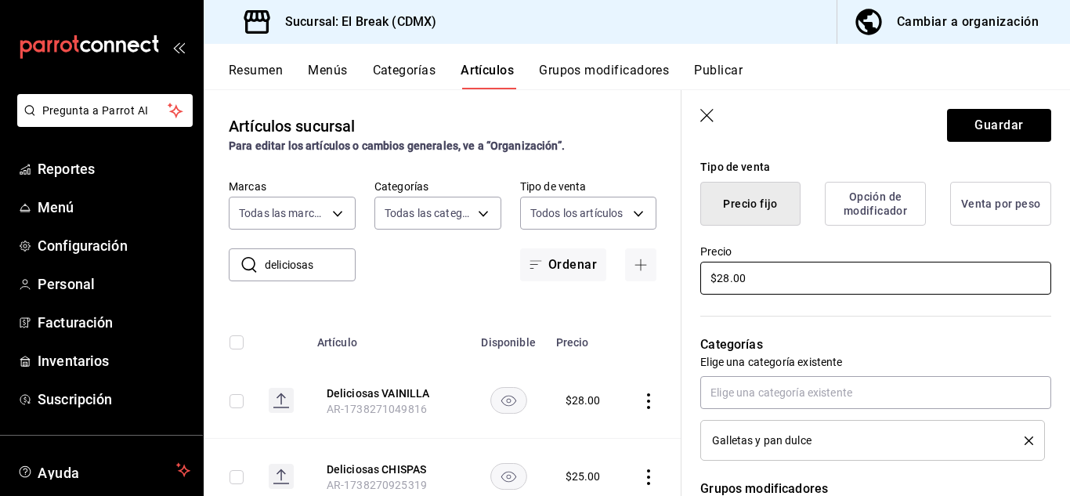
scroll to position [470, 0]
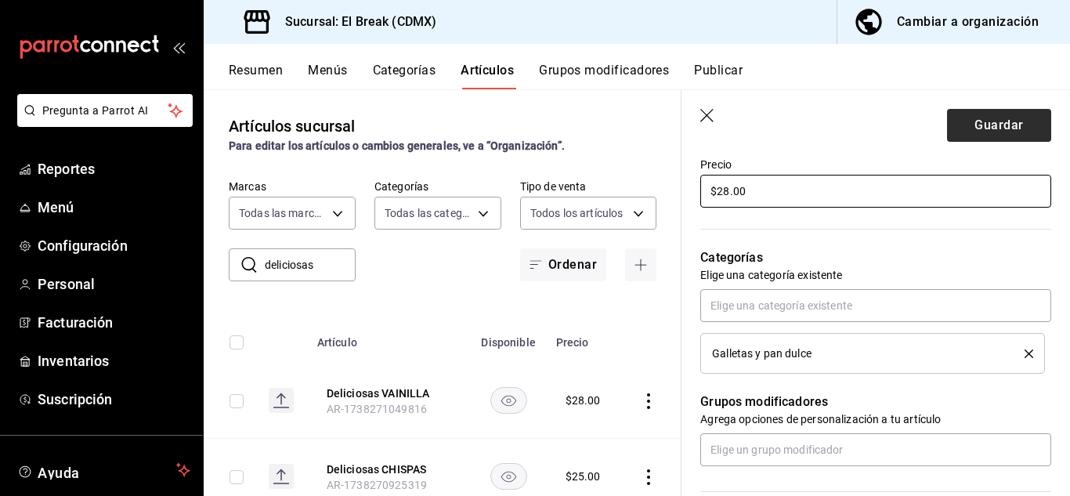
type input "$28.00"
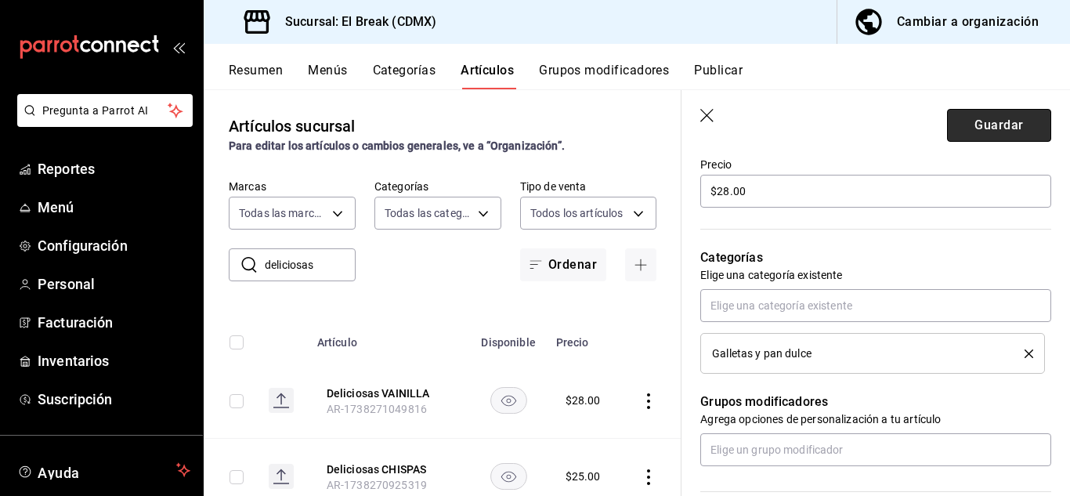
click at [1014, 122] on button "Guardar" at bounding box center [999, 125] width 104 height 33
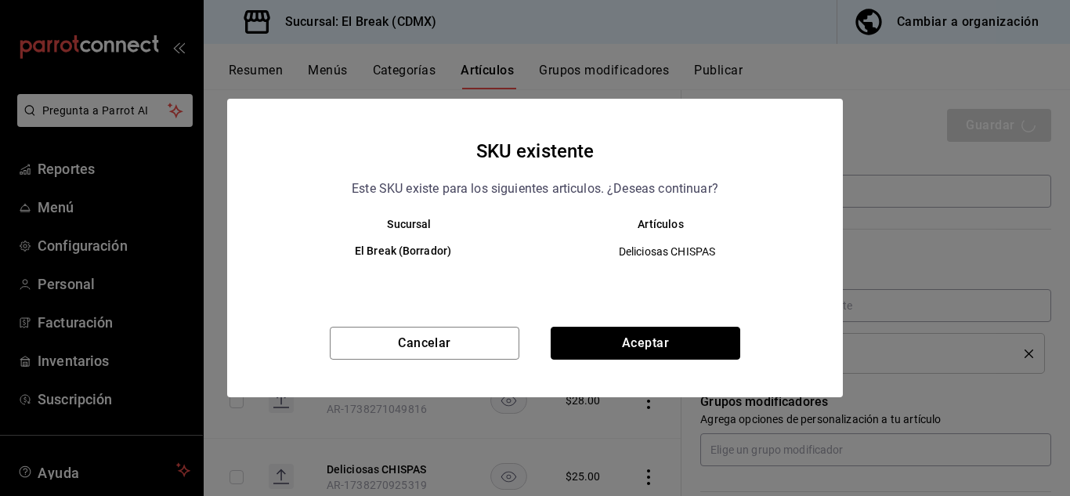
click at [659, 349] on button "Aceptar" at bounding box center [646, 343] width 190 height 33
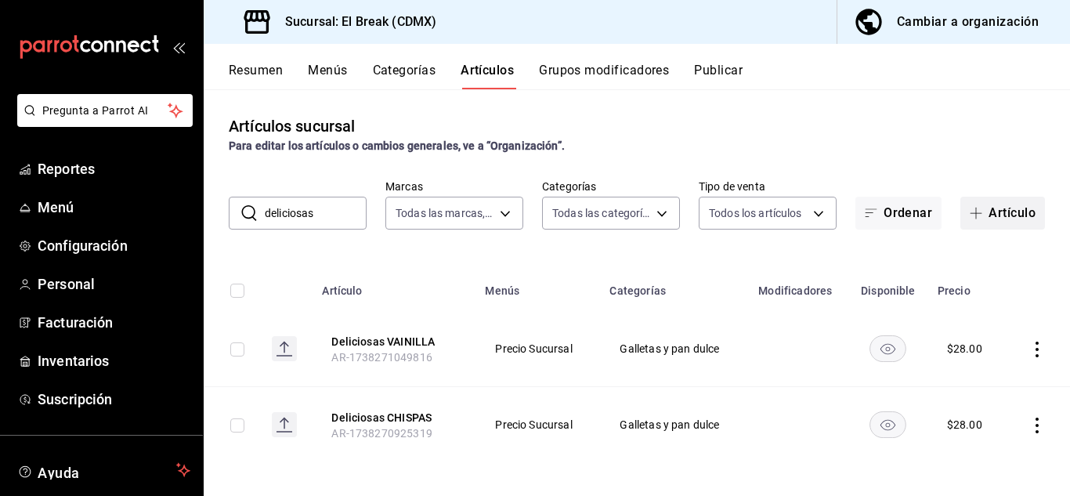
click at [997, 220] on button "Artículo" at bounding box center [1003, 213] width 85 height 33
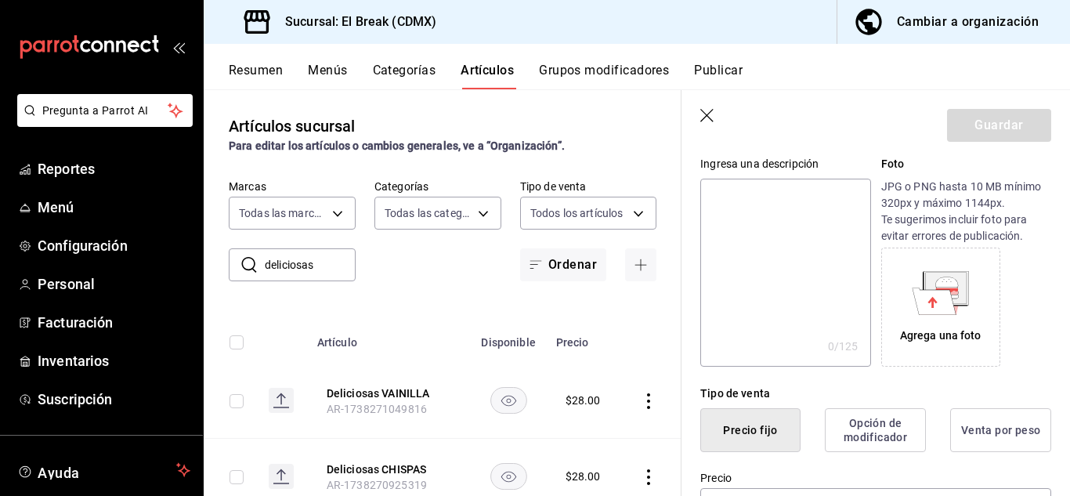
scroll to position [313, 0]
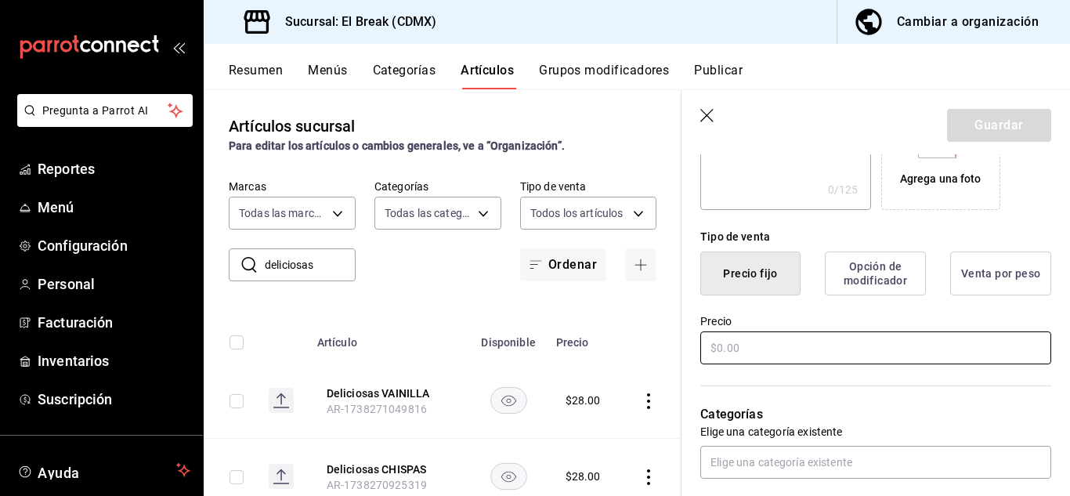
type input "Deliciosas 130 gr"
click at [787, 350] on input "text" at bounding box center [875, 347] width 351 height 33
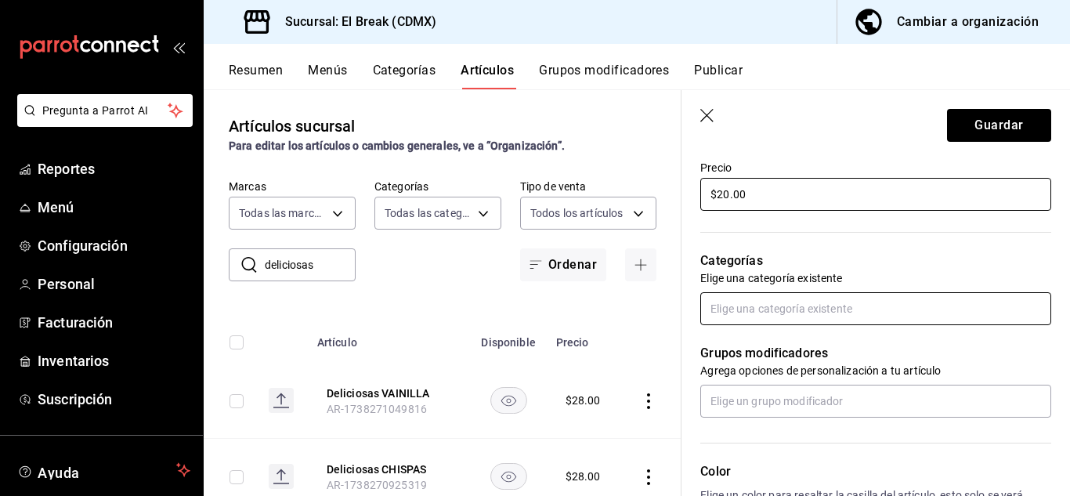
scroll to position [470, 0]
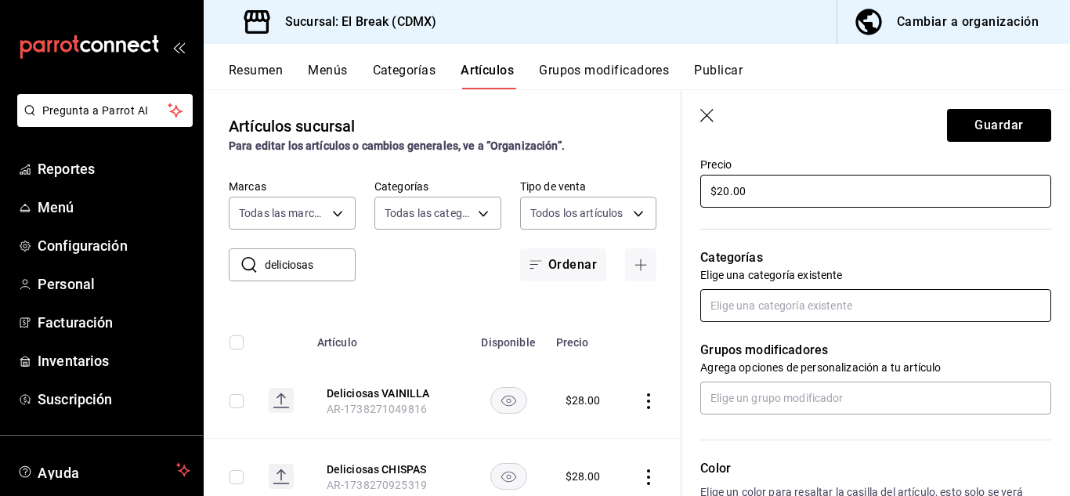
type input "$20.00"
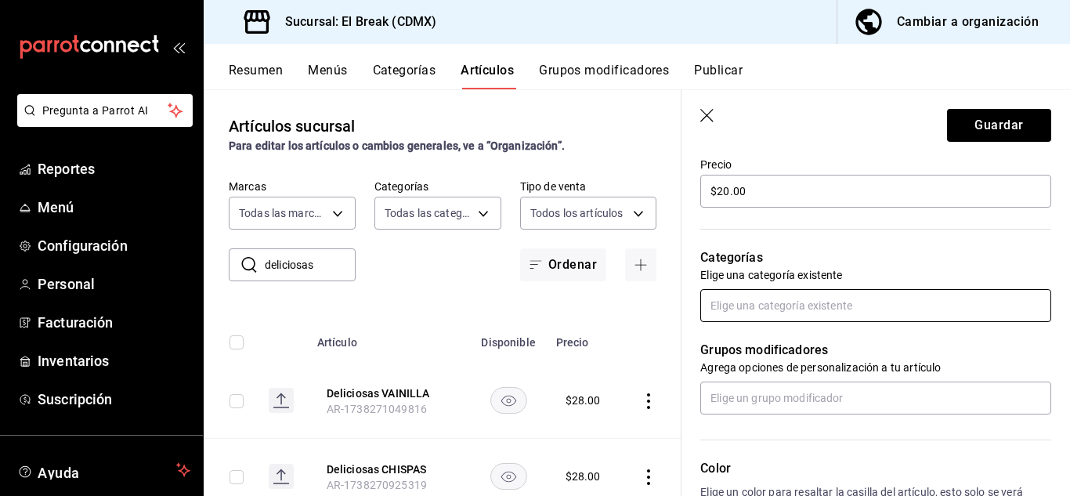
click at [806, 317] on input "text" at bounding box center [875, 305] width 351 height 33
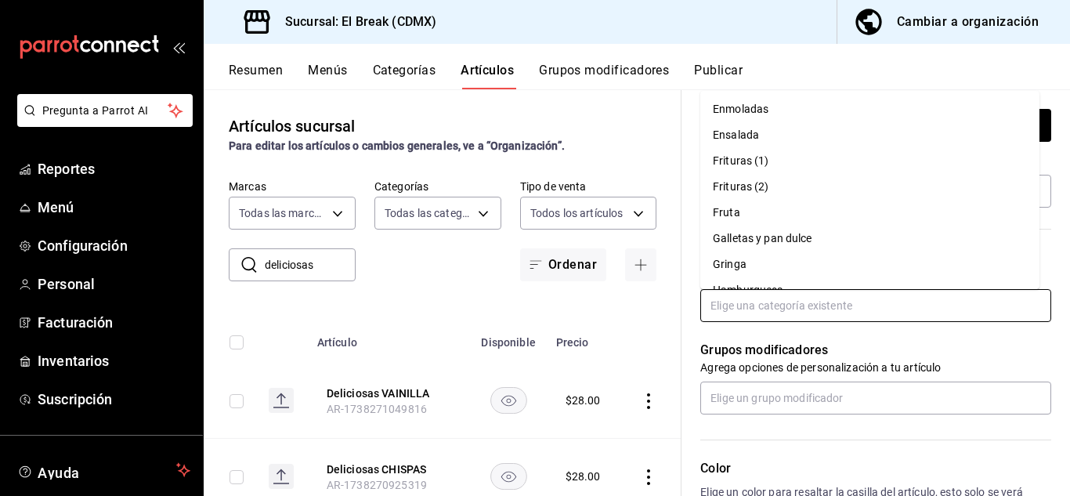
scroll to position [157, 0]
click at [798, 244] on li "Galletas y pan dulce" at bounding box center [869, 238] width 339 height 26
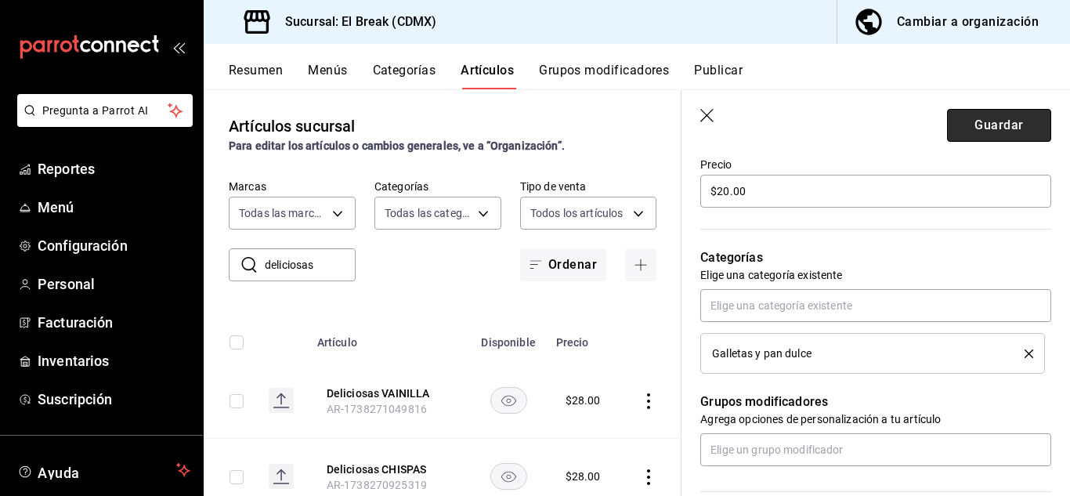
click at [964, 135] on button "Guardar" at bounding box center [999, 125] width 104 height 33
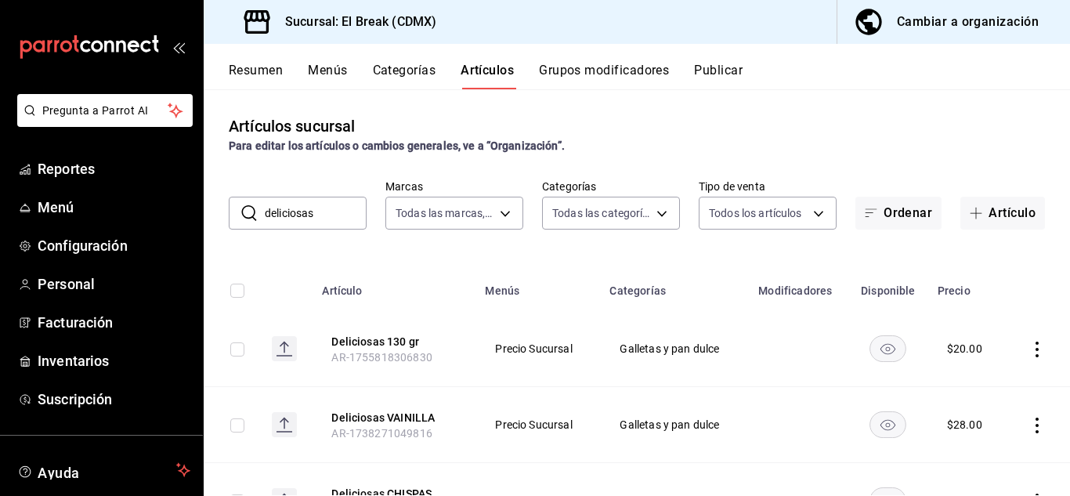
click at [324, 215] on input "deliciosas" at bounding box center [316, 212] width 102 height 31
click at [324, 216] on input "deliciosas" at bounding box center [316, 212] width 102 height 31
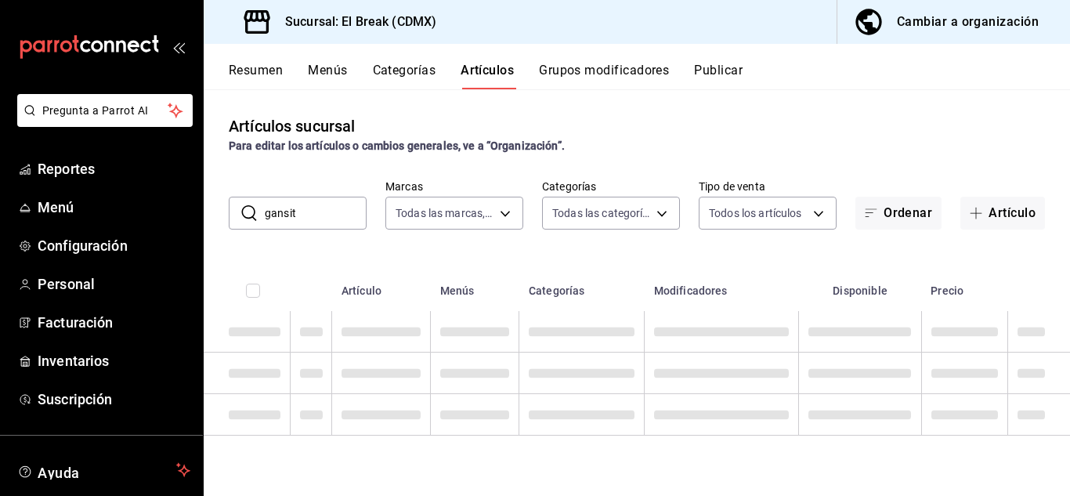
type input "gansit"
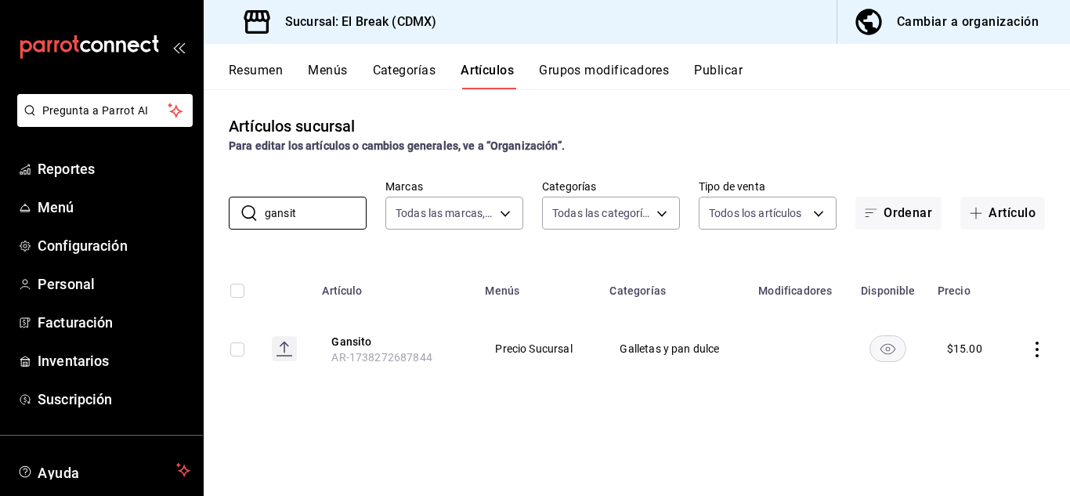
click at [1038, 342] on icon "actions" at bounding box center [1037, 350] width 3 height 16
click at [978, 387] on span "Editar" at bounding box center [990, 385] width 41 height 16
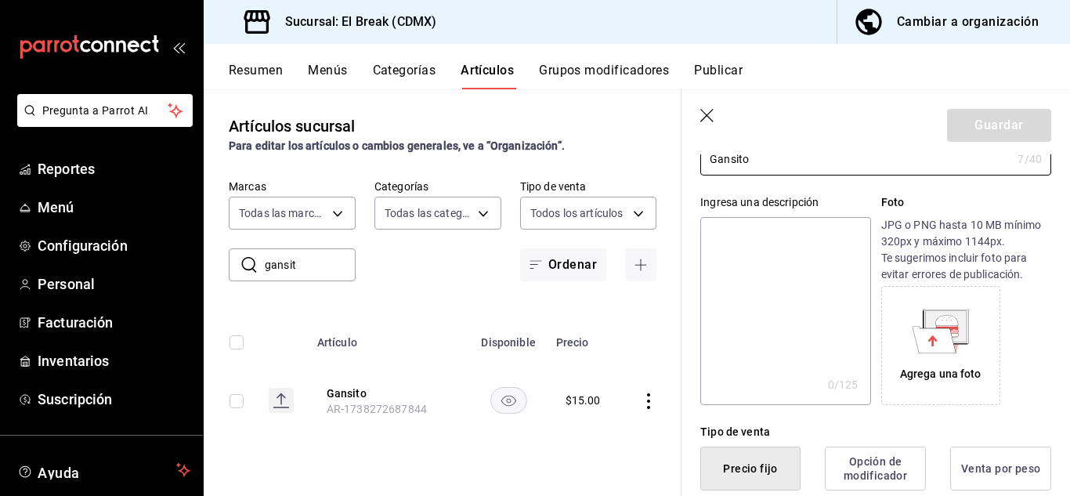
scroll to position [313, 0]
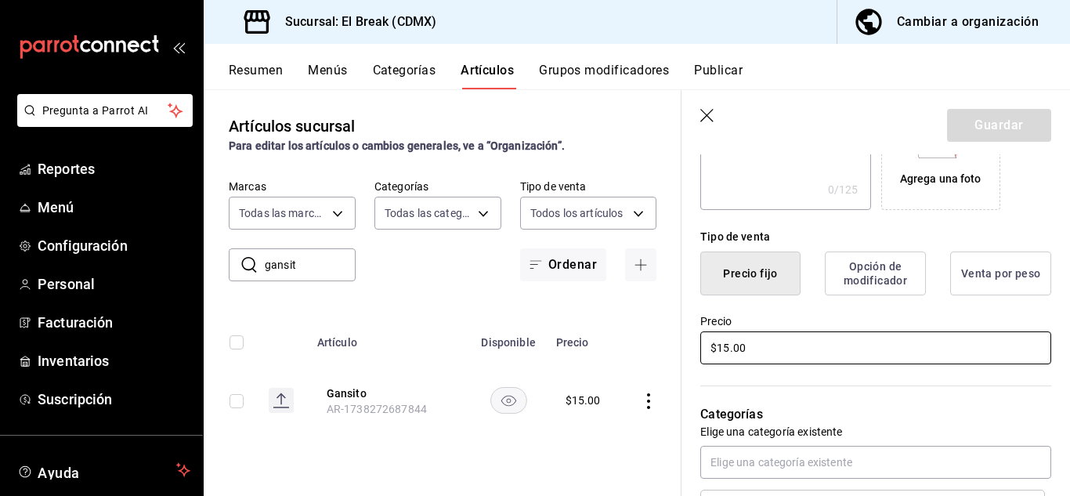
click at [761, 349] on input "$15.00" at bounding box center [875, 347] width 351 height 33
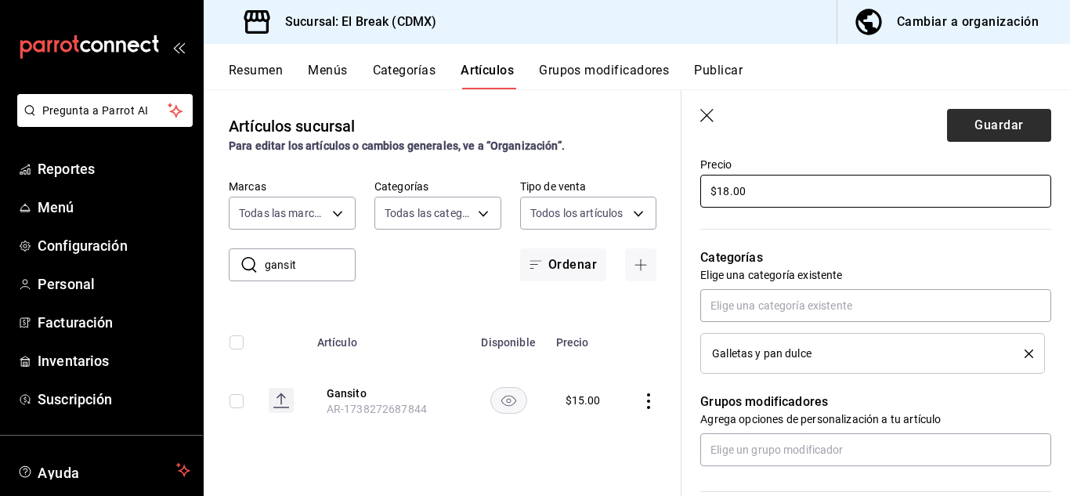
type input "$18.00"
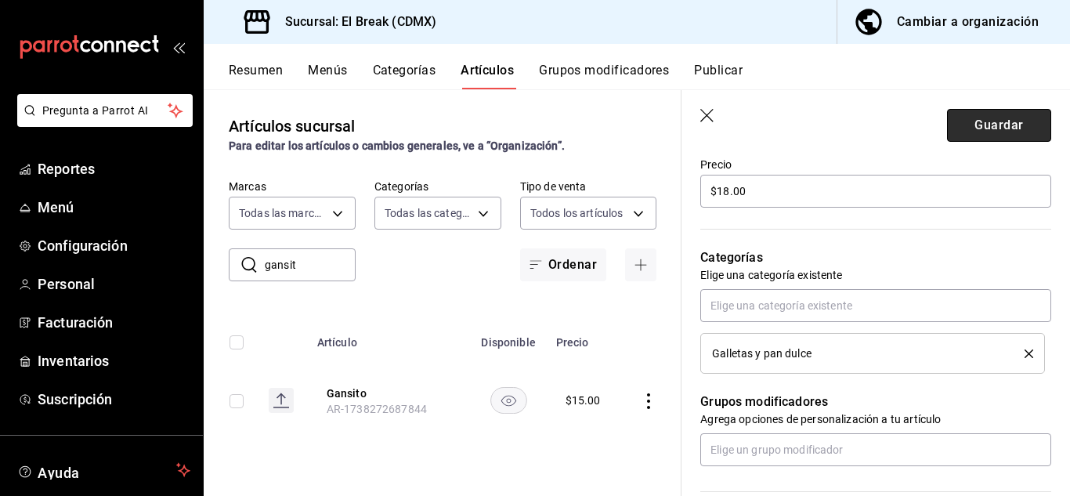
click at [1025, 125] on button "Guardar" at bounding box center [999, 125] width 104 height 33
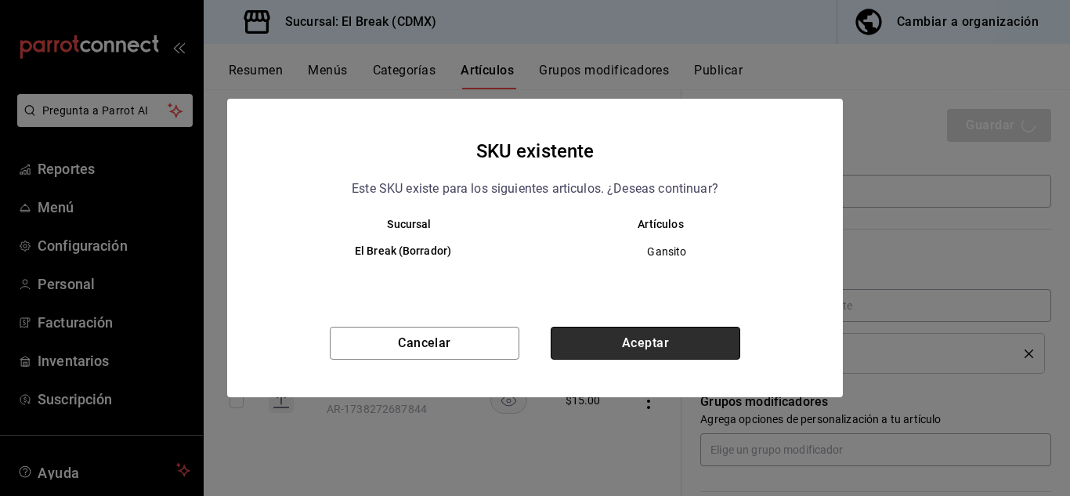
click at [627, 338] on button "Aceptar" at bounding box center [646, 343] width 190 height 33
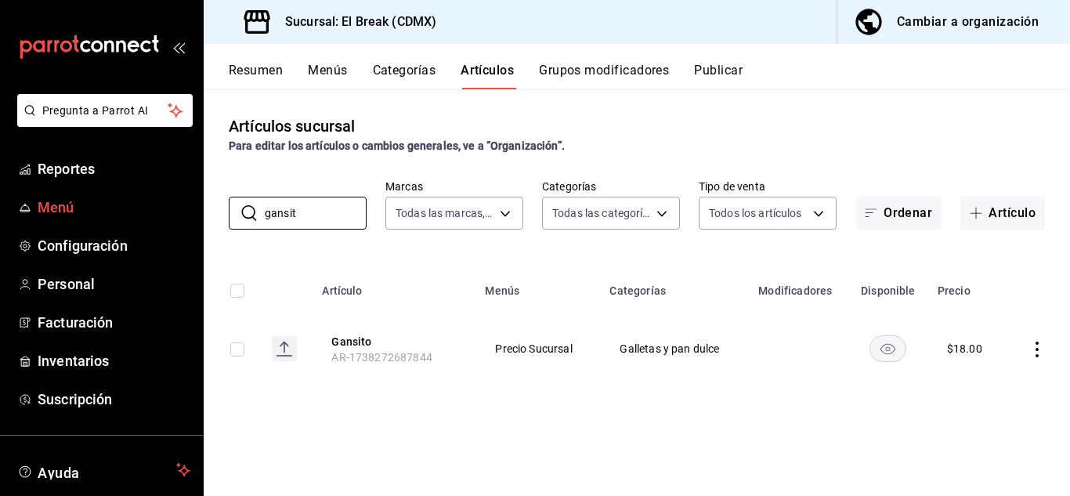
drag, startPoint x: 286, startPoint y: 215, endPoint x: 117, endPoint y: 209, distance: 169.3
click at [117, 209] on div "Pregunta a Parrot AI Reportes Menú Configuración Personal Facturación Inventari…" at bounding box center [535, 248] width 1070 height 496
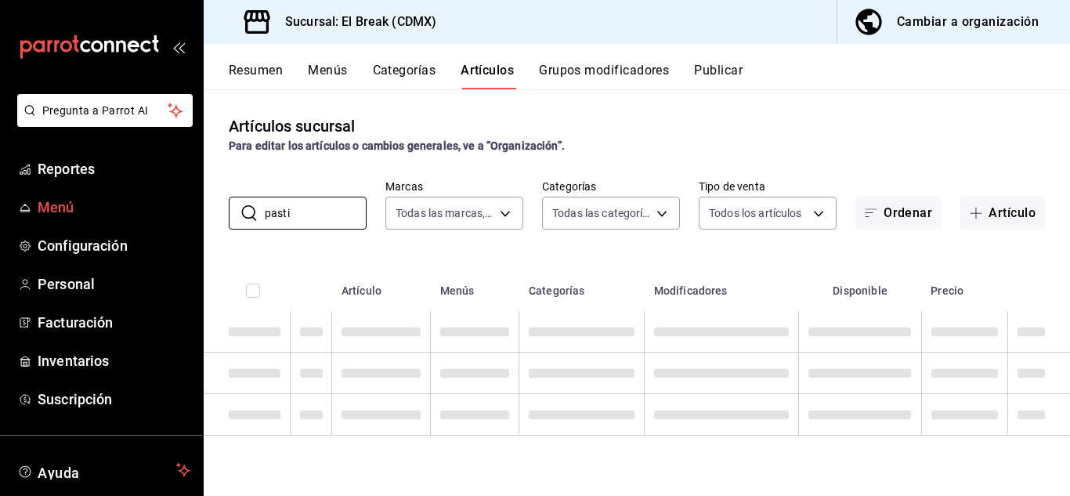
type input "pasti"
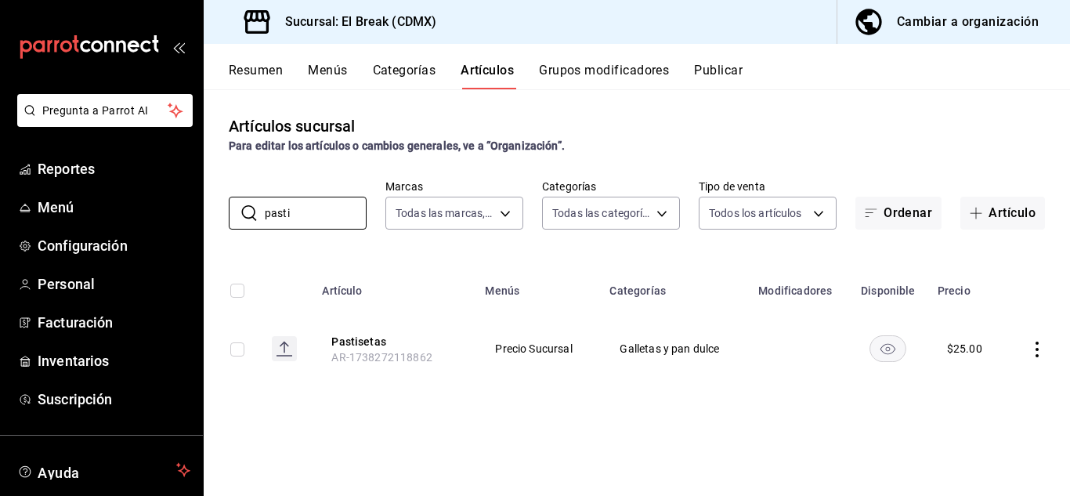
click at [1037, 350] on icon "actions" at bounding box center [1038, 350] width 16 height 16
click at [979, 390] on span "Editar" at bounding box center [990, 385] width 41 height 16
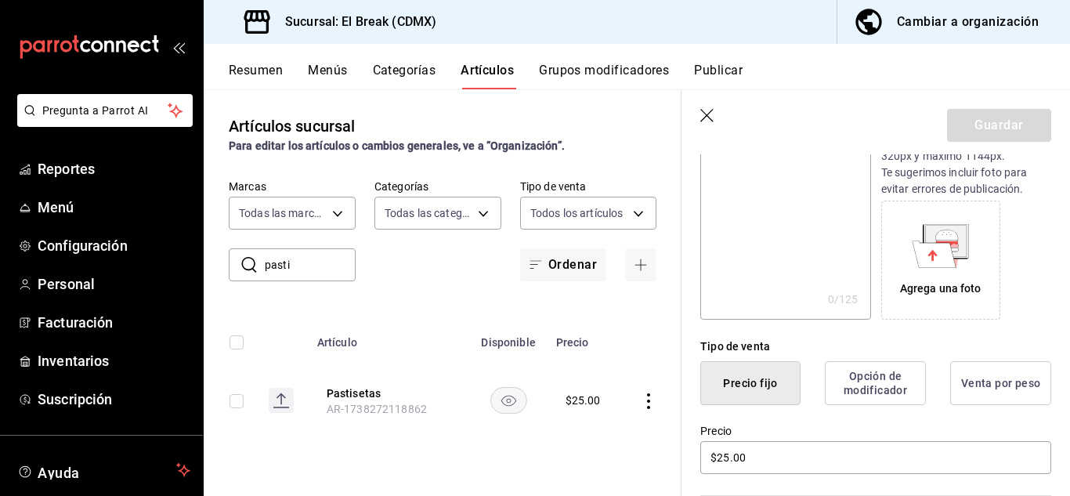
scroll to position [392, 0]
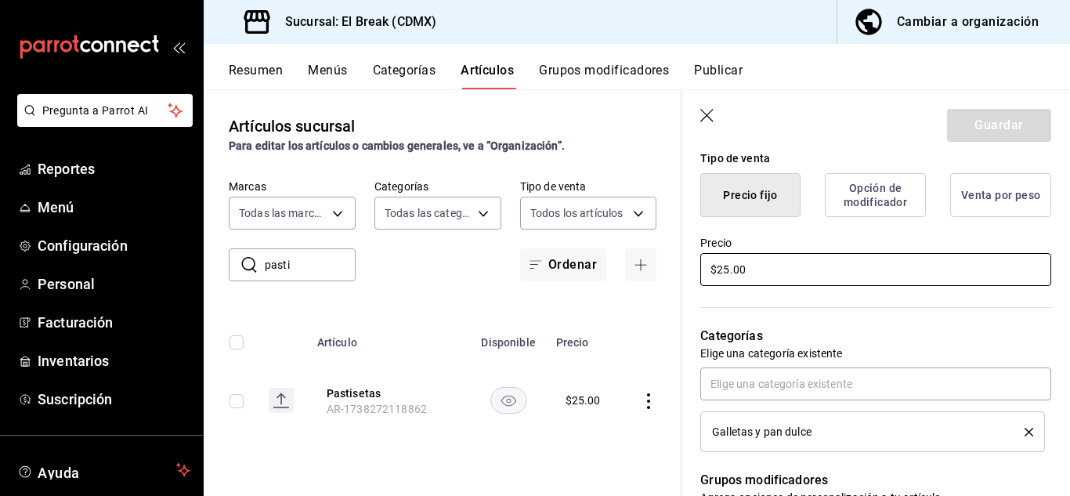
drag, startPoint x: 744, startPoint y: 266, endPoint x: 710, endPoint y: 266, distance: 34.5
click at [710, 266] on input "$25.00" at bounding box center [875, 269] width 351 height 33
type input "$28.00"
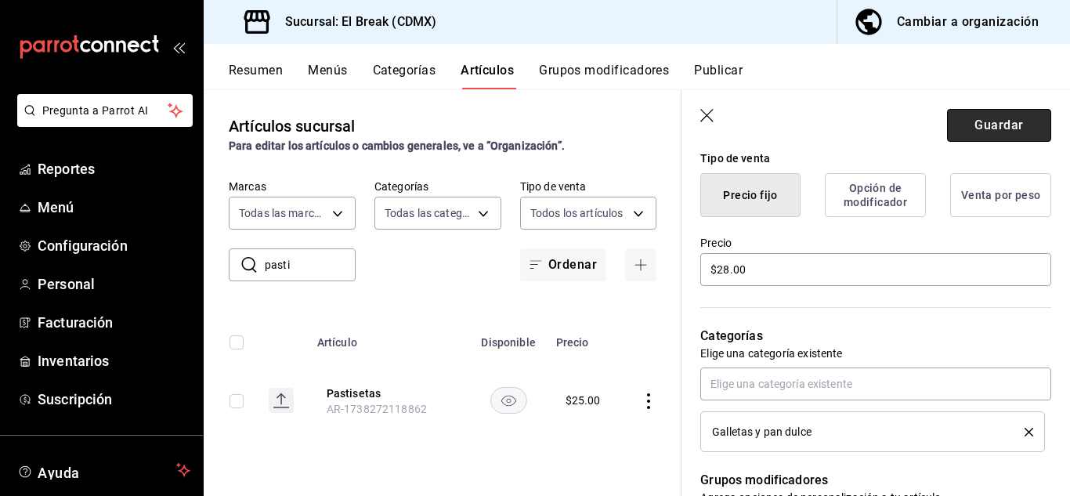
click at [996, 131] on button "Guardar" at bounding box center [999, 125] width 104 height 33
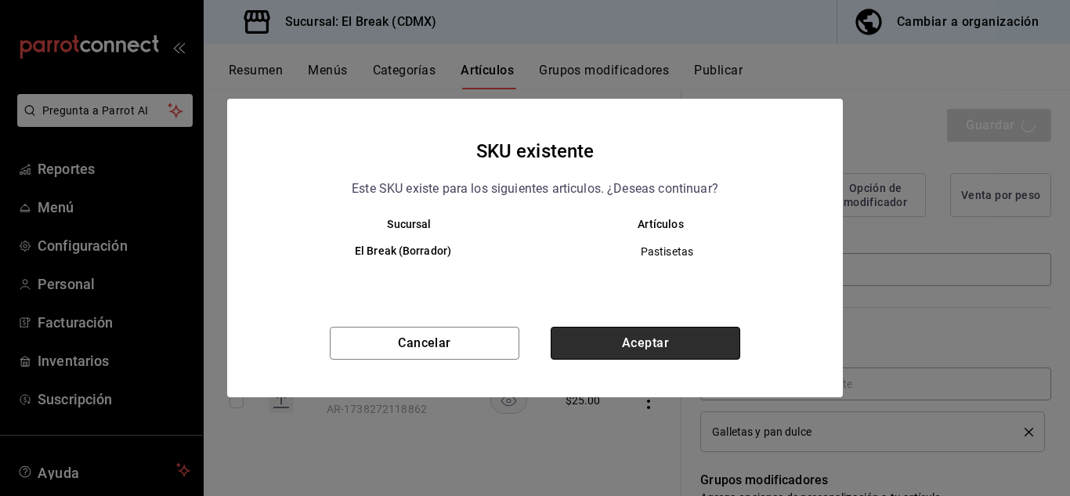
click at [651, 337] on button "Aceptar" at bounding box center [646, 343] width 190 height 33
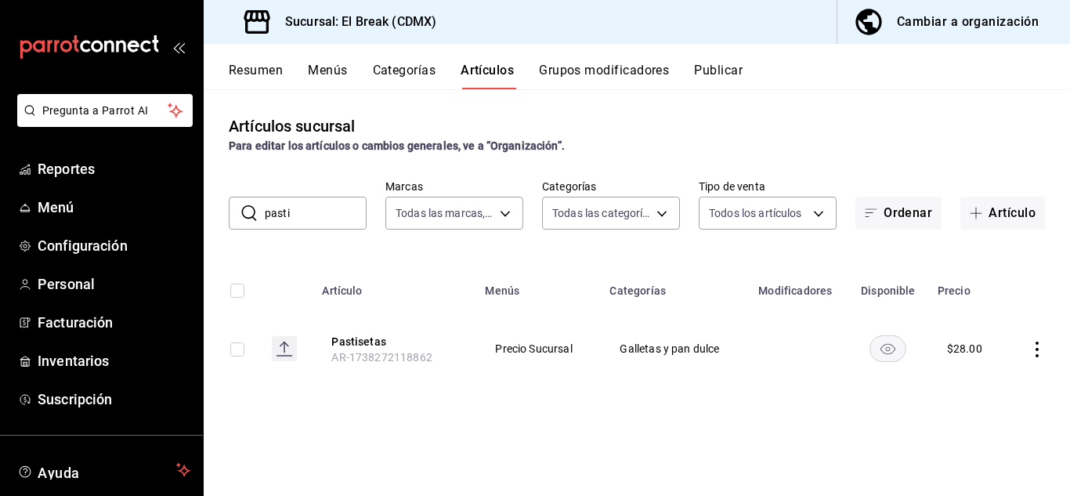
drag, startPoint x: 325, startPoint y: 215, endPoint x: 231, endPoint y: 214, distance: 94.0
click at [231, 214] on div "​ pasti ​" at bounding box center [298, 213] width 138 height 33
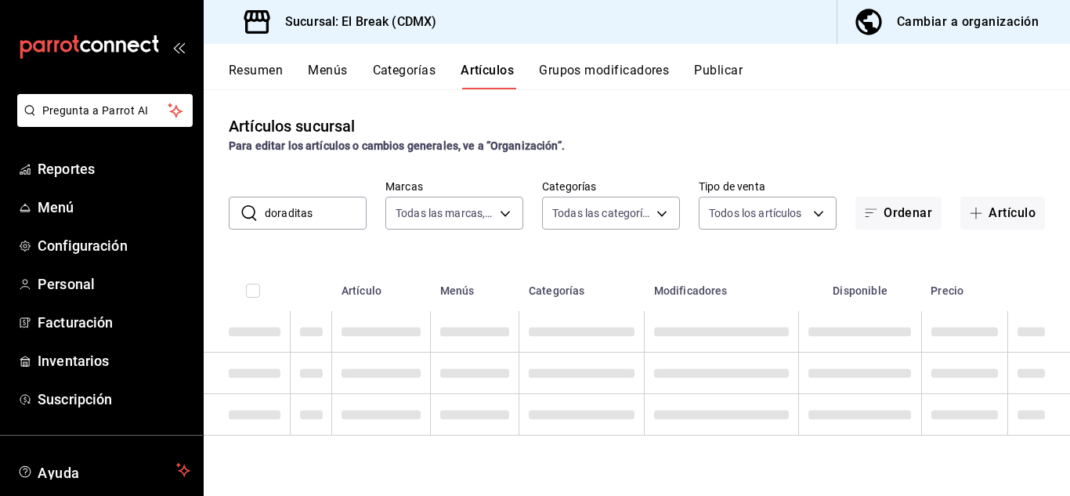
type input "doraditas"
click at [333, 217] on input "doraditas" at bounding box center [316, 212] width 102 height 31
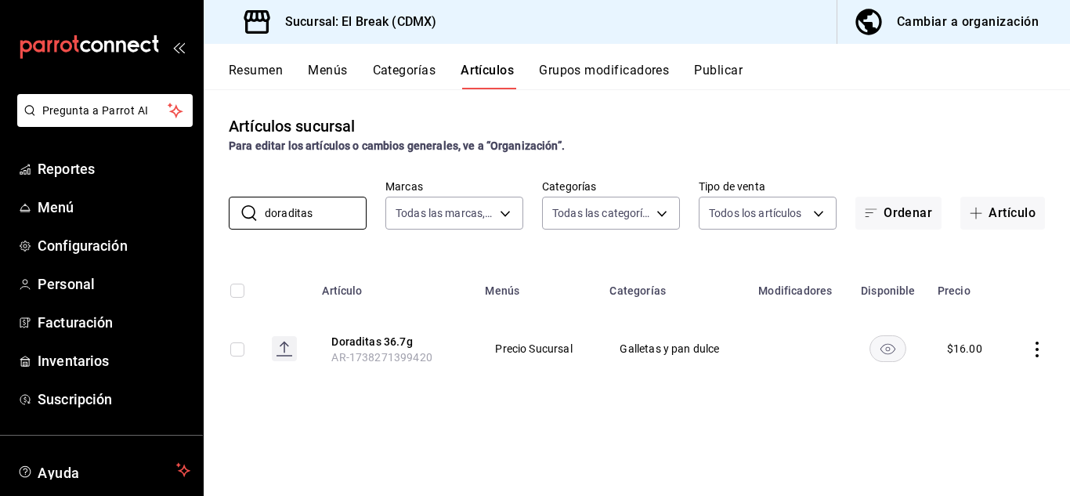
click at [1037, 344] on icon "actions" at bounding box center [1038, 350] width 16 height 16
click at [973, 391] on span "Editar" at bounding box center [990, 385] width 41 height 16
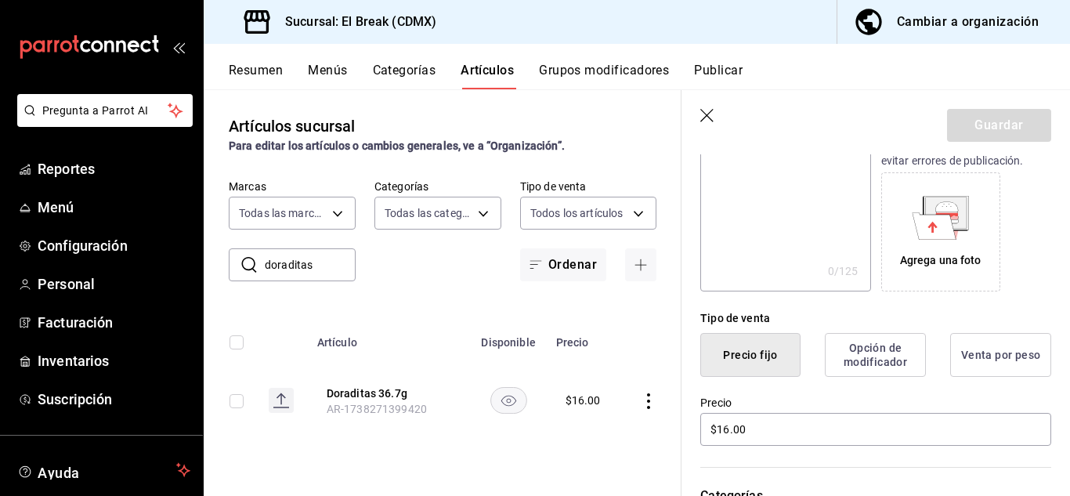
scroll to position [235, 0]
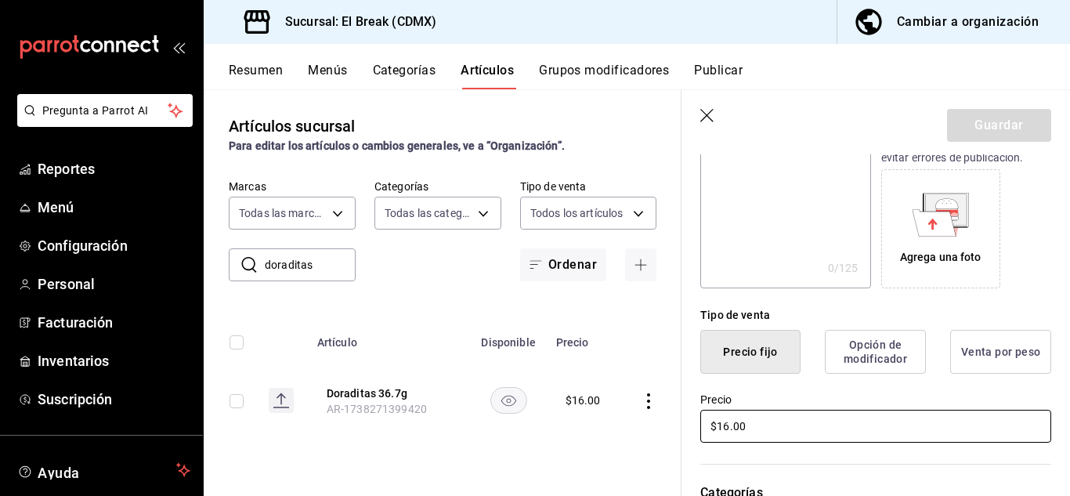
drag, startPoint x: 775, startPoint y: 427, endPoint x: 553, endPoint y: 406, distance: 222.7
click at [562, 403] on main "Artículos sucursal Para editar los artículos o cambios generales, ve a “Organiz…" at bounding box center [637, 292] width 867 height 407
type input "$18.00"
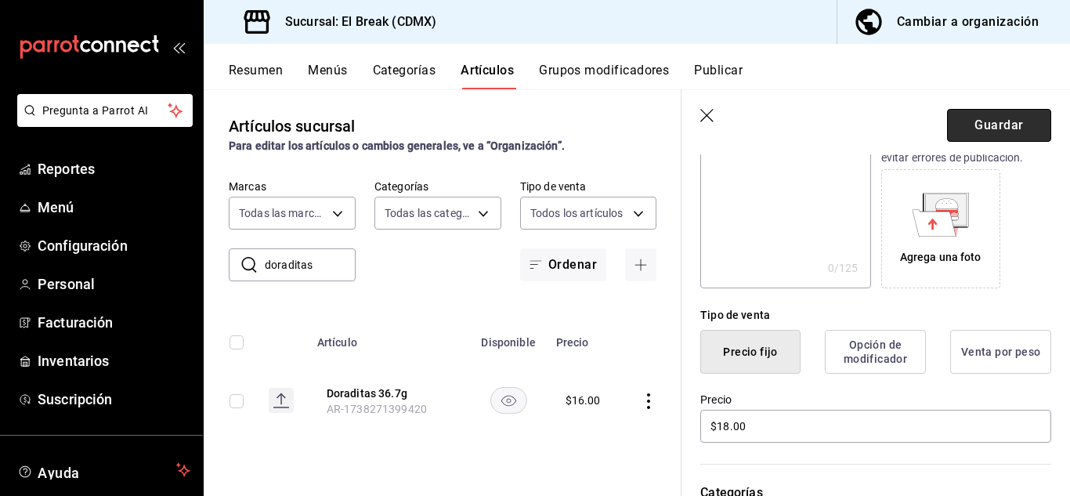
click at [961, 136] on button "Guardar" at bounding box center [999, 125] width 104 height 33
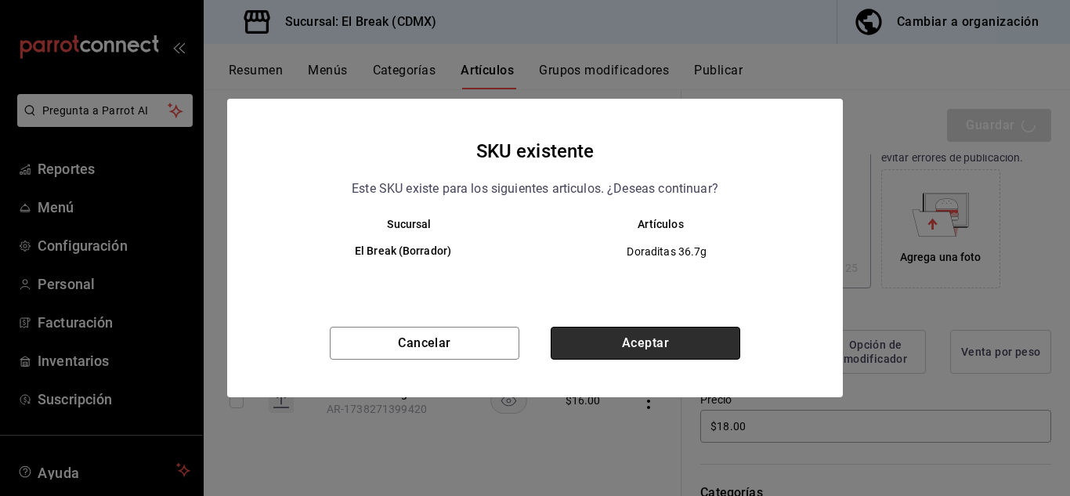
click at [635, 346] on button "Aceptar" at bounding box center [646, 343] width 190 height 33
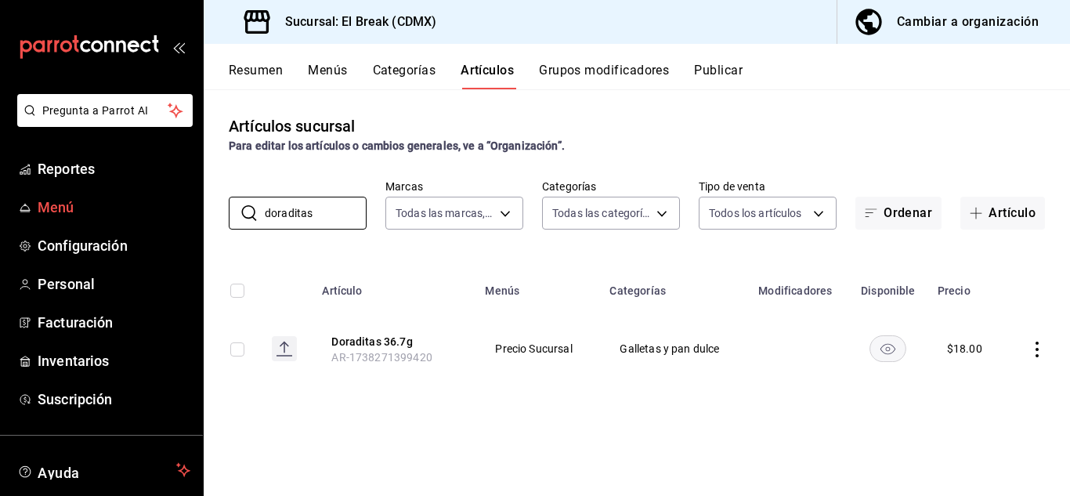
drag, startPoint x: 320, startPoint y: 214, endPoint x: 118, endPoint y: 212, distance: 202.9
click at [118, 212] on div "Pregunta a Parrot AI Reportes Menú Configuración Personal Facturación Inventari…" at bounding box center [535, 248] width 1070 height 496
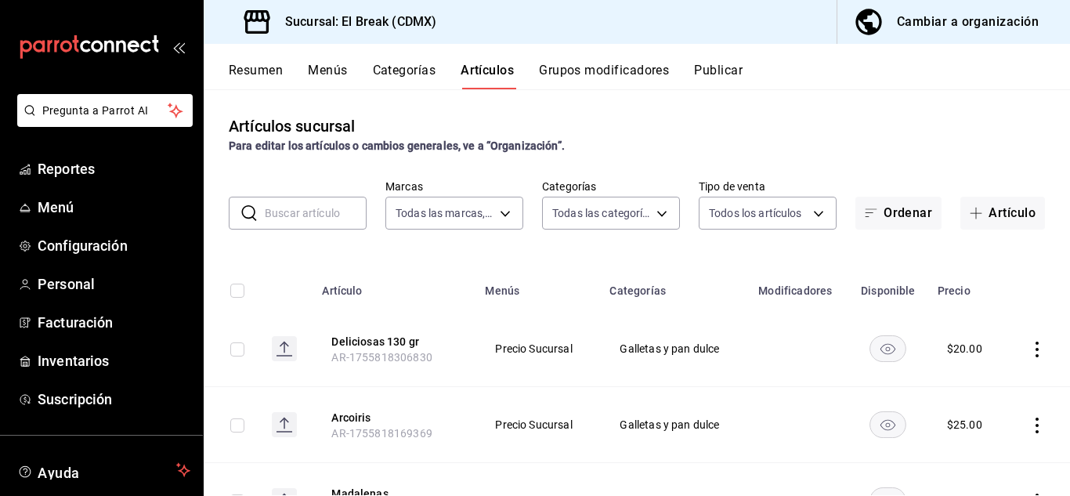
click at [318, 215] on input "text" at bounding box center [316, 212] width 102 height 31
click at [743, 119] on div "Artículos sucursal Para editar los artículos o cambios generales, ve a “Organiz…" at bounding box center [637, 134] width 867 height 40
click at [313, 201] on input "text" at bounding box center [316, 212] width 102 height 31
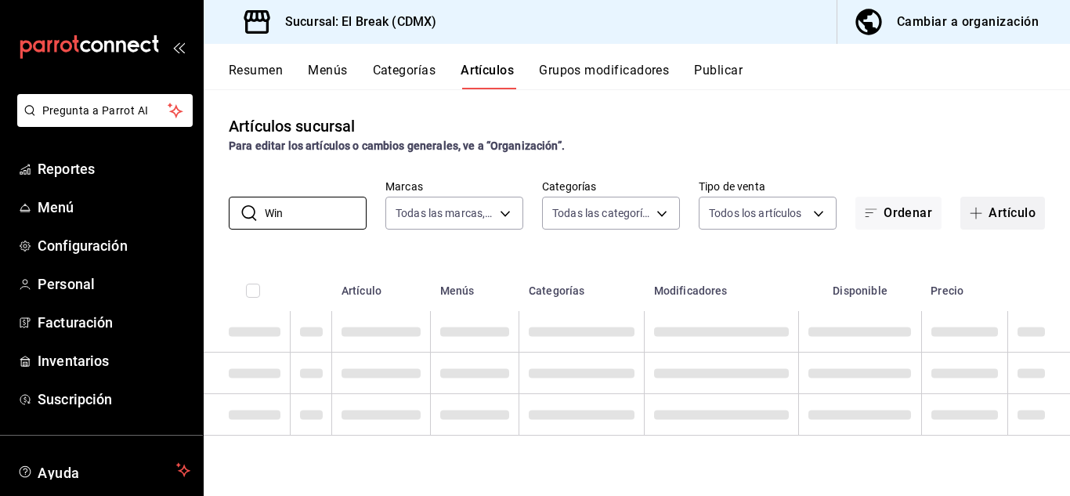
type input "Win"
click at [1011, 213] on button "Artículo" at bounding box center [1003, 213] width 85 height 33
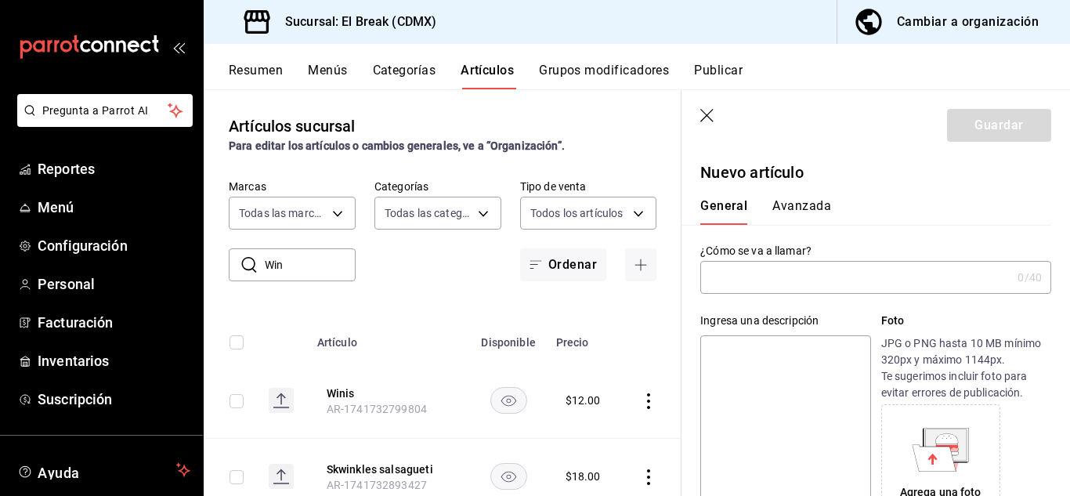
type input "AR-1755818757833"
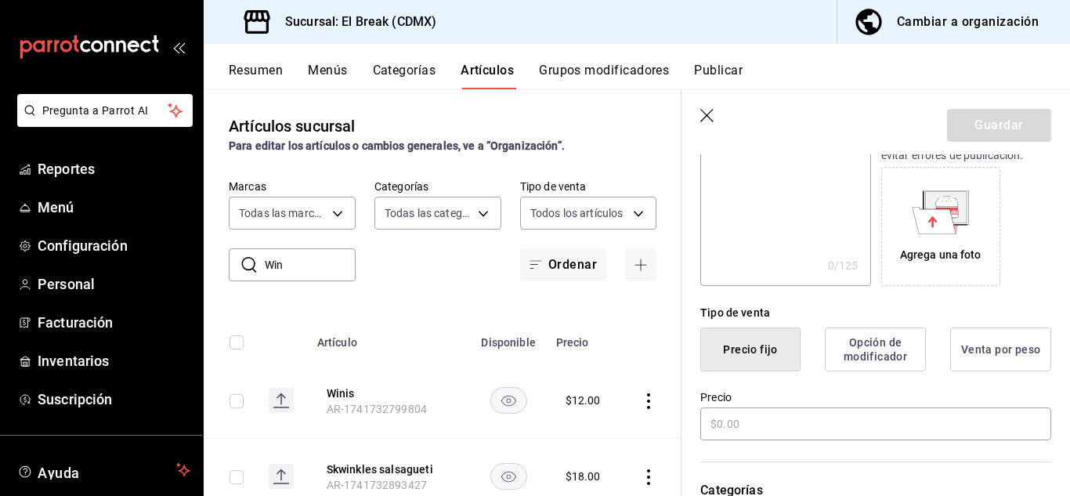
scroll to position [313, 0]
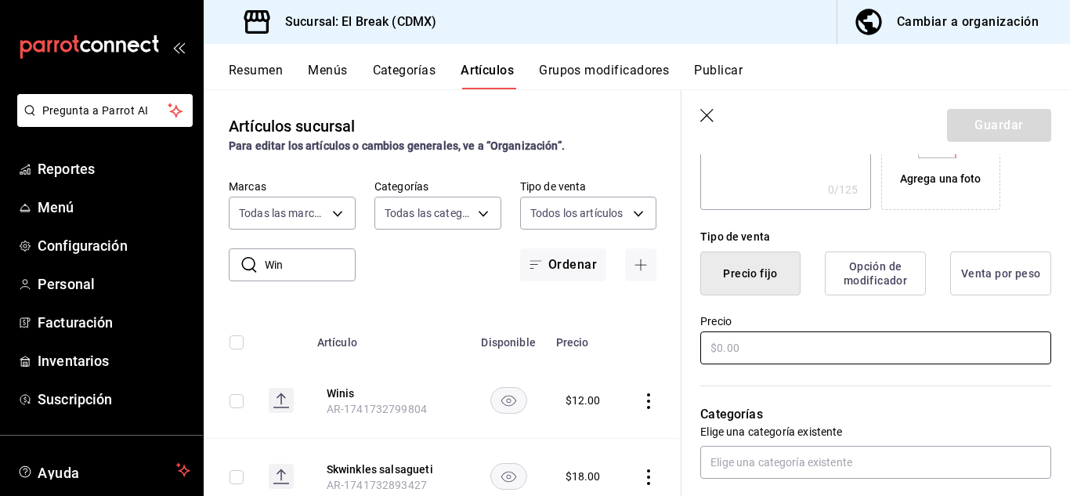
type input "Winis Maxitubo"
click at [744, 356] on input "text" at bounding box center [875, 347] width 351 height 33
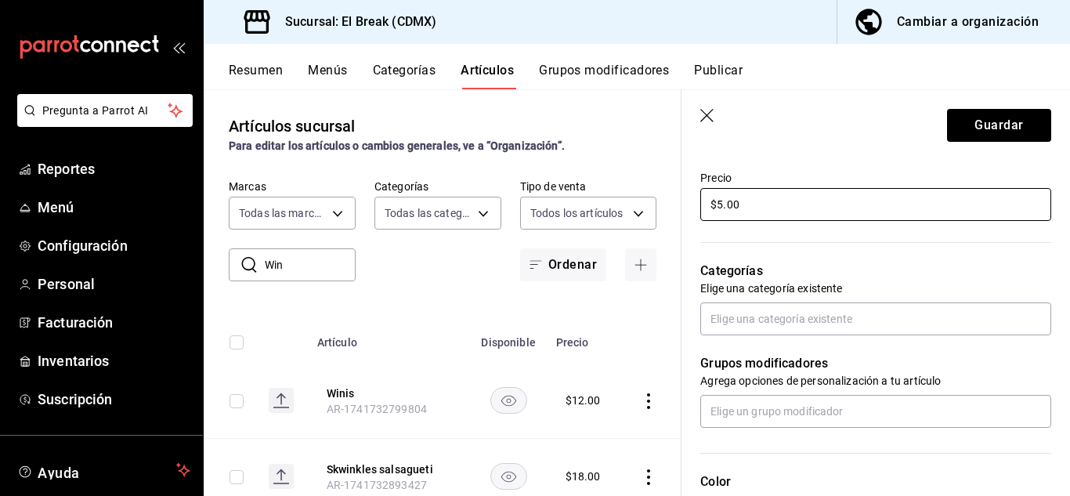
scroll to position [470, 0]
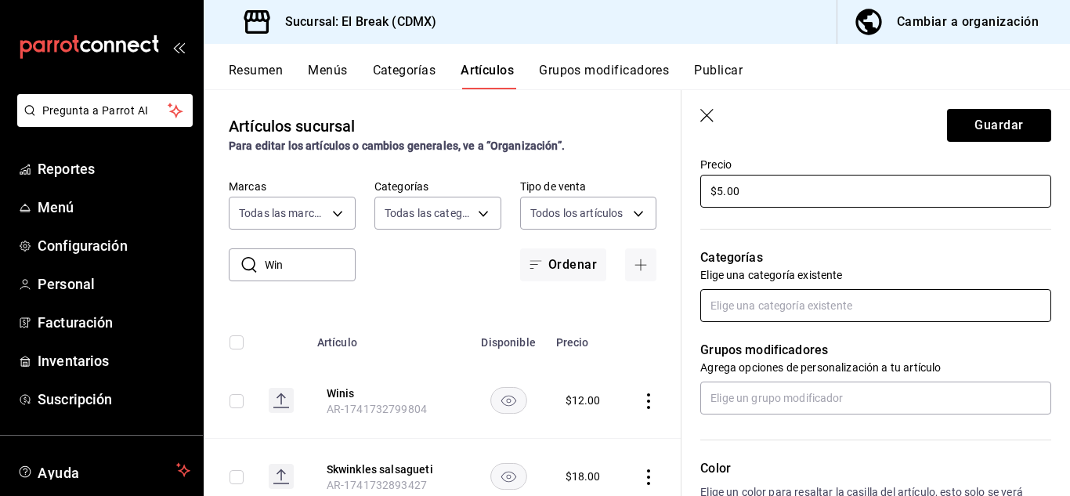
type input "$5.00"
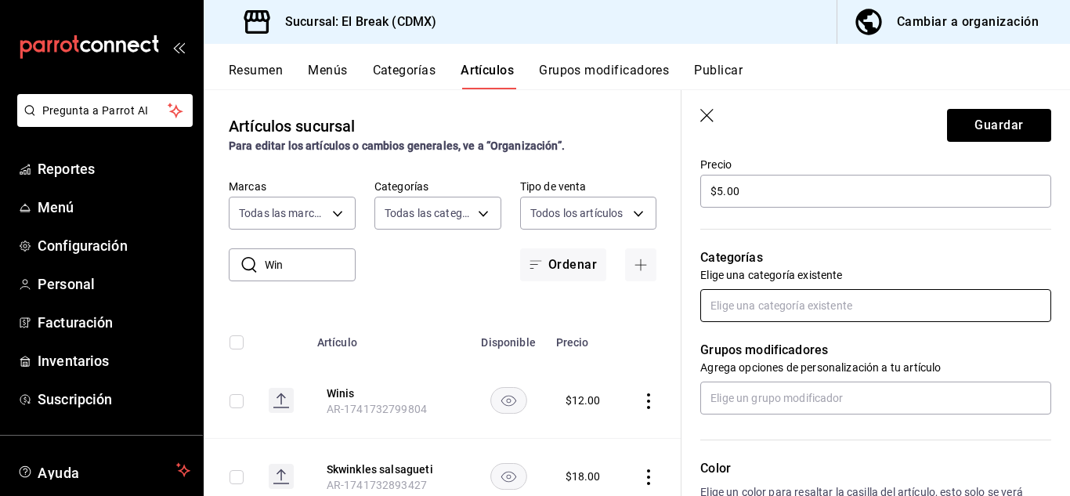
click at [797, 308] on input "text" at bounding box center [875, 305] width 351 height 33
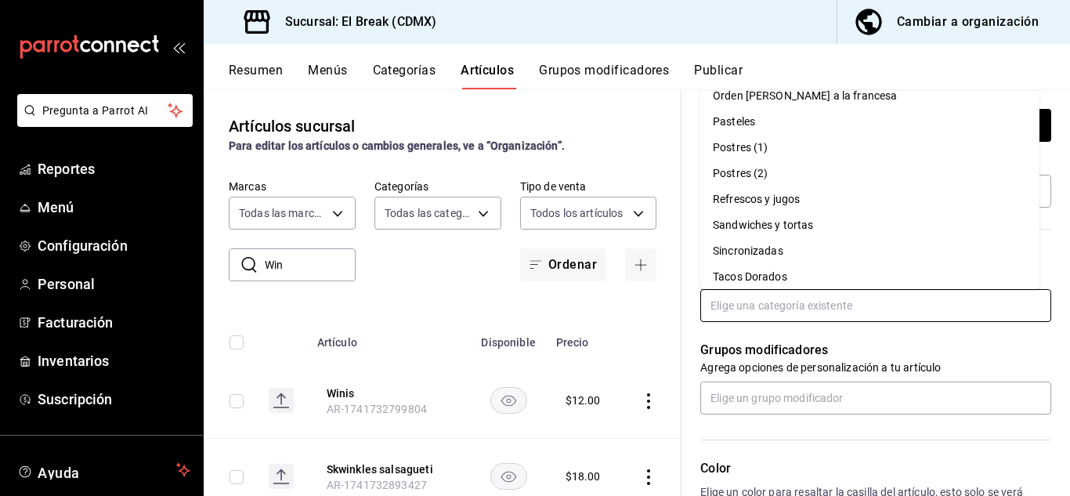
scroll to position [616, 0]
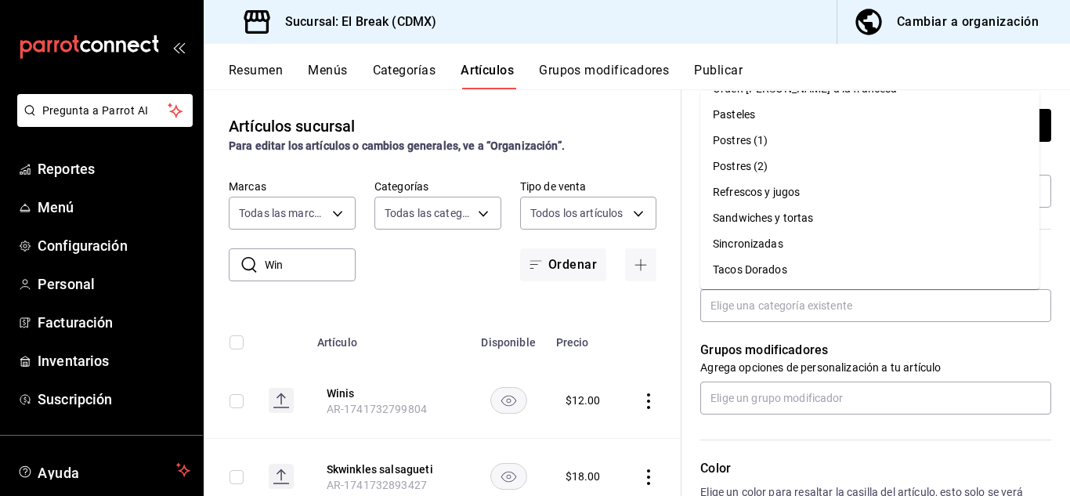
click at [816, 60] on div "Resumen Menús Categorías Artículos Grupos modificadores Publicar" at bounding box center [637, 66] width 867 height 45
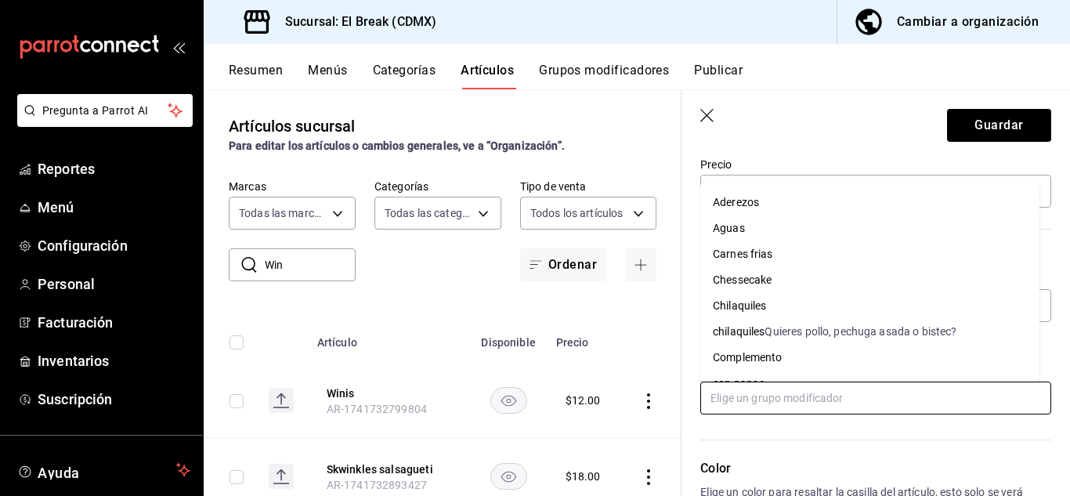
click at [783, 398] on input "text" at bounding box center [875, 398] width 351 height 33
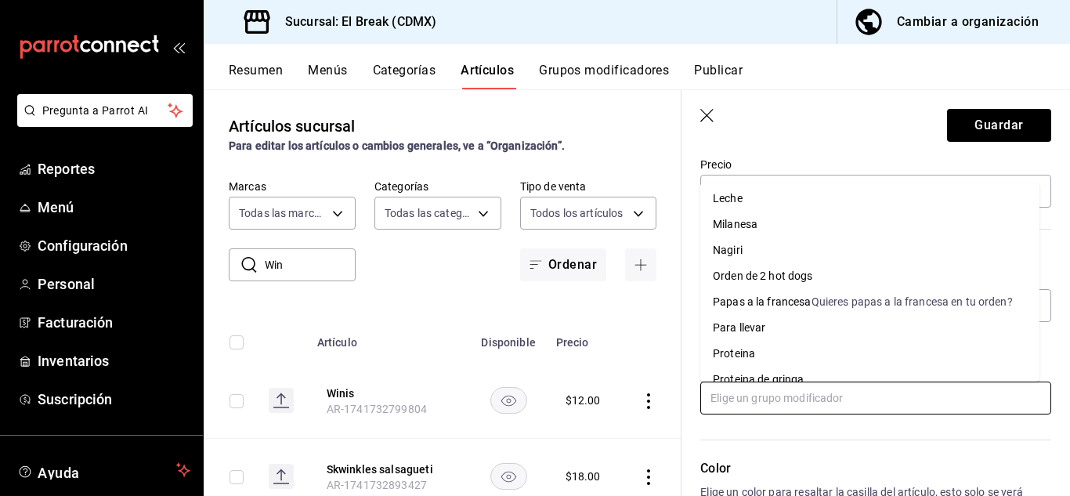
scroll to position [487, 0]
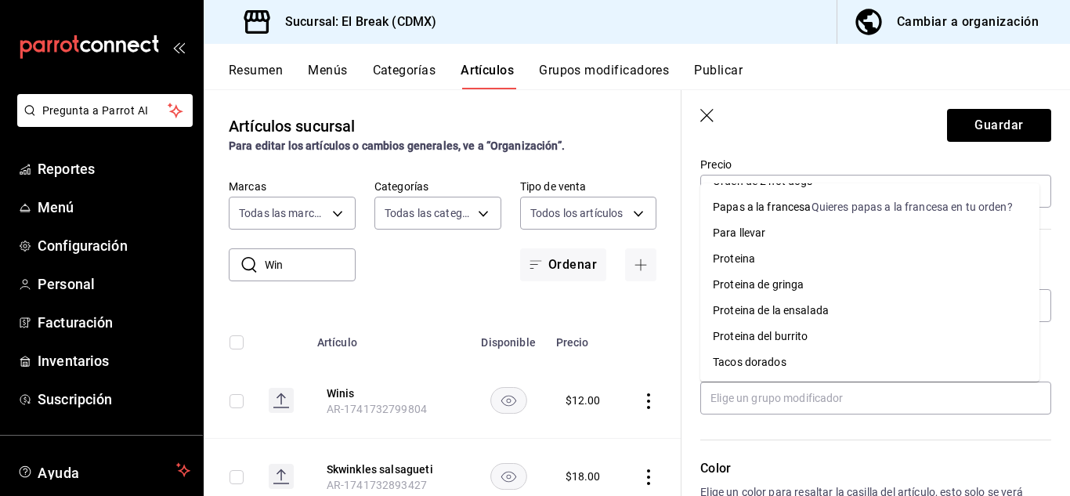
click at [845, 107] on header "Guardar" at bounding box center [876, 122] width 389 height 64
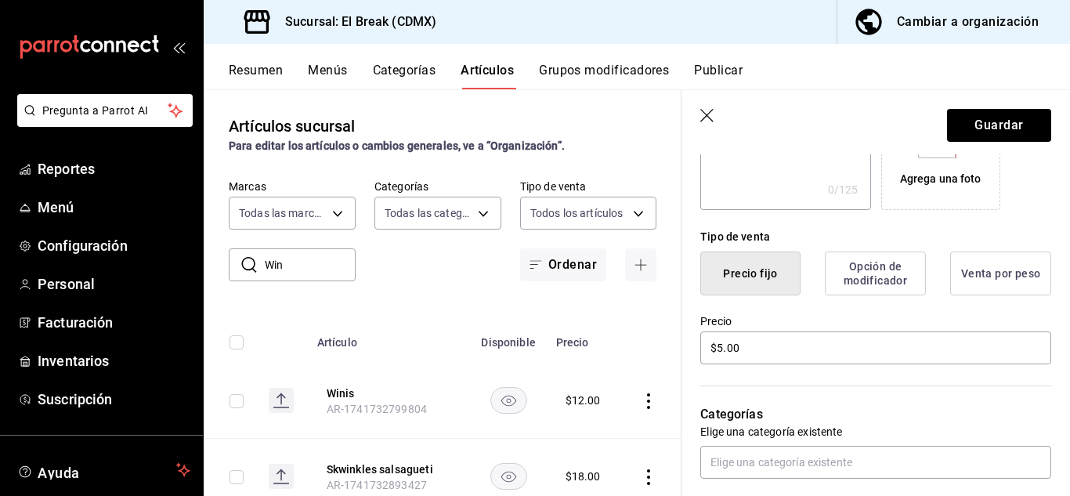
scroll to position [0, 0]
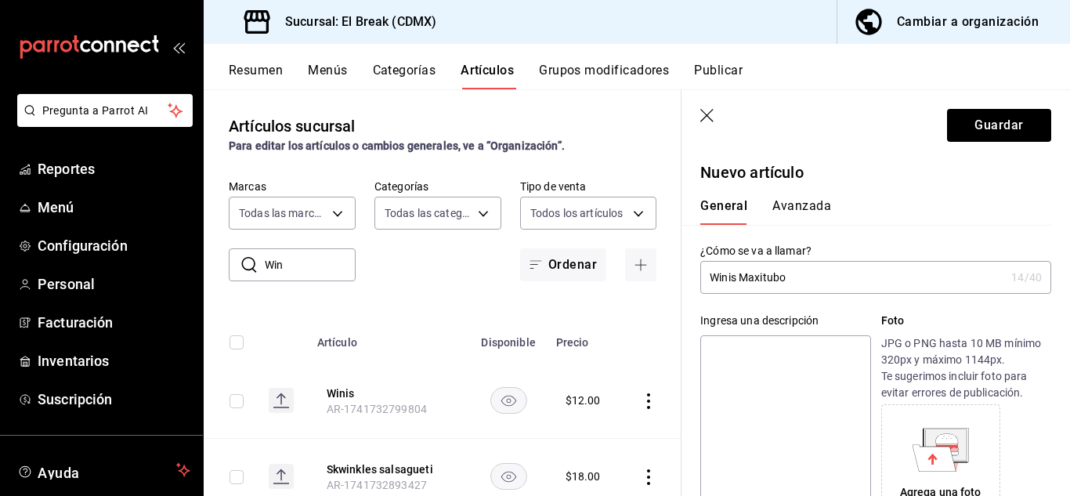
drag, startPoint x: 802, startPoint y: 277, endPoint x: 744, endPoint y: 281, distance: 58.2
click at [744, 281] on input "Winis Maxitubo" at bounding box center [852, 277] width 305 height 31
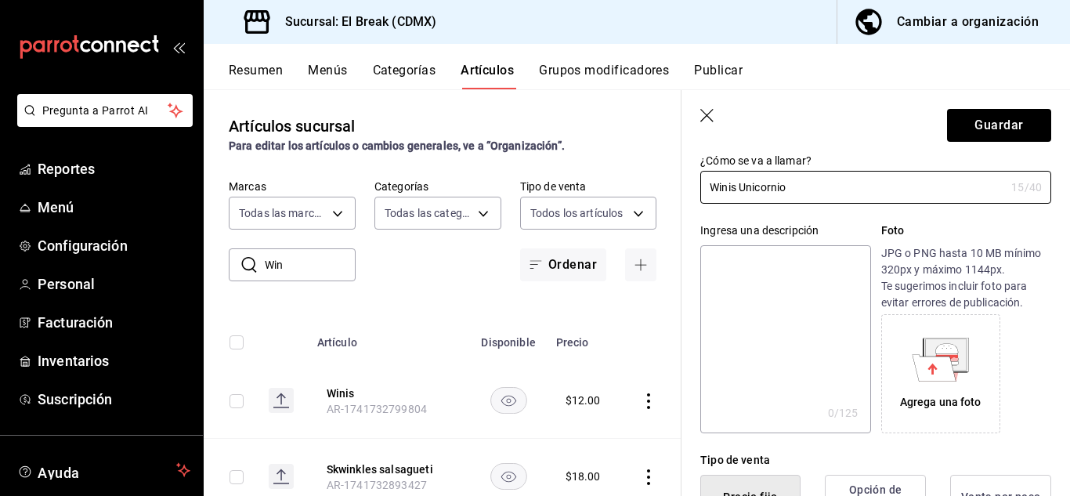
scroll to position [235, 0]
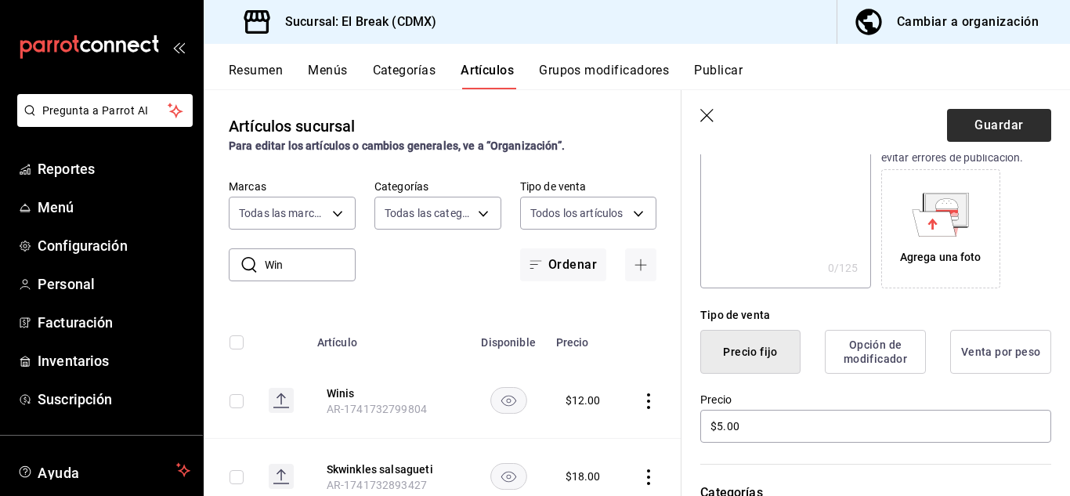
type input "Winis Unicornio"
click at [966, 123] on button "Guardar" at bounding box center [999, 125] width 104 height 33
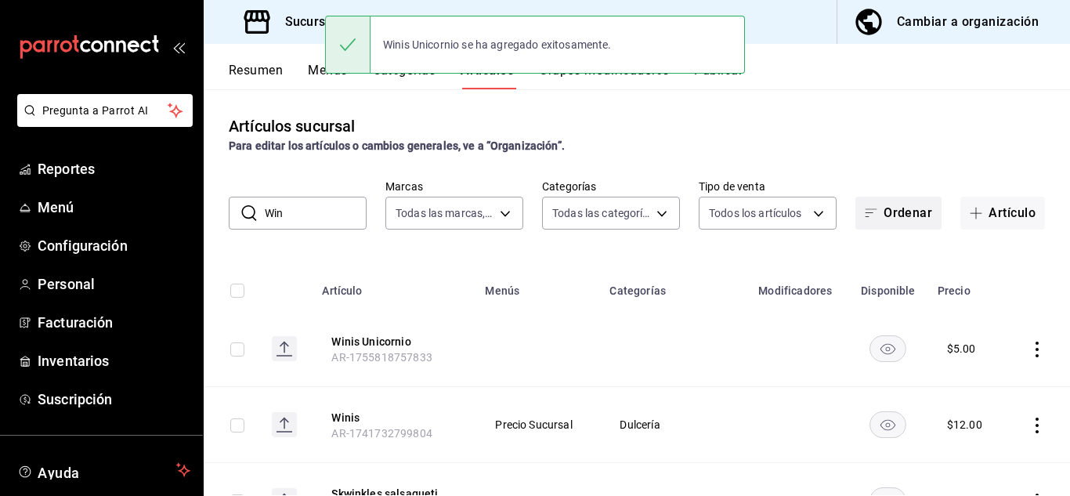
click at [995, 211] on button "Artículo" at bounding box center [1003, 213] width 85 height 33
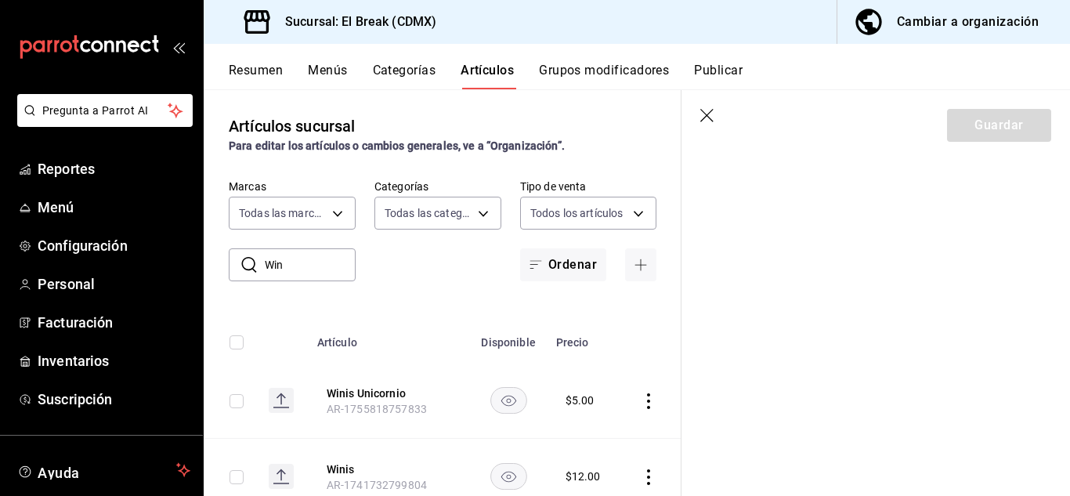
click at [703, 110] on icon "button" at bounding box center [706, 115] width 13 height 13
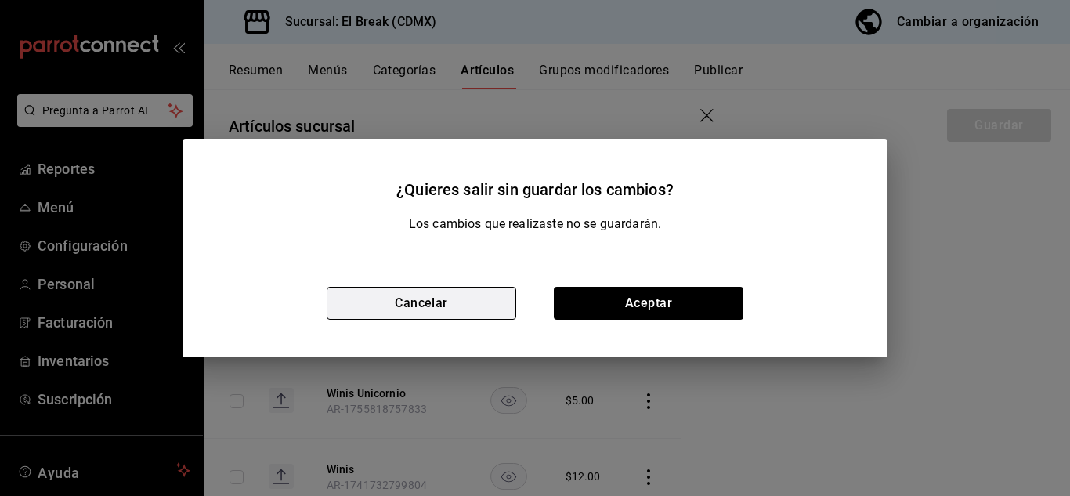
click at [473, 306] on button "Cancelar" at bounding box center [422, 303] width 190 height 33
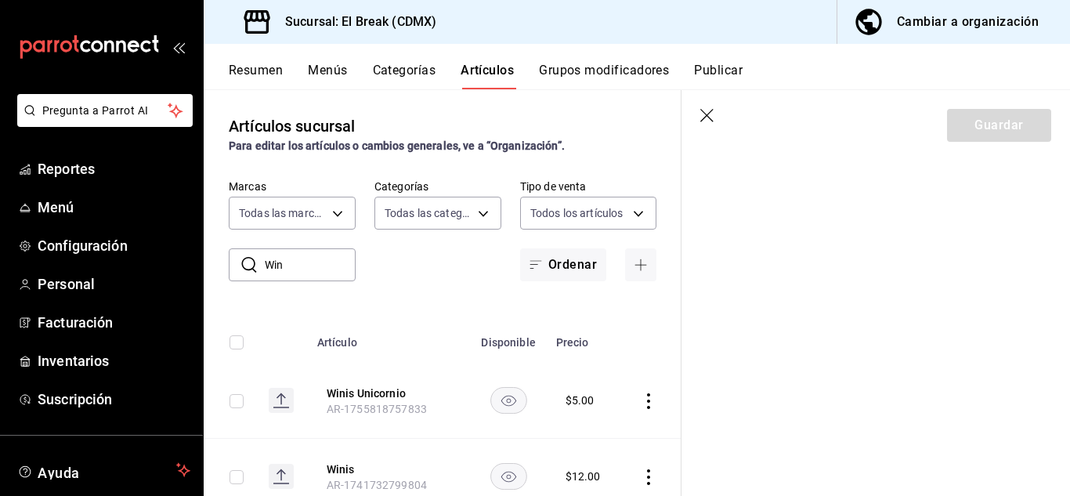
click at [991, 133] on div "Guardar" at bounding box center [999, 125] width 104 height 33
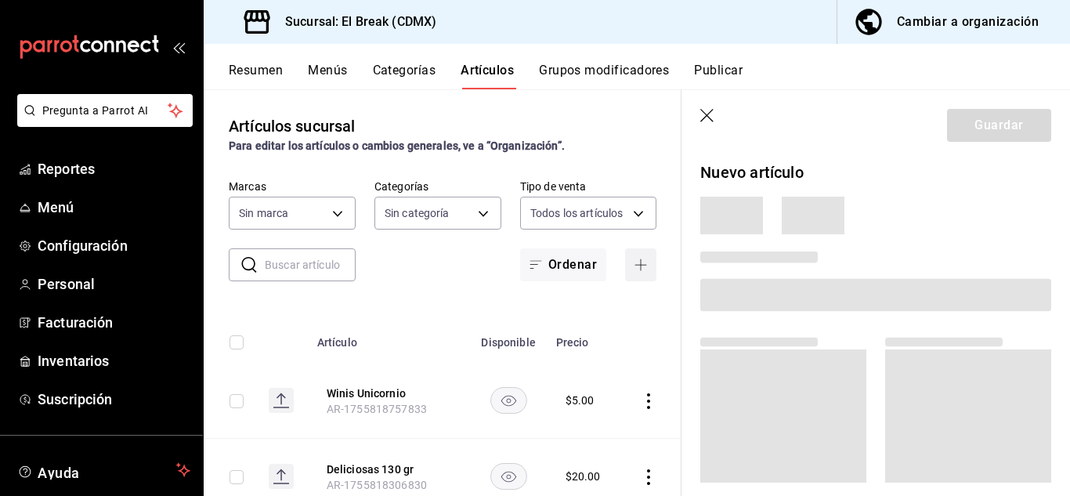
type input "d25d1e51-4e72-492d-a341-59255174e330,87a27a94-7b2f-4824-ae63-b23e32501b3d,1611f…"
type input "371129c4-a6b1-4715-bd48-97d762bee159"
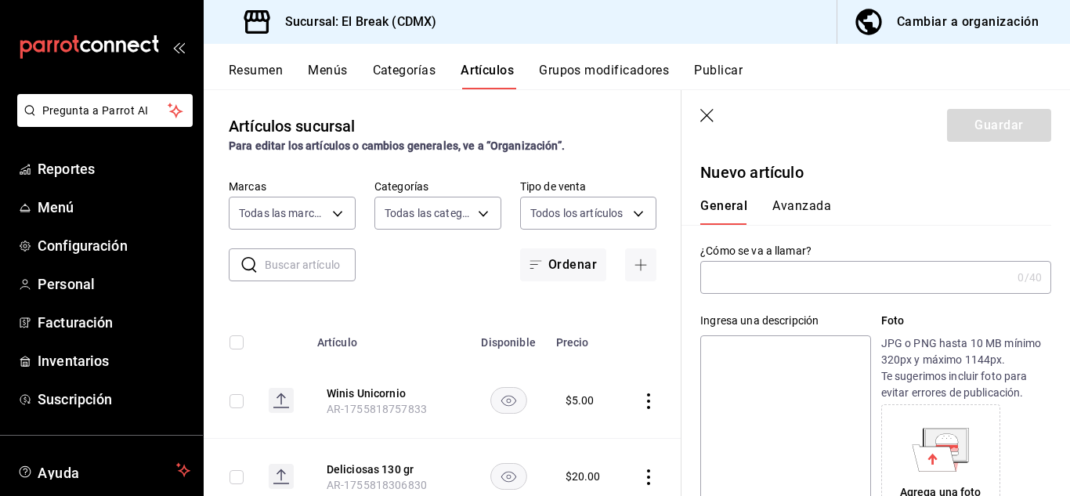
click at [814, 258] on div "¿Cómo se va a llamar? 0 /40 ¿Cómo se va a llamar?" at bounding box center [875, 269] width 351 height 50
click at [809, 288] on input "text" at bounding box center [855, 277] width 311 height 31
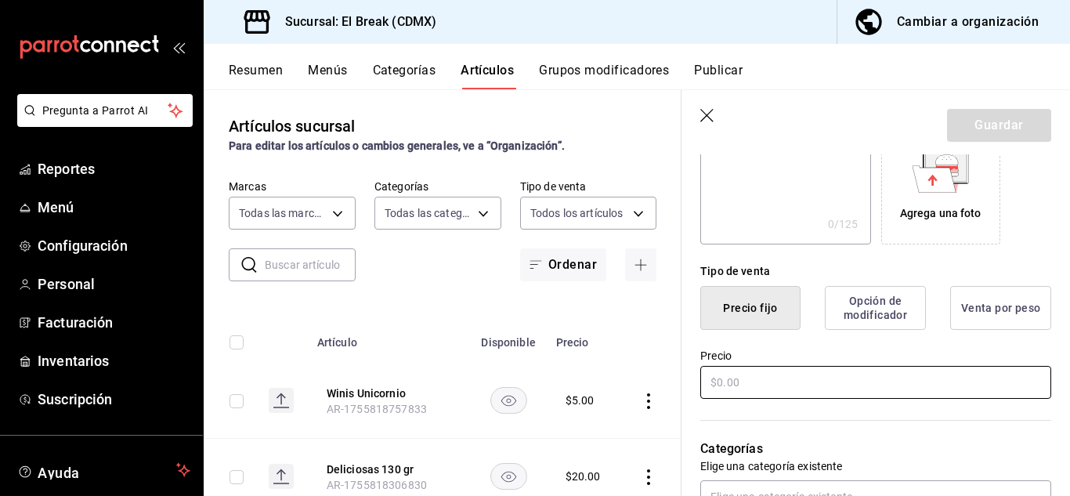
scroll to position [313, 0]
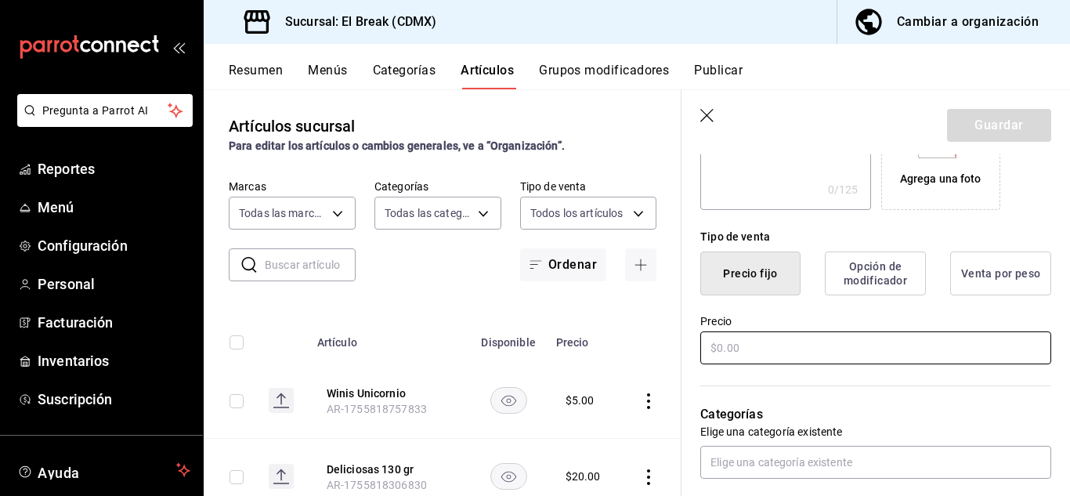
type input "Bubbaloo Crack Ups"
click at [805, 346] on input "text" at bounding box center [875, 347] width 351 height 33
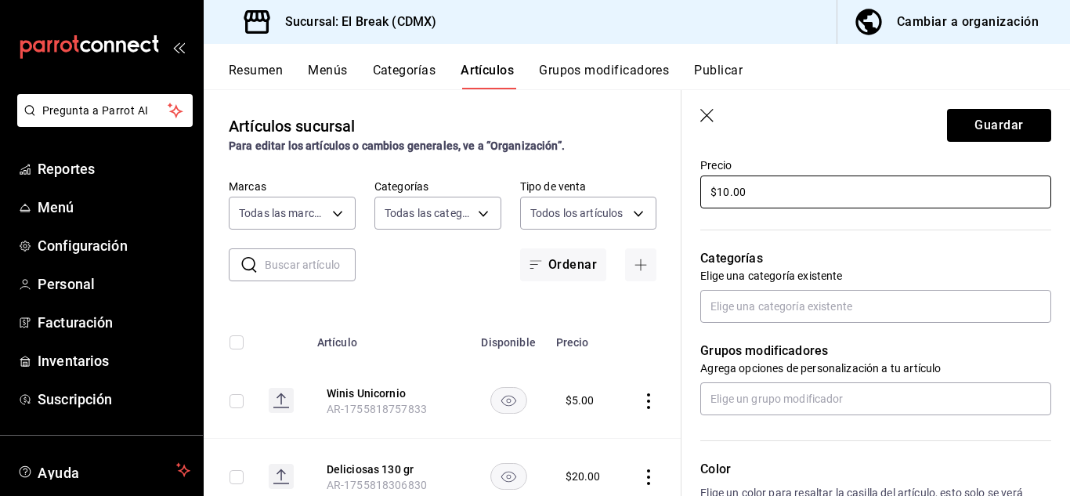
scroll to position [470, 0]
type input "$10.00"
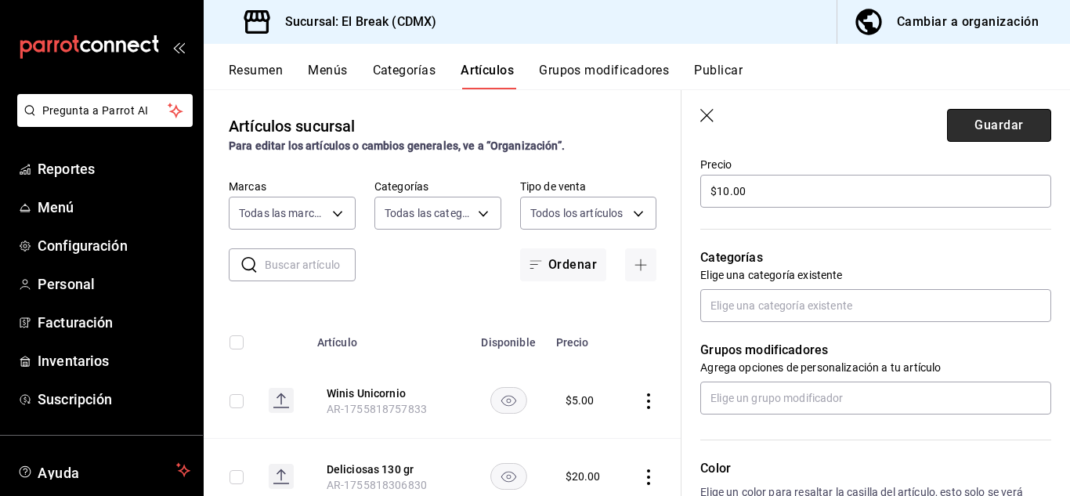
click at [993, 128] on button "Guardar" at bounding box center [999, 125] width 104 height 33
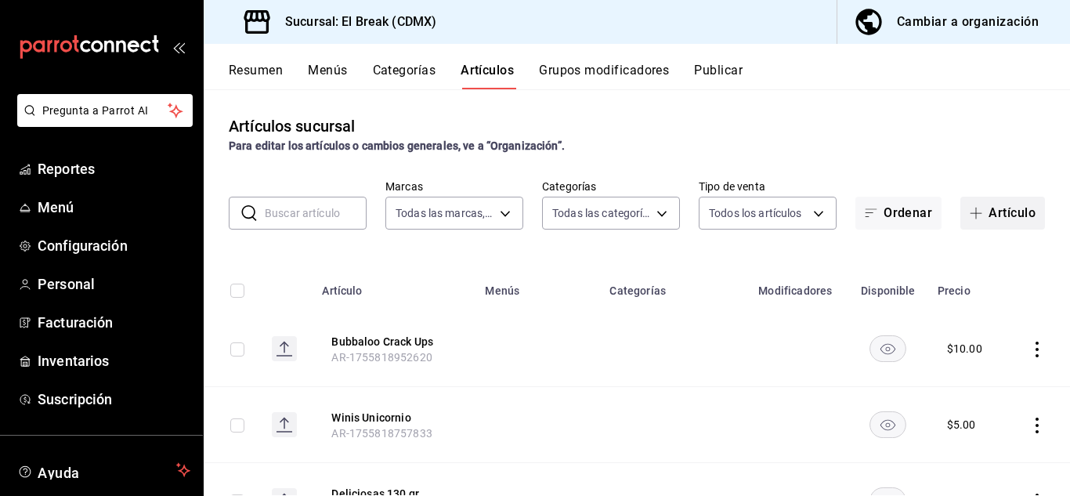
click at [1003, 212] on button "Artículo" at bounding box center [1003, 213] width 85 height 33
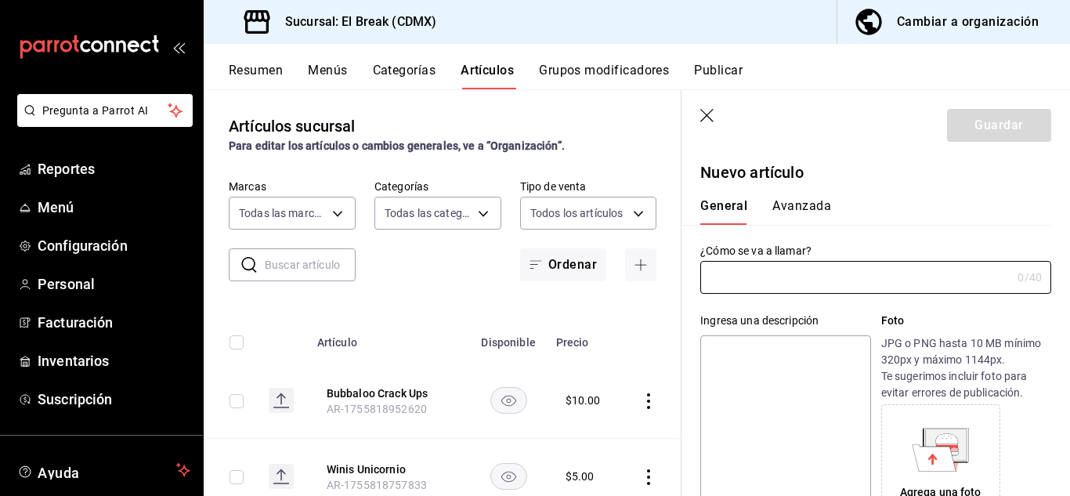
type input "AR-1755819031331"
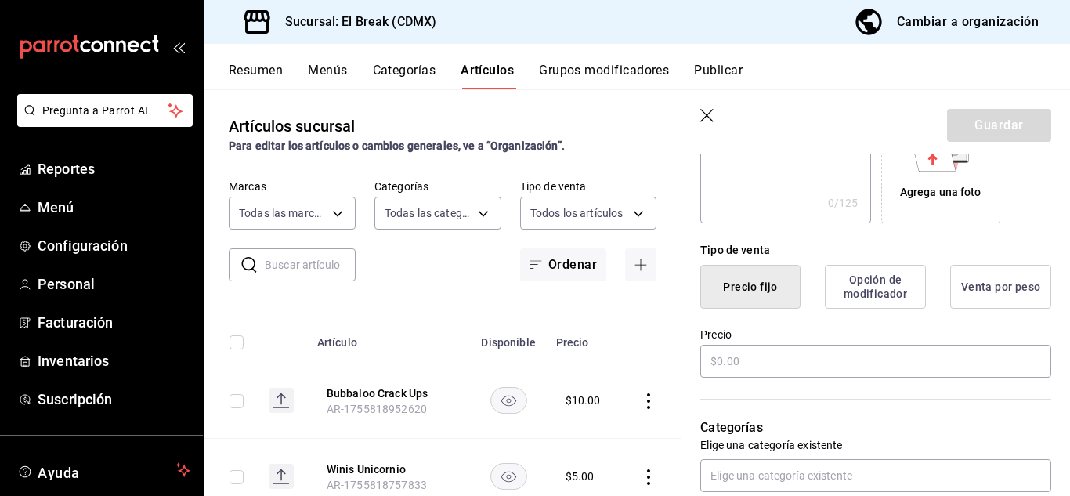
scroll to position [392, 0]
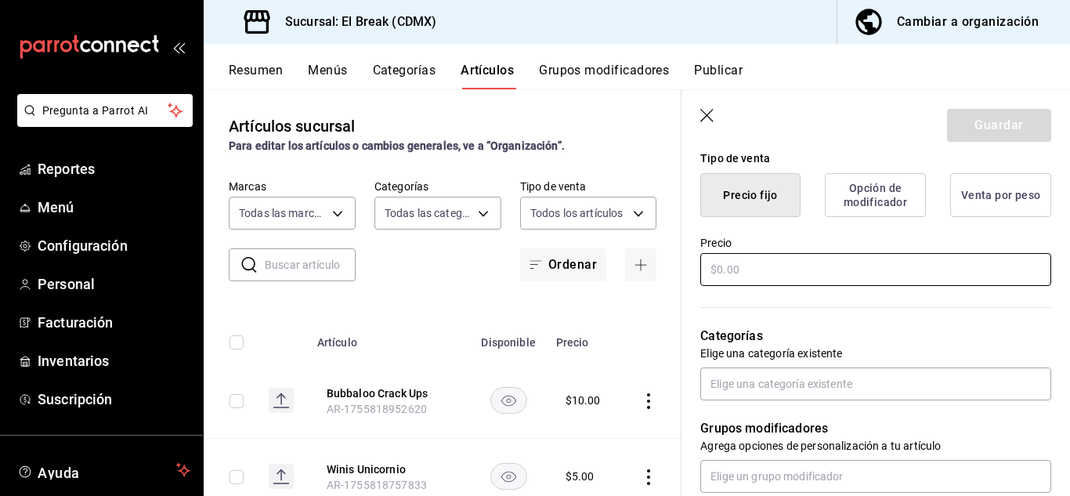
type input "Pulparindots"
click at [765, 270] on input "text" at bounding box center [875, 269] width 351 height 33
type input "$8.00"
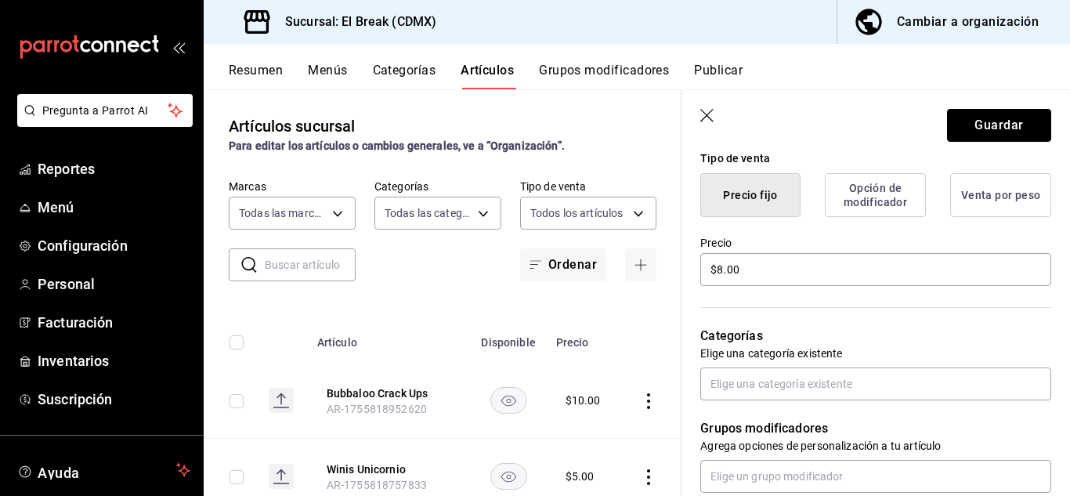
click at [975, 121] on button "Guardar" at bounding box center [999, 125] width 104 height 33
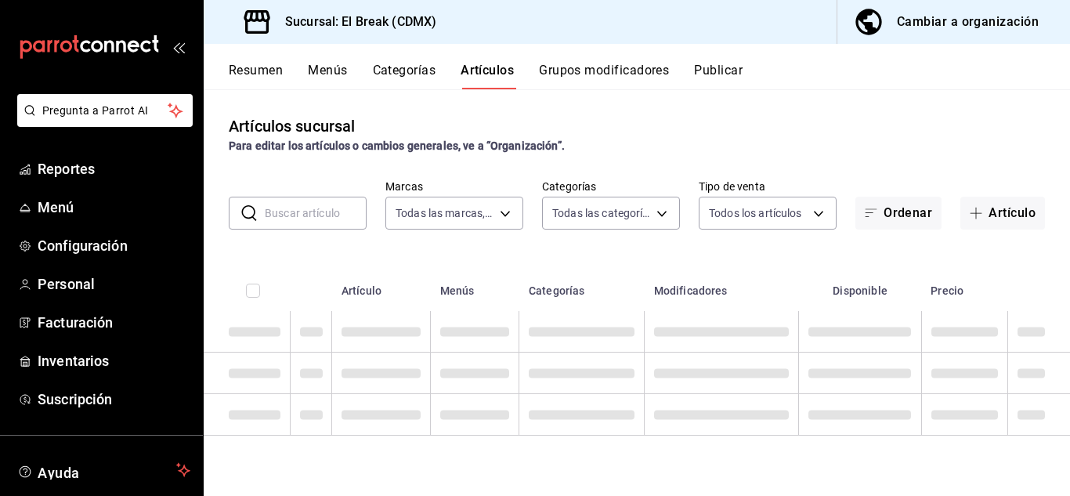
click at [732, 73] on button "Publicar" at bounding box center [718, 76] width 49 height 27
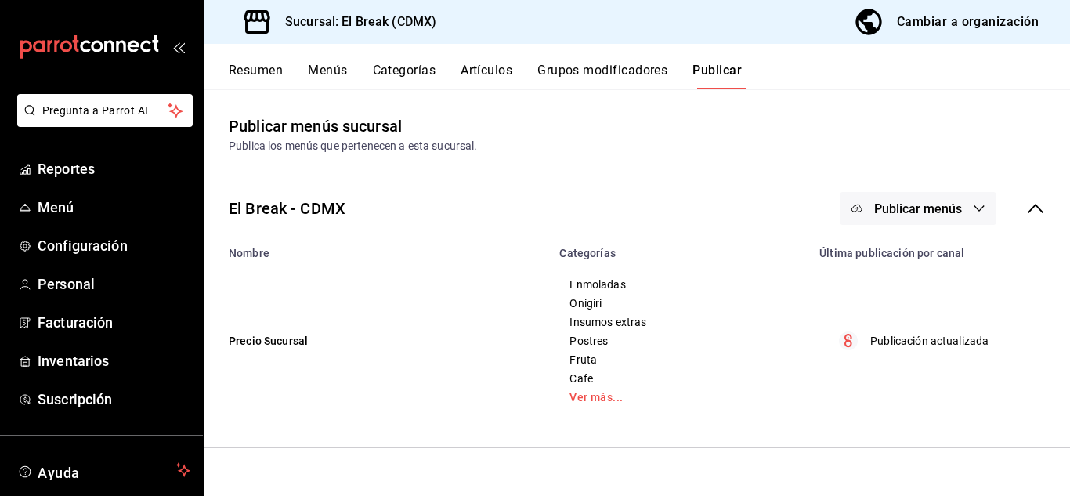
click at [887, 204] on span "Publicar menús" at bounding box center [918, 208] width 88 height 15
click at [905, 251] on span "Punto de venta" at bounding box center [940, 259] width 75 height 16
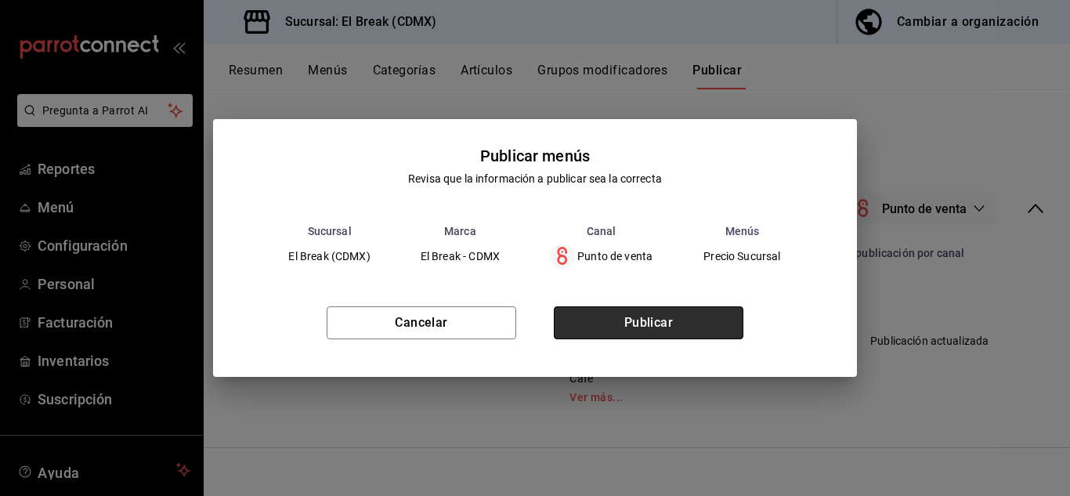
click at [649, 326] on button "Publicar" at bounding box center [649, 322] width 190 height 33
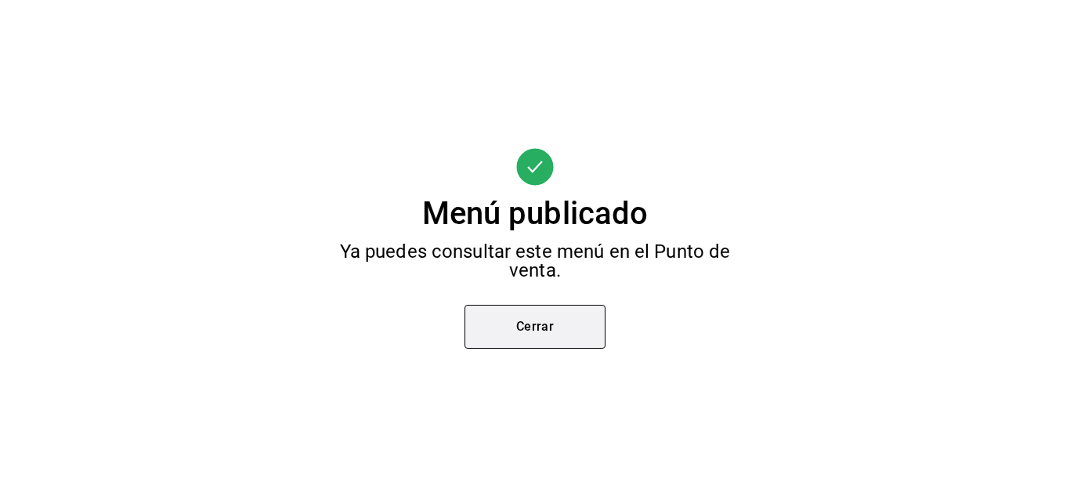
click at [494, 324] on button "Cerrar" at bounding box center [535, 327] width 141 height 44
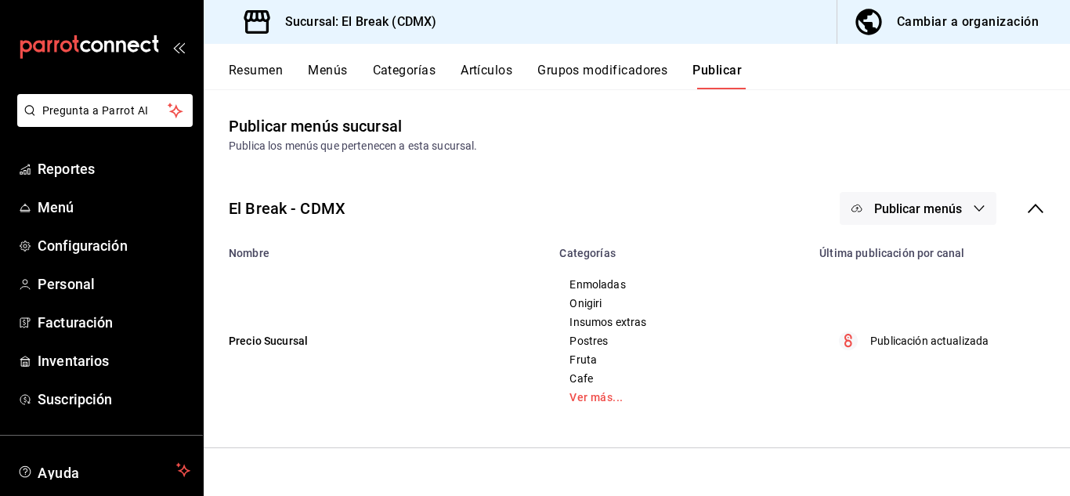
click at [478, 69] on button "Artículos" at bounding box center [487, 76] width 52 height 27
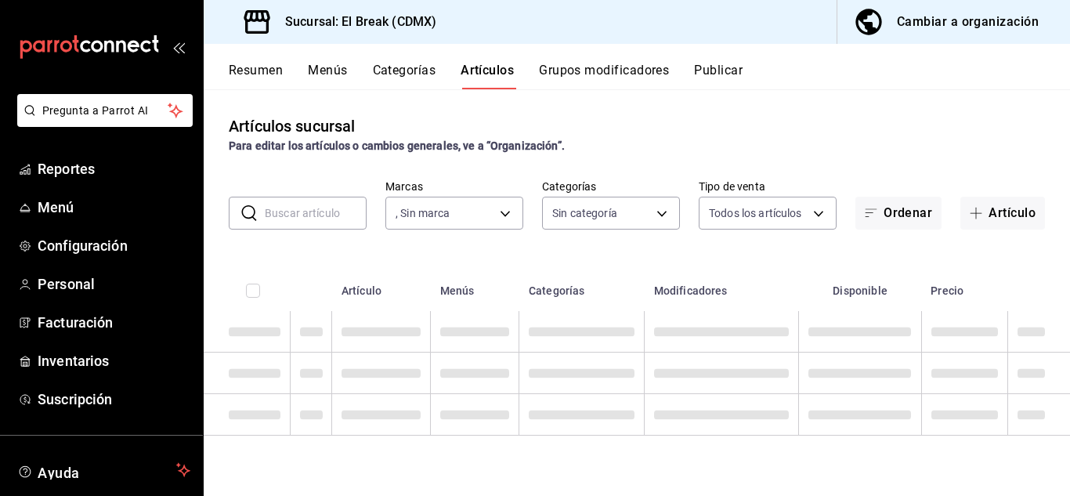
type input "371129c4-a6b1-4715-bd48-97d762bee159"
click at [301, 215] on input "text" at bounding box center [316, 212] width 102 height 31
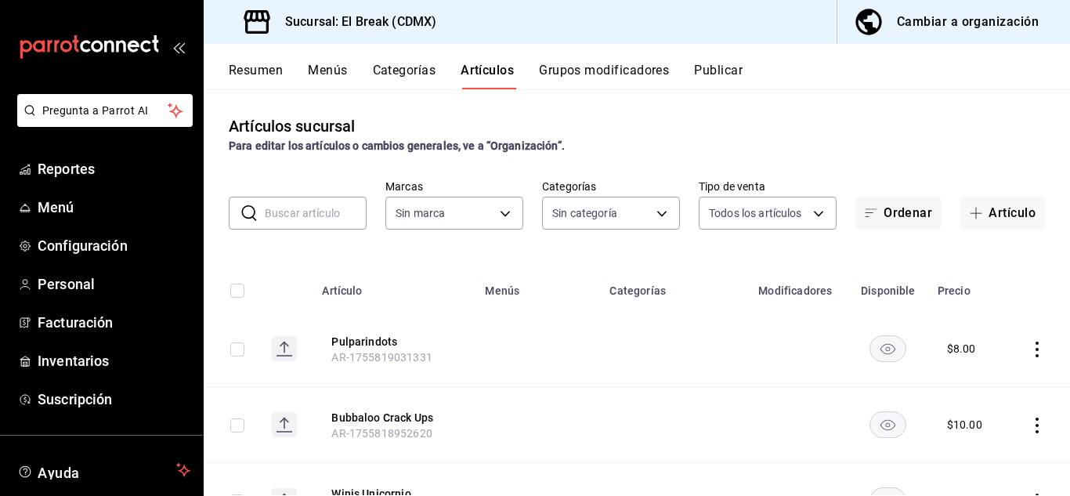
type input "p"
type input "d25d1e51-4e72-492d-a341-59255174e330,87a27a94-7b2f-4824-ae63-b23e32501b3d,1611f…"
type input "pul"
type input "371129c4-a6b1-4715-bd48-97d762bee159"
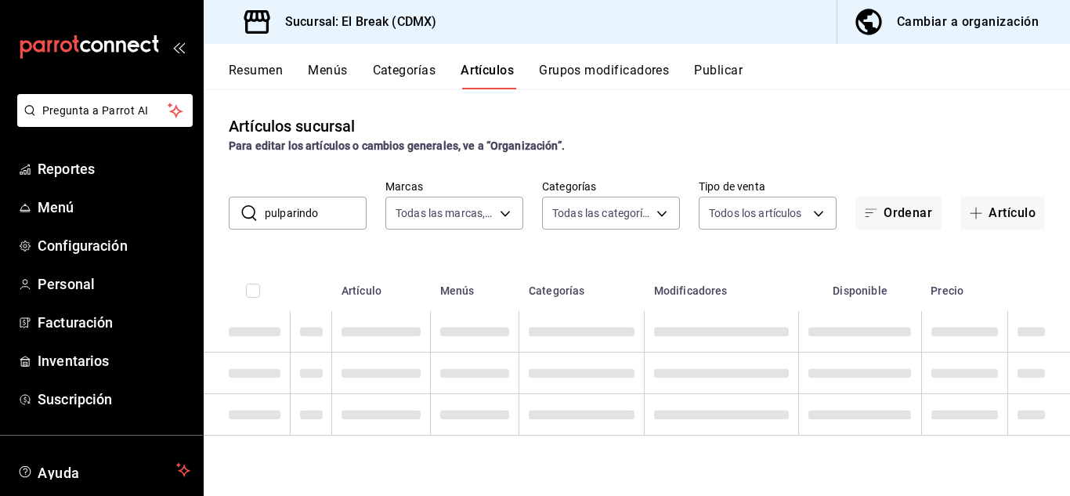
type input "pulparindo"
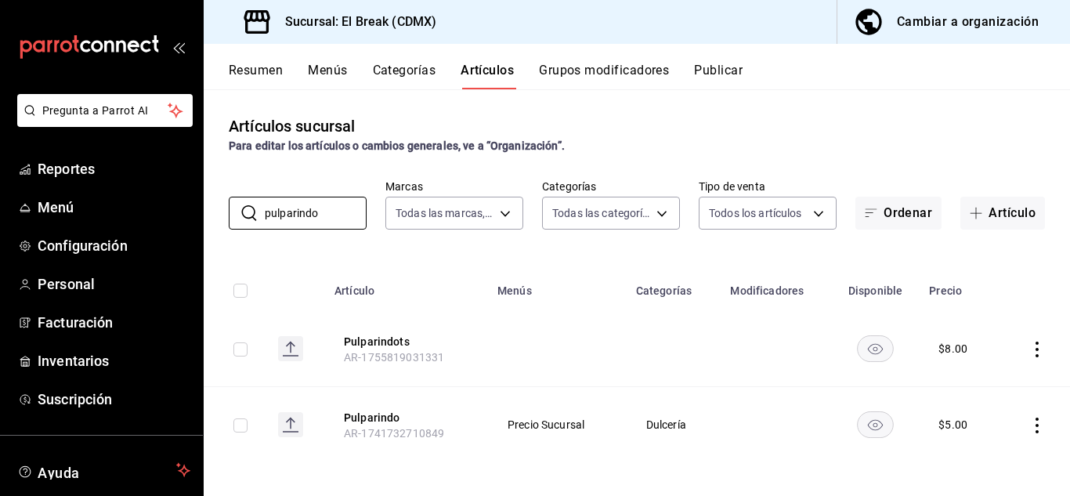
click at [718, 69] on button "Publicar" at bounding box center [718, 76] width 49 height 27
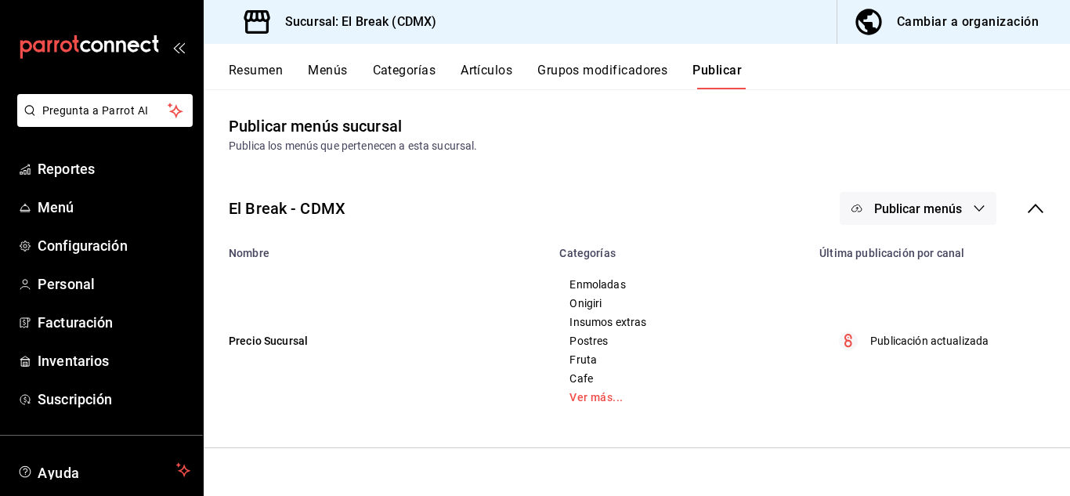
click at [888, 336] on p "Publicación actualizada" at bounding box center [929, 341] width 118 height 16
click at [898, 209] on span "Publicar menús" at bounding box center [918, 208] width 88 height 15
